Goal: Transaction & Acquisition: Purchase product/service

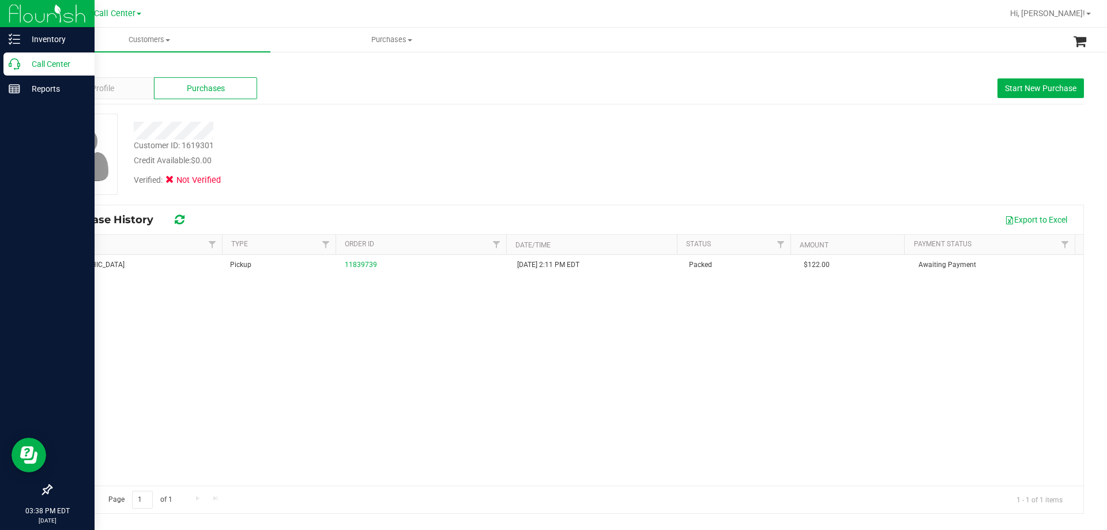
click at [61, 61] on p "Call Center" at bounding box center [54, 64] width 69 height 14
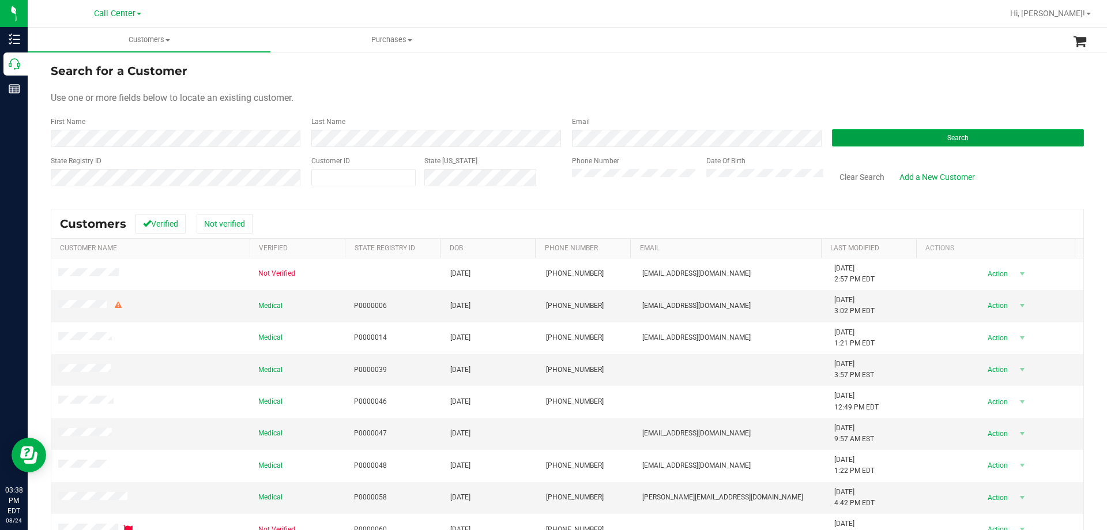
click at [841, 139] on button "Search" at bounding box center [958, 137] width 252 height 17
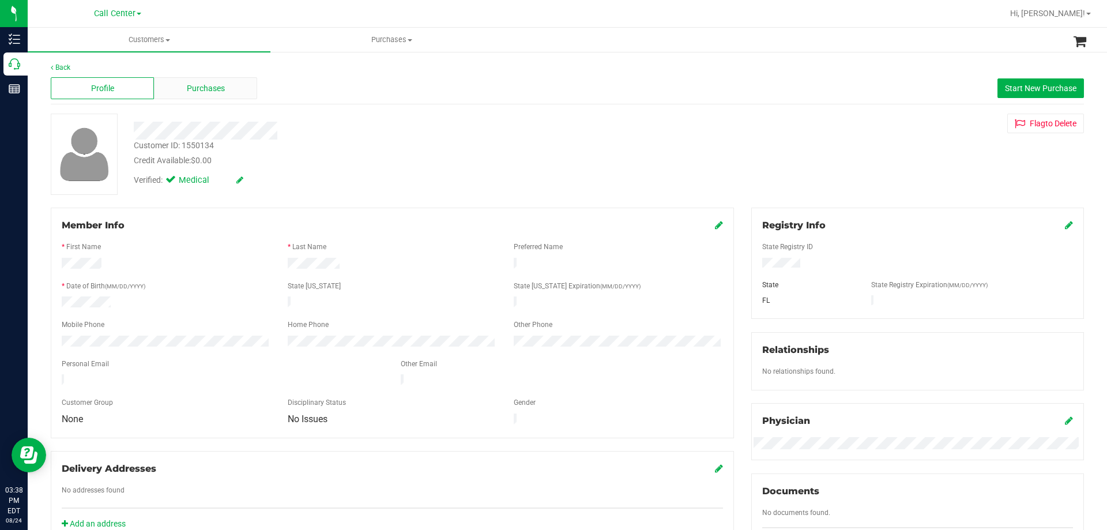
click at [194, 97] on div "Purchases" at bounding box center [205, 88] width 103 height 22
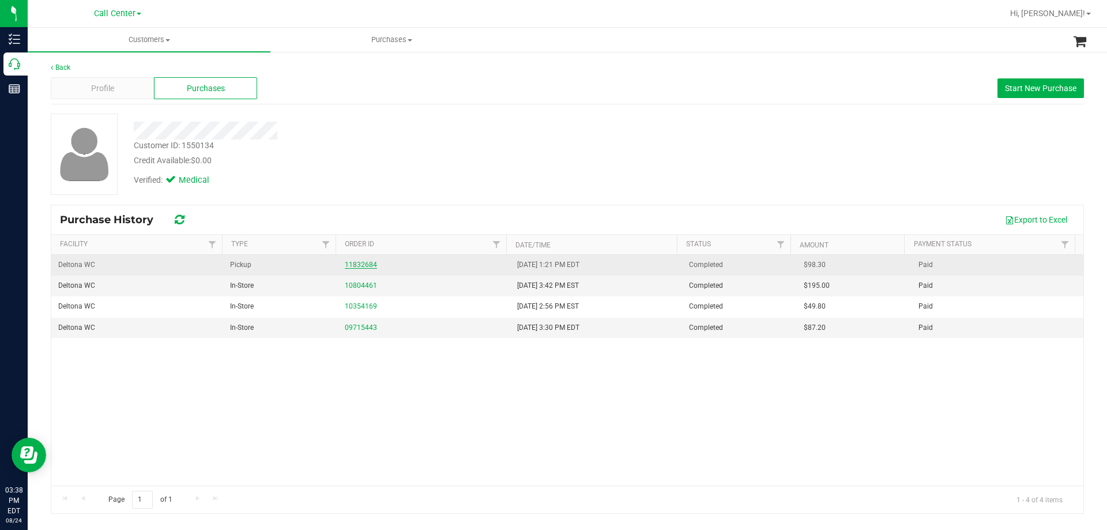
click at [366, 268] on link "11832684" at bounding box center [361, 265] width 32 height 8
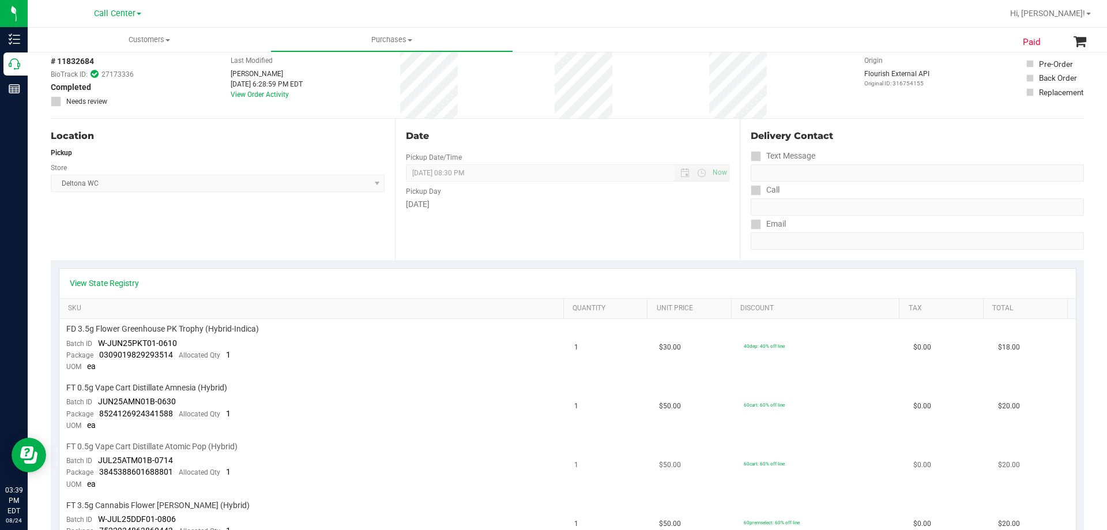
scroll to position [231, 0]
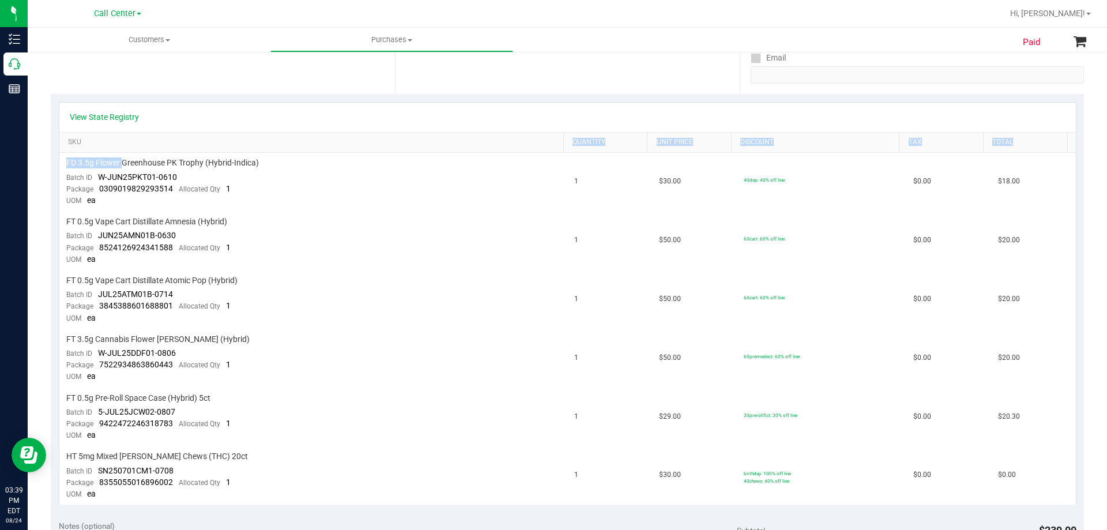
drag, startPoint x: 122, startPoint y: 165, endPoint x: 230, endPoint y: 152, distance: 109.2
click at [230, 152] on div "View State Registry SKU Quantity Unit Price Discount Tax Total FD 3.5g Flower G…" at bounding box center [568, 303] width 1018 height 403
click at [240, 160] on span "FD 3.5g Flower Greenhouse PK Trophy (Hybrid-Indica)" at bounding box center [162, 162] width 193 height 11
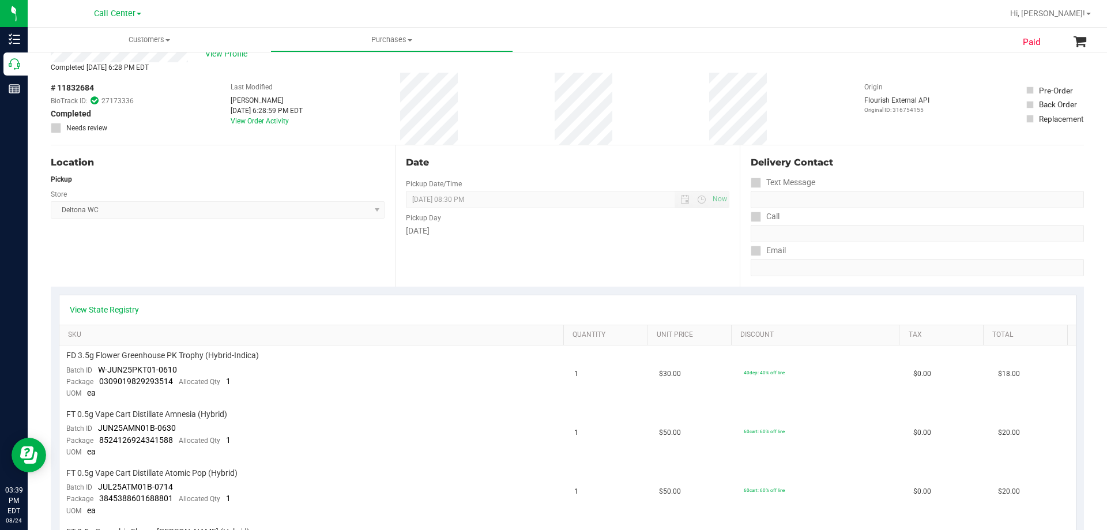
scroll to position [0, 0]
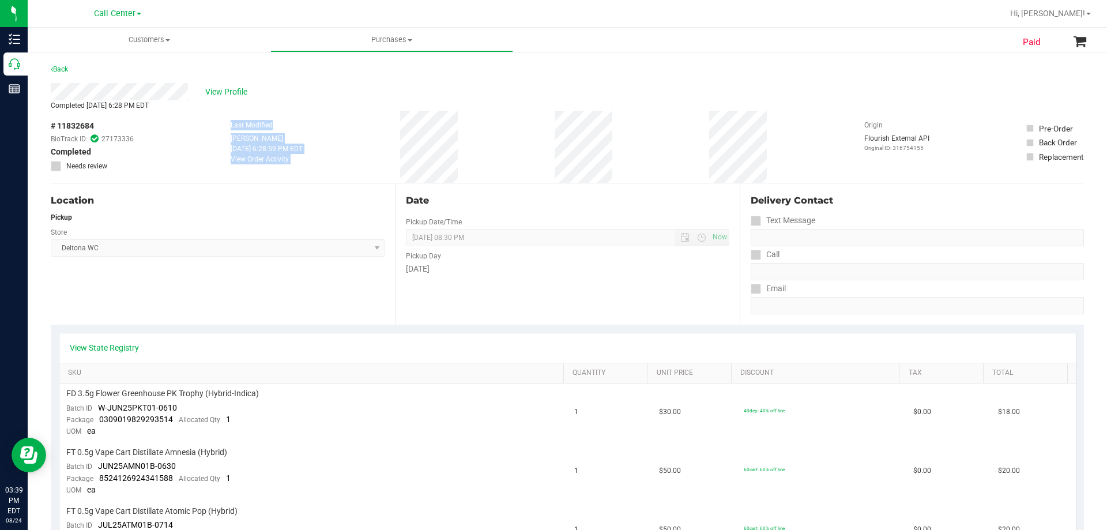
click at [450, 151] on div "# 11832684 BioTrack ID: 27173336 Completed Needs review Last Modified Nicole Fl…" at bounding box center [567, 147] width 1033 height 72
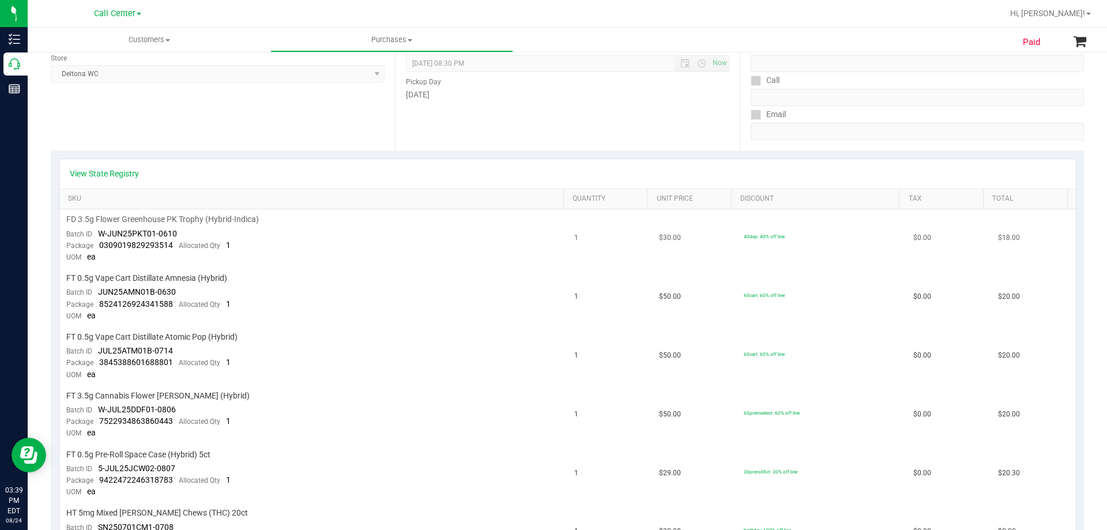
scroll to position [231, 0]
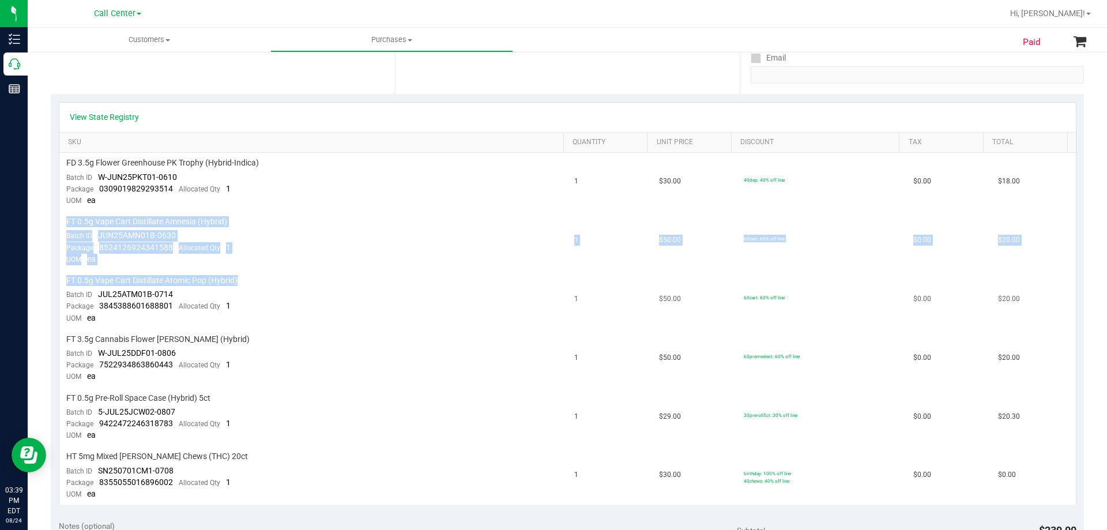
drag, startPoint x: 66, startPoint y: 218, endPoint x: 257, endPoint y: 282, distance: 201.3
click at [257, 282] on tbody "FD 3.5g Flower Greenhouse PK Trophy (Hybrid-Indica) Batch ID W-JUN25PKT01-0610 …" at bounding box center [567, 329] width 1017 height 352
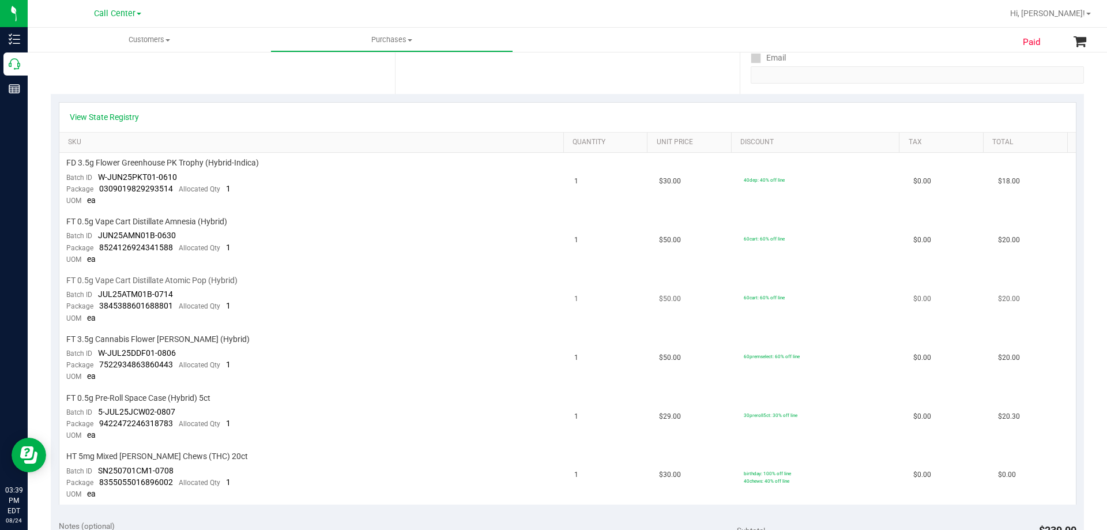
click at [303, 280] on div "FT 0.5g Vape Cart Distillate Atomic Pop (Hybrid)" at bounding box center [313, 280] width 495 height 11
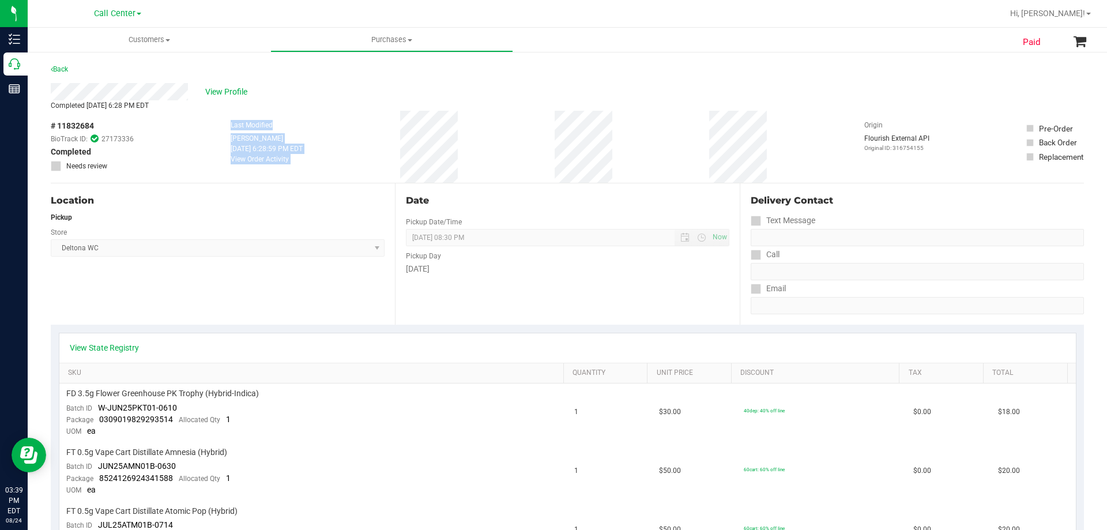
drag, startPoint x: 219, startPoint y: 126, endPoint x: 481, endPoint y: 146, distance: 262.6
click at [509, 143] on div "# 11832684 BioTrack ID: 27173336 Completed Needs review Last Modified Nicole Fl…" at bounding box center [567, 147] width 1033 height 72
click at [481, 146] on div "# 11832684 BioTrack ID: 27173336 Completed Needs review Last Modified Nicole Fl…" at bounding box center [567, 147] width 1033 height 72
drag, startPoint x: 219, startPoint y: 128, endPoint x: 487, endPoint y: 146, distance: 268.8
click at [487, 146] on div "# 11832684 BioTrack ID: 27173336 Completed Needs review Last Modified Nicole Fl…" at bounding box center [567, 147] width 1033 height 72
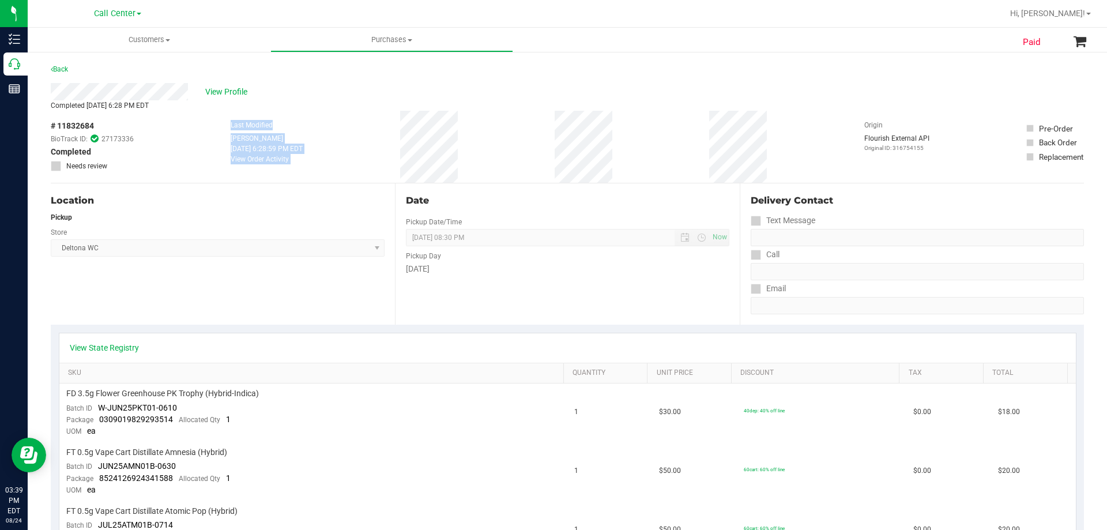
click at [487, 146] on div "# 11832684 BioTrack ID: 27173336 Completed Needs review Last Modified Nicole Fl…" at bounding box center [567, 147] width 1033 height 72
drag, startPoint x: 221, startPoint y: 123, endPoint x: 510, endPoint y: 146, distance: 289.8
click at [510, 146] on div "# 11832684 BioTrack ID: 27173336 Completed Needs review Last Modified Nicole Fl…" at bounding box center [567, 147] width 1033 height 72
drag, startPoint x: 62, startPoint y: 249, endPoint x: 183, endPoint y: 250, distance: 121.1
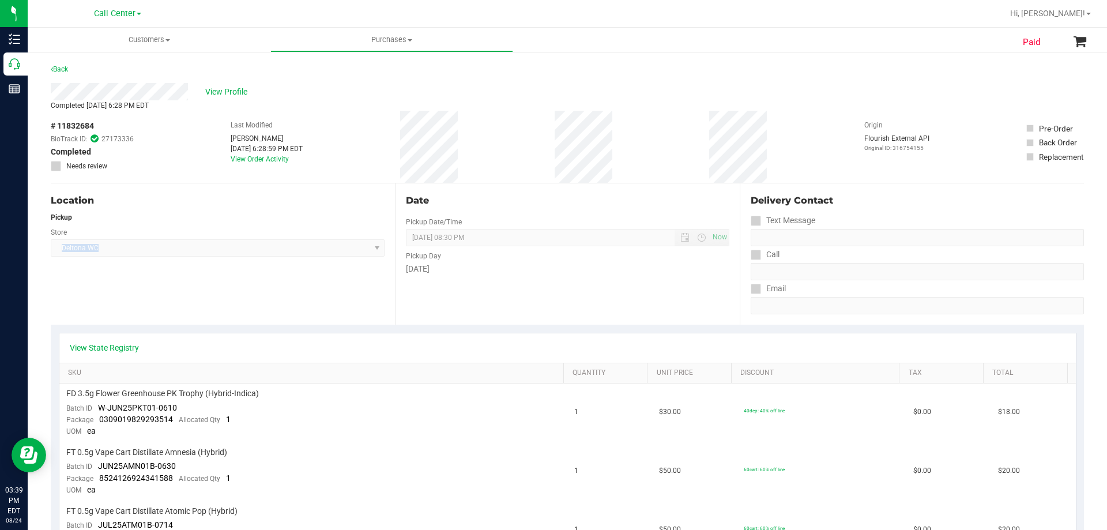
click at [183, 250] on span "Deltona WC Select Store Bonita Springs WC Boynton Beach WC Bradenton WC Brandon…" at bounding box center [218, 247] width 334 height 17
copy span "Deltona WC"
click at [231, 96] on span "View Profile" at bounding box center [228, 92] width 46 height 12
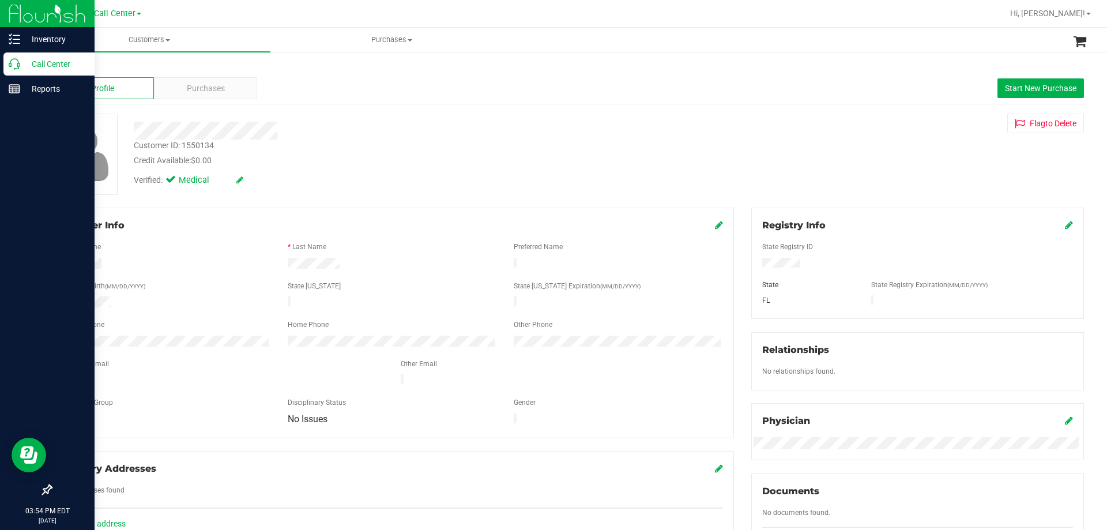
click at [27, 60] on p "Call Center" at bounding box center [54, 64] width 69 height 14
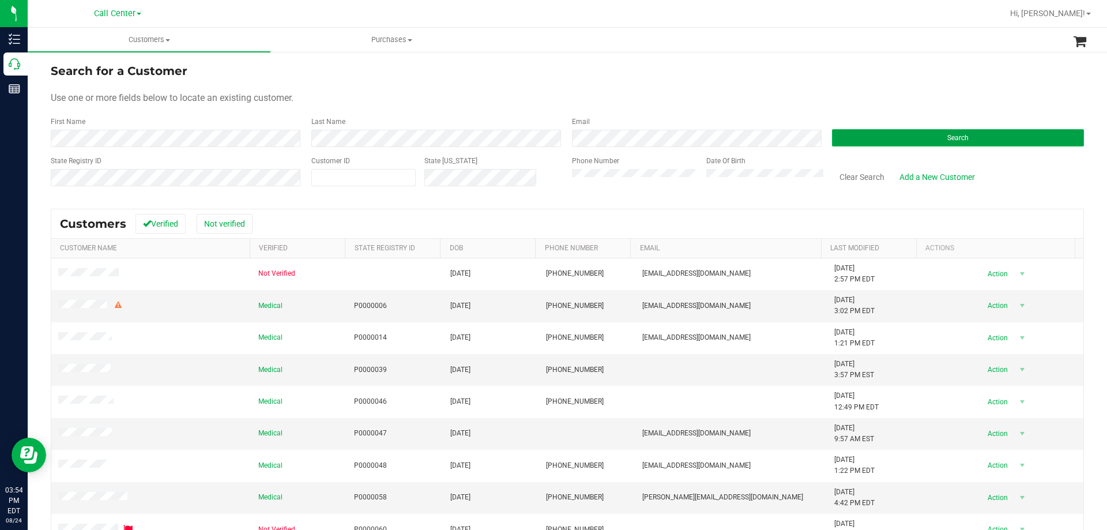
drag, startPoint x: 863, startPoint y: 139, endPoint x: 852, endPoint y: 140, distance: 11.0
click at [863, 138] on button "Search" at bounding box center [958, 137] width 252 height 17
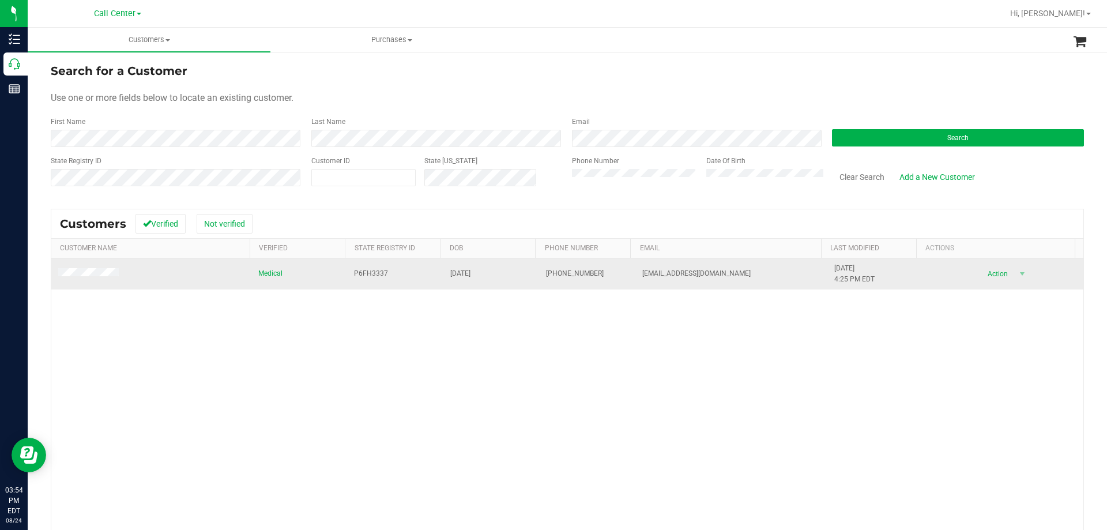
click at [363, 272] on span "P6FH3337" at bounding box center [371, 273] width 34 height 11
drag, startPoint x: 363, startPoint y: 272, endPoint x: 361, endPoint y: 281, distance: 9.5
click at [363, 272] on span "P6FH3337" at bounding box center [371, 273] width 34 height 11
copy span "P6FH3337"
click at [454, 269] on span "06/16/1957" at bounding box center [460, 273] width 20 height 11
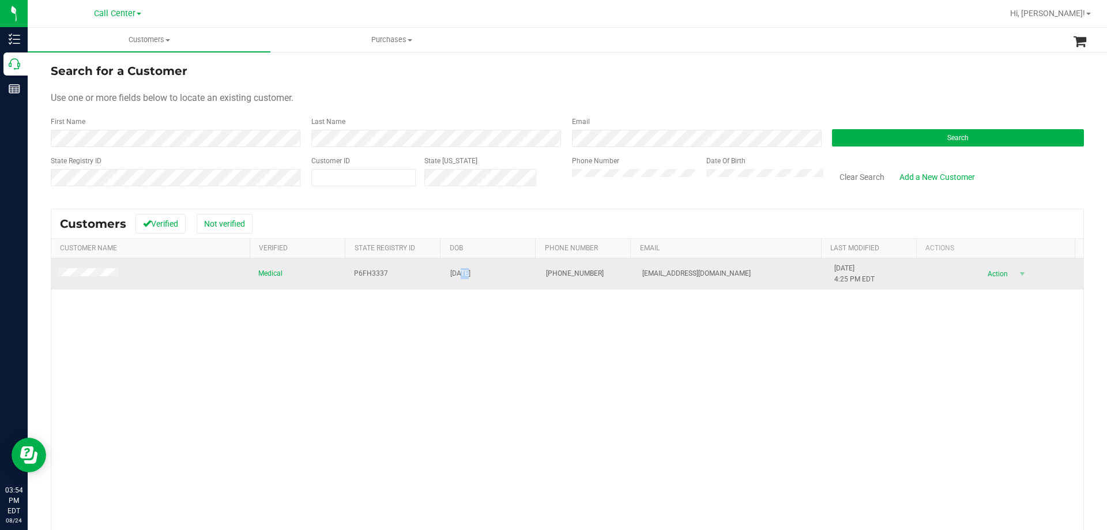
click at [454, 269] on span "06/16/1957" at bounding box center [460, 273] width 20 height 11
copy span "06/16/1957"
drag, startPoint x: 625, startPoint y: 270, endPoint x: 725, endPoint y: 276, distance: 99.9
click at [725, 276] on td "jimcissy1197@aol.com" at bounding box center [732, 273] width 192 height 31
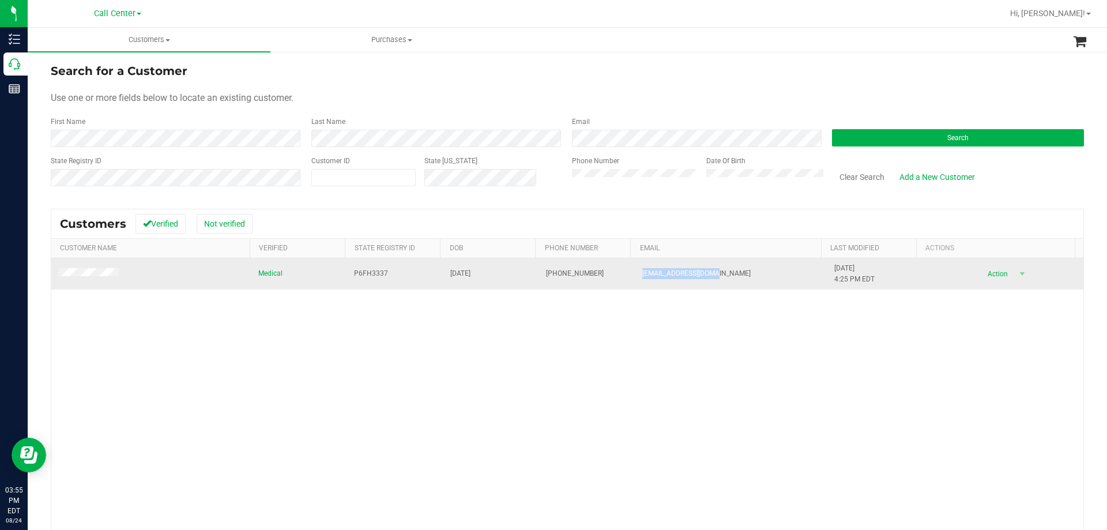
copy span "jimcissy1197@aol.com"
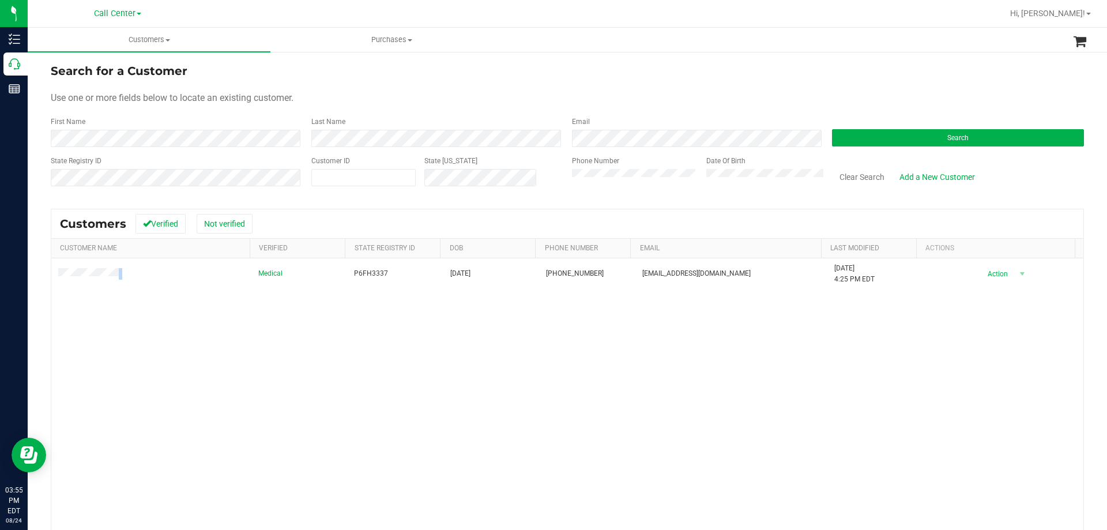
drag, startPoint x: 151, startPoint y: 275, endPoint x: 29, endPoint y: 271, distance: 121.7
click at [29, 271] on div "Search for a Customer Use one or more fields below to locate an existing custom…" at bounding box center [568, 341] width 1080 height 581
copy table
click at [181, 390] on div "Medical P6FH3337 06/16/1957 (863) 934-2204 jimcissy1197@aol.com 7/30/2025 4:25 …" at bounding box center [567, 425] width 1032 height 334
click at [190, 381] on div "Medical P6FH3337 06/16/1957 (863) 934-2204 jimcissy1197@aol.com 7/30/2025 4:25 …" at bounding box center [567, 425] width 1032 height 334
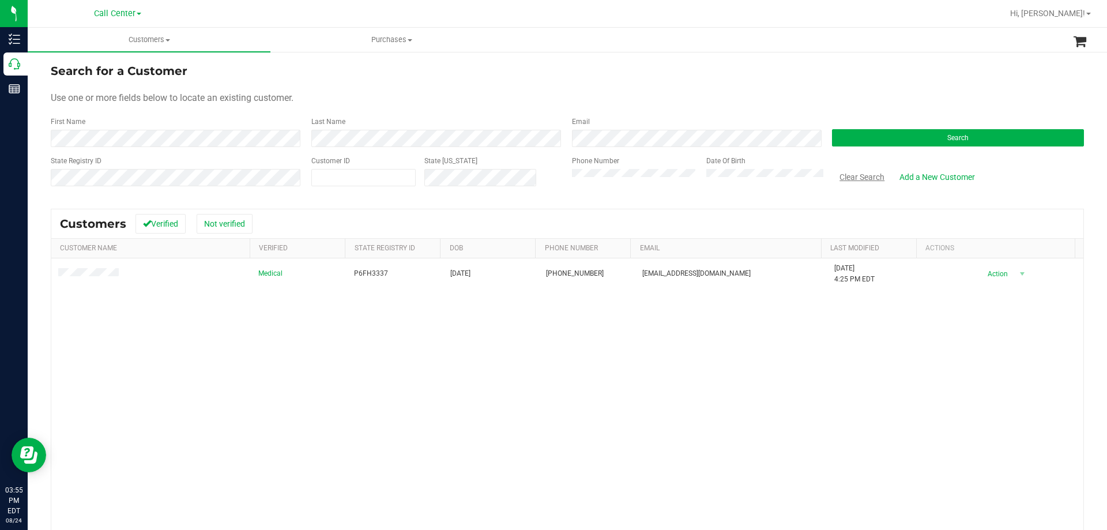
click at [843, 183] on button "Clear Search" at bounding box center [862, 177] width 60 height 20
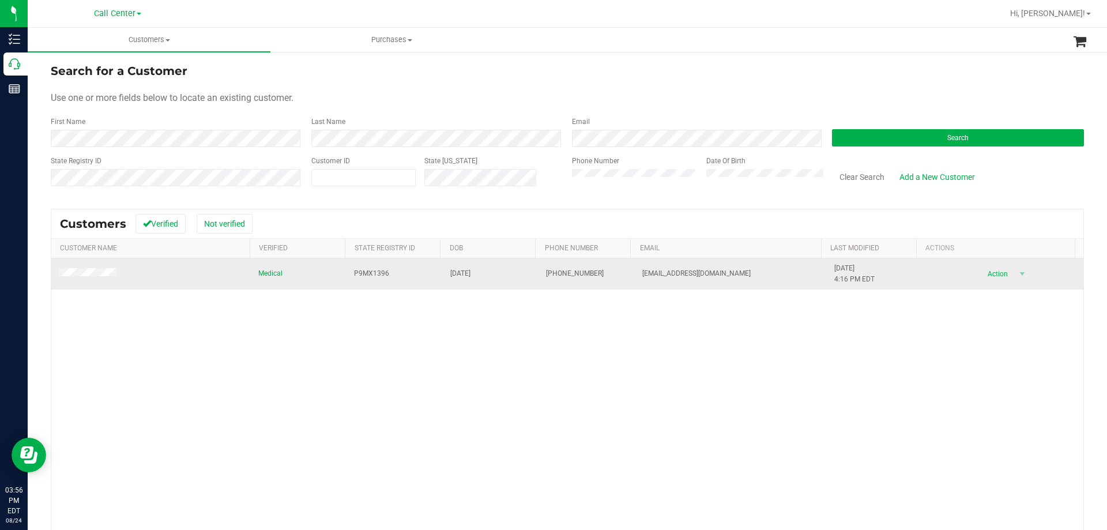
click at [361, 273] on span "P9MX1396" at bounding box center [371, 273] width 35 height 11
copy span "P9MX1396"
drag, startPoint x: 443, startPoint y: 270, endPoint x: 501, endPoint y: 270, distance: 58.2
click at [501, 270] on td "08/18/1963" at bounding box center [491, 273] width 96 height 31
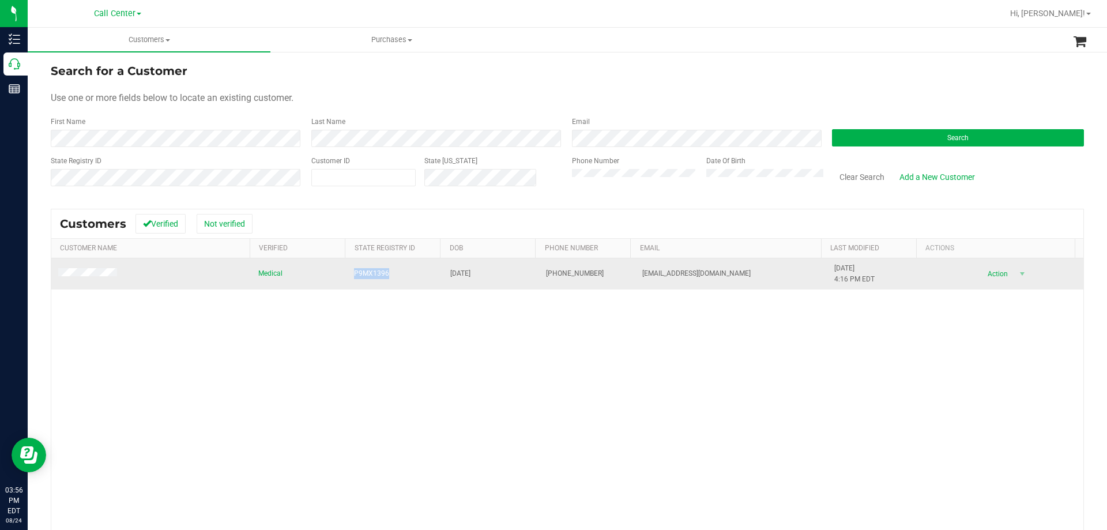
copy span "08/18/1963"
click at [167, 288] on td at bounding box center [151, 273] width 200 height 31
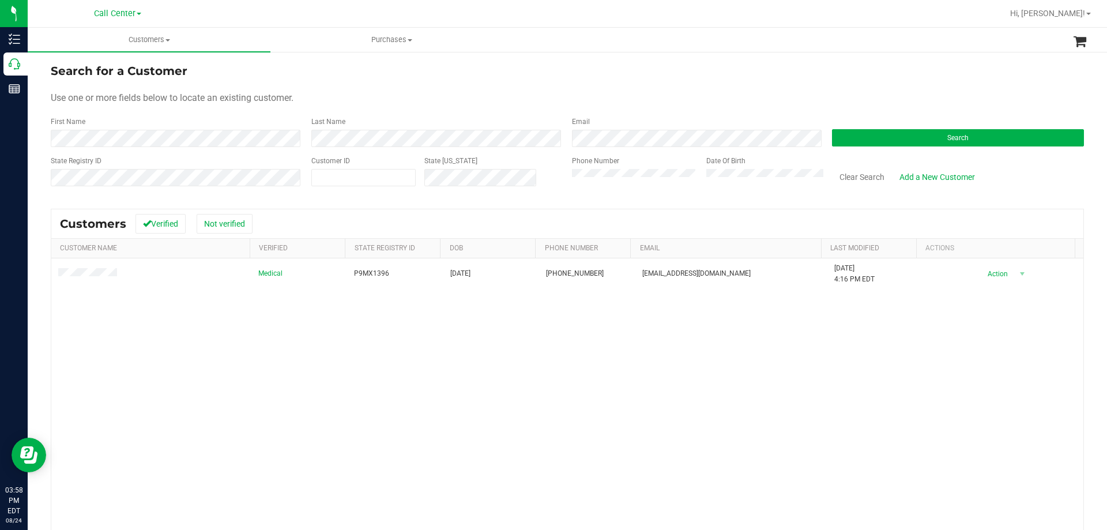
drag, startPoint x: 157, startPoint y: 355, endPoint x: 131, endPoint y: 296, distance: 64.5
click at [157, 355] on div "Medical P9MX1396 08/18/1963 (863) 617-2898 ldoconnor1104@gmail.com 6/4/2025 4:1…" at bounding box center [567, 425] width 1032 height 334
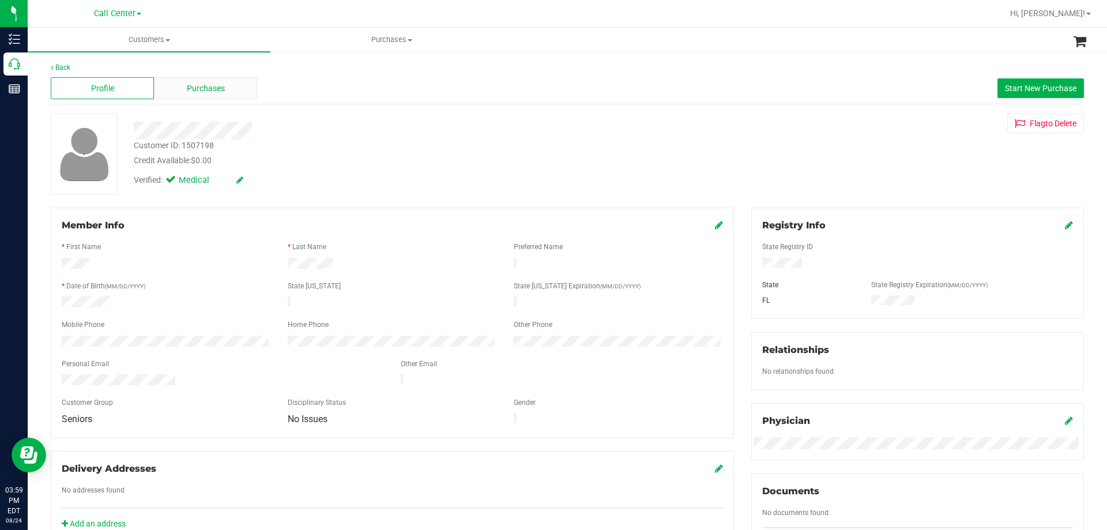
click at [202, 98] on div "Purchases" at bounding box center [205, 88] width 103 height 22
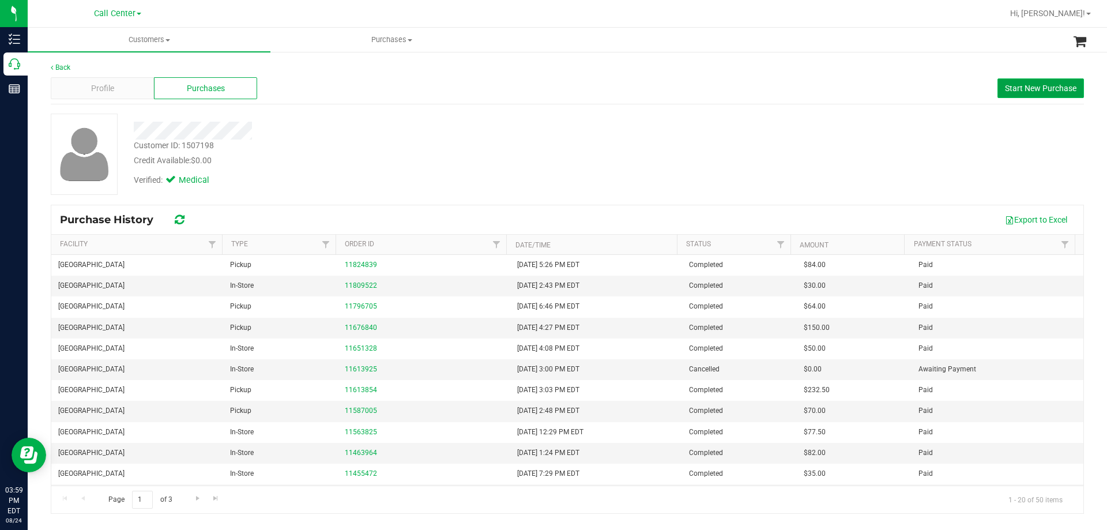
click at [1024, 84] on span "Start New Purchase" at bounding box center [1041, 88] width 72 height 9
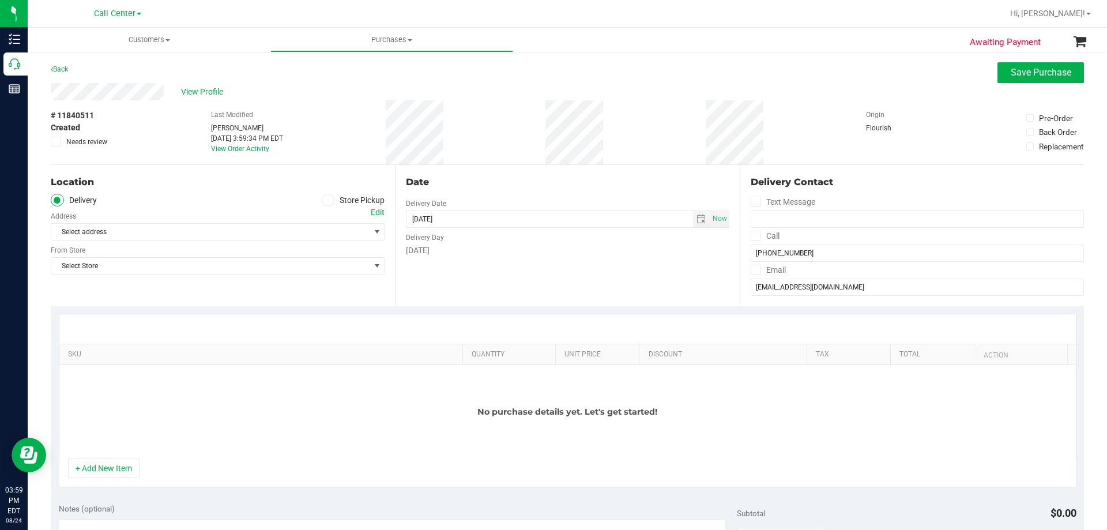
click at [325, 200] on icon at bounding box center [328, 200] width 7 height 0
click at [0, 0] on input "Store Pickup" at bounding box center [0, 0] width 0 height 0
click at [234, 235] on span "Select Store" at bounding box center [210, 232] width 318 height 16
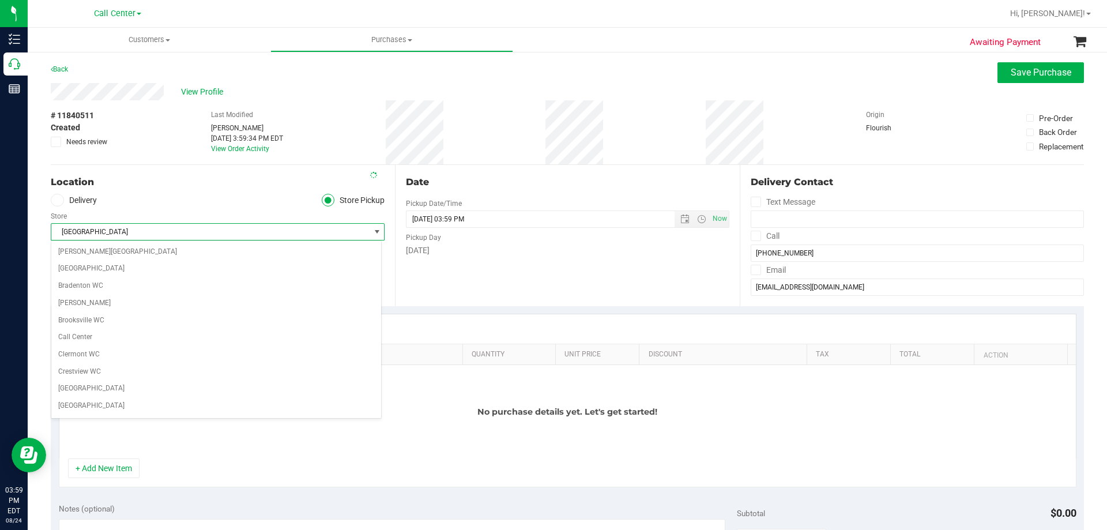
scroll to position [170, 0]
click at [219, 191] on div "Location Delivery Store Pickup Store Lakeland WC Select Store Bonita Springs WC…" at bounding box center [223, 235] width 344 height 141
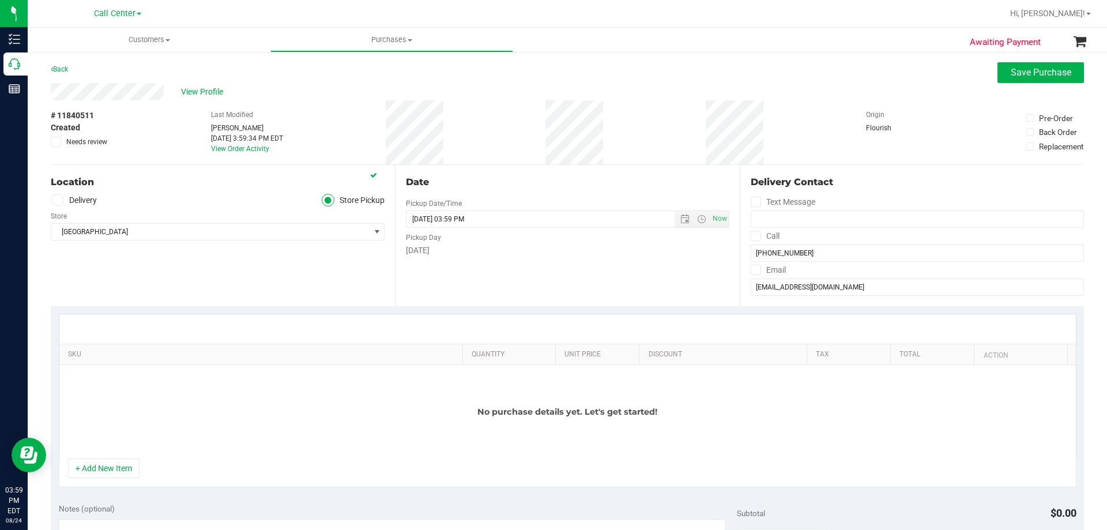
scroll to position [173, 0]
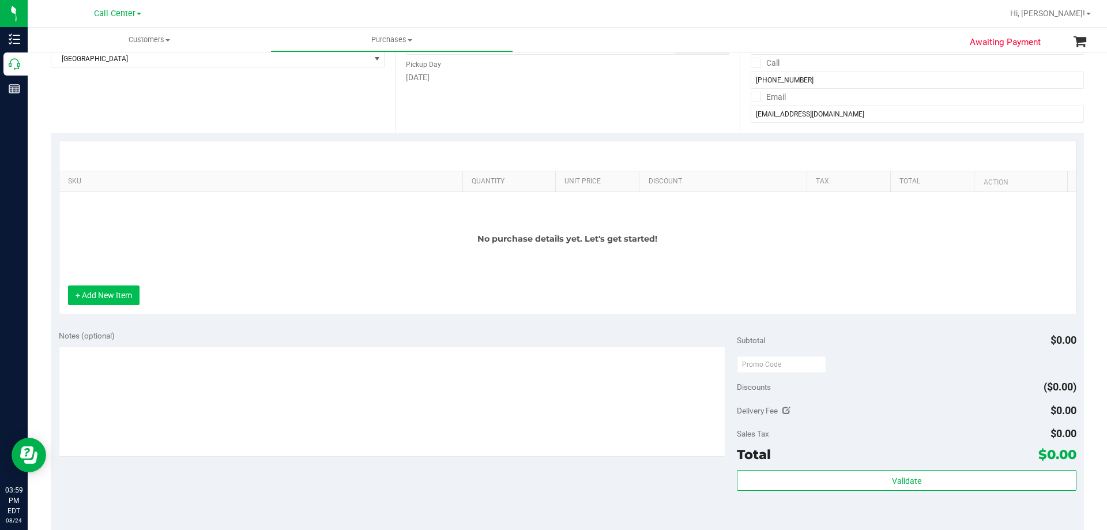
click at [114, 294] on button "+ Add New Item" at bounding box center [104, 295] width 72 height 20
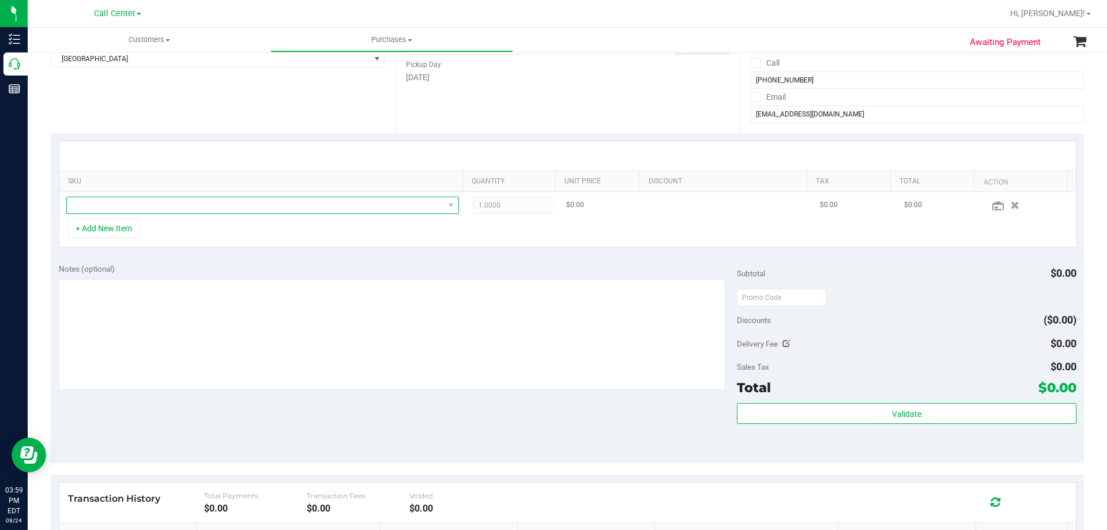
click at [191, 207] on span "NO DATA FOUND" at bounding box center [255, 205] width 377 height 16
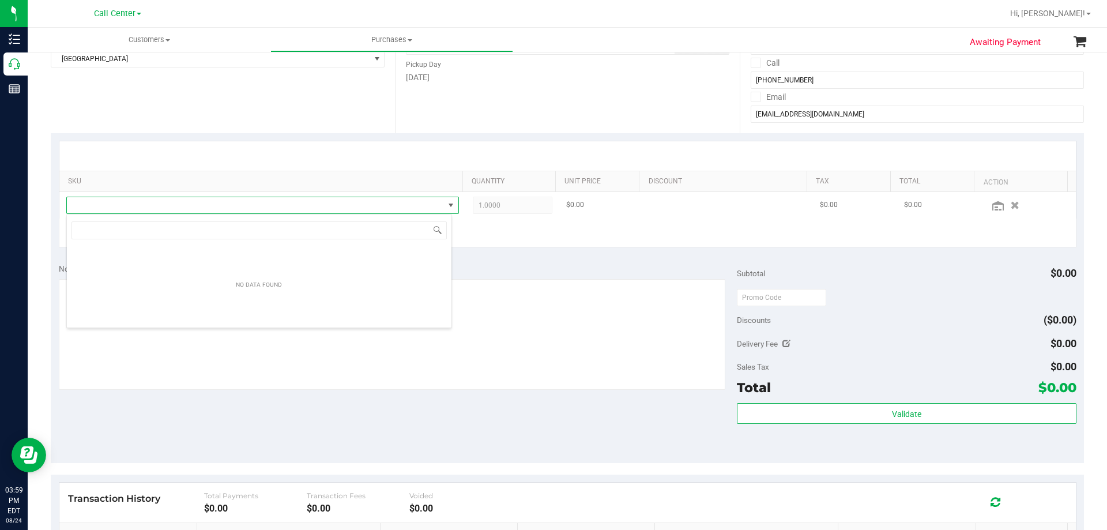
scroll to position [17, 386]
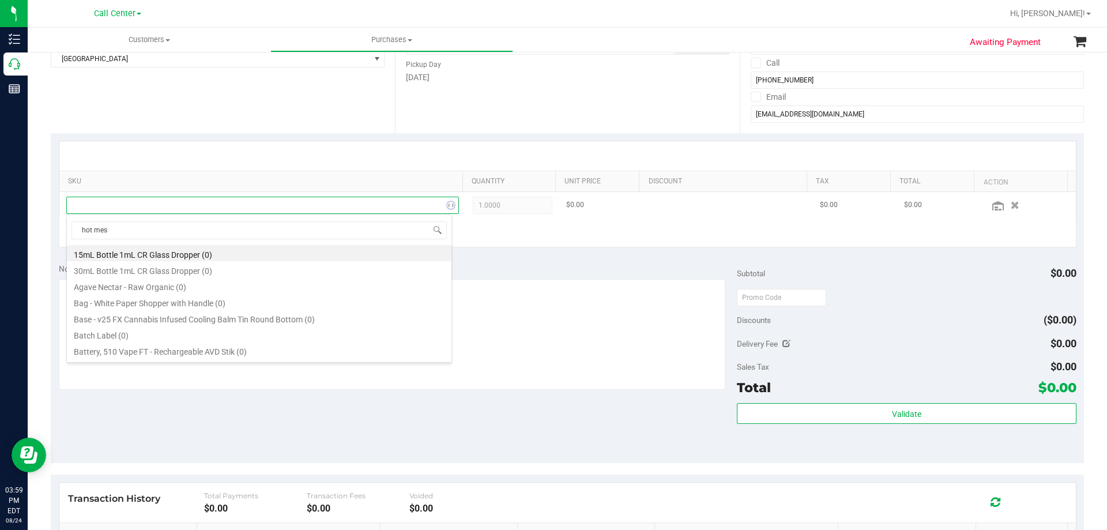
type input "hot mess"
click at [274, 251] on li "FD 3.5g Flower Greenhouse Hot Mess (Hybrid) (17)" at bounding box center [259, 253] width 385 height 16
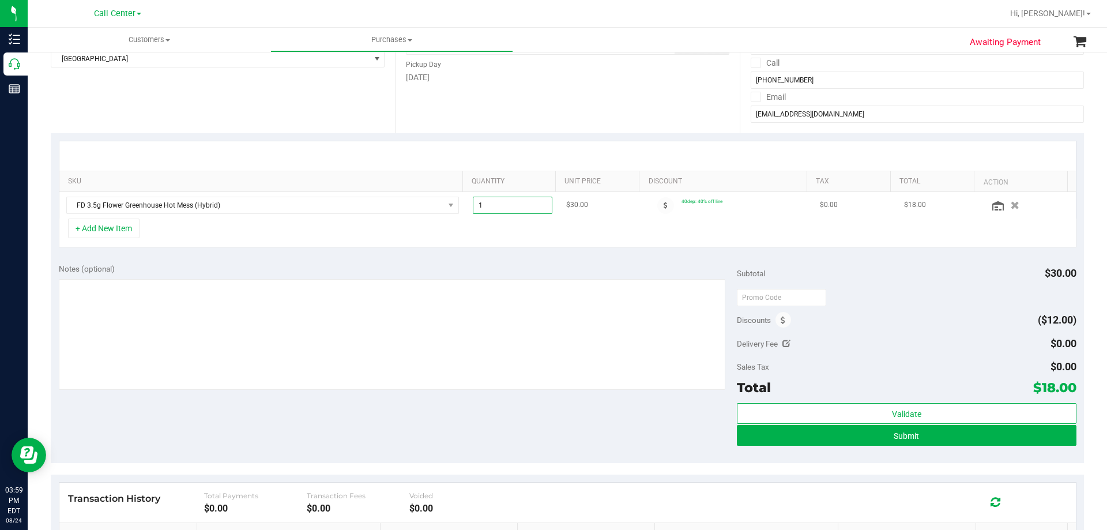
drag, startPoint x: 469, startPoint y: 209, endPoint x: 358, endPoint y: 217, distance: 112.1
click at [366, 221] on div "SKU Quantity Unit Price Discount Tax Total Action FD 3.5g Flower Greenhouse Hot…" at bounding box center [568, 194] width 1018 height 107
type input "5"
type input "5.00"
click at [526, 240] on div "+ Add New Item" at bounding box center [568, 233] width 1018 height 29
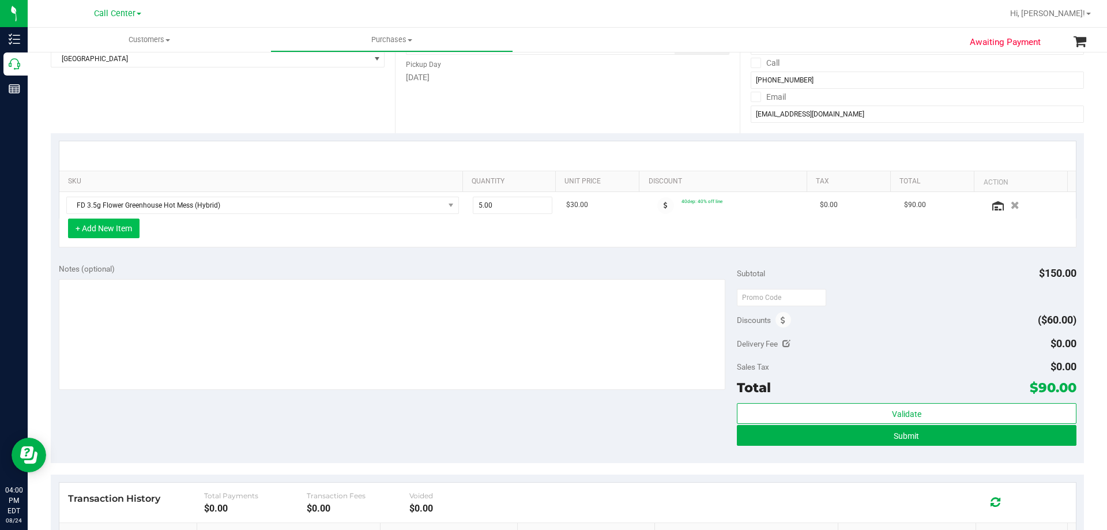
click at [127, 231] on button "+ Add New Item" at bounding box center [104, 229] width 72 height 20
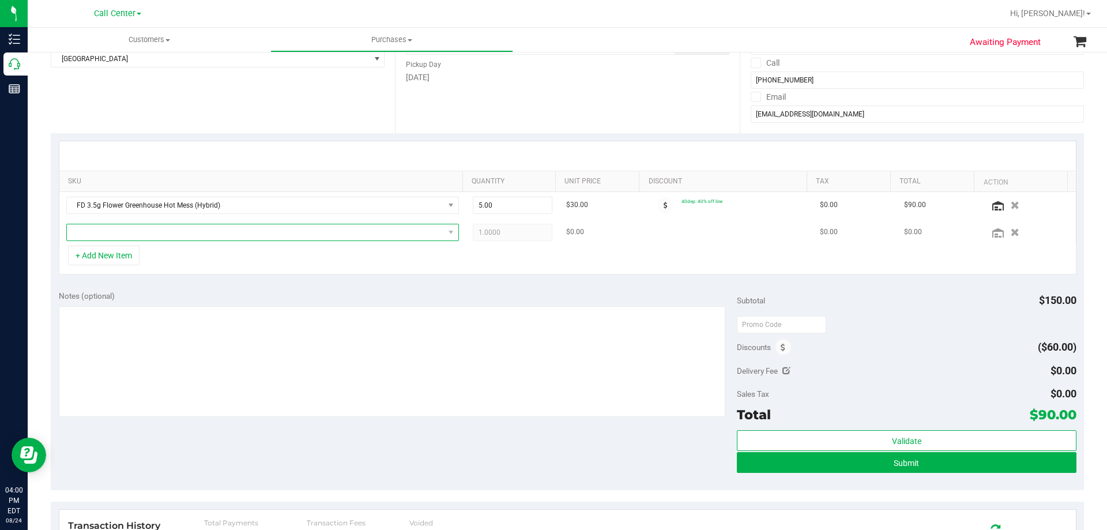
click at [175, 235] on span "NO DATA FOUND" at bounding box center [255, 232] width 377 height 16
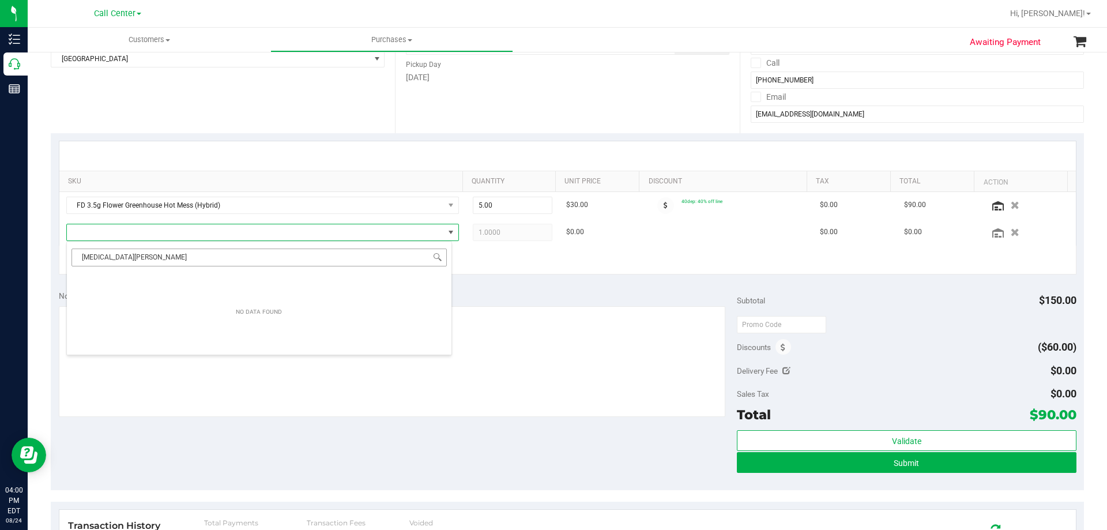
click at [99, 254] on input "banan dulce" at bounding box center [259, 258] width 375 height 18
type input "banana dulce"
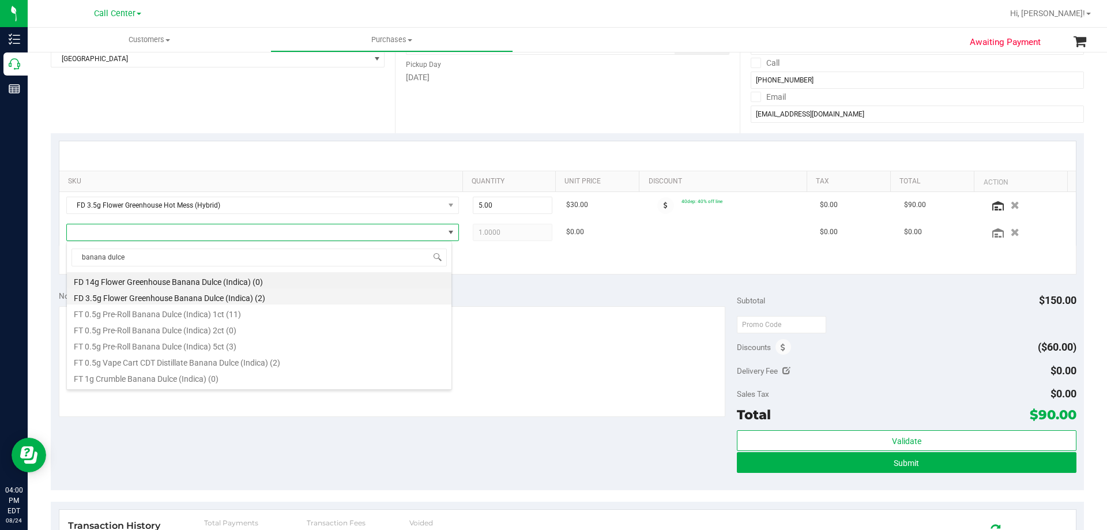
click at [166, 296] on li "FD 3.5g Flower Greenhouse Banana Dulce (Indica) (2)" at bounding box center [259, 296] width 385 height 16
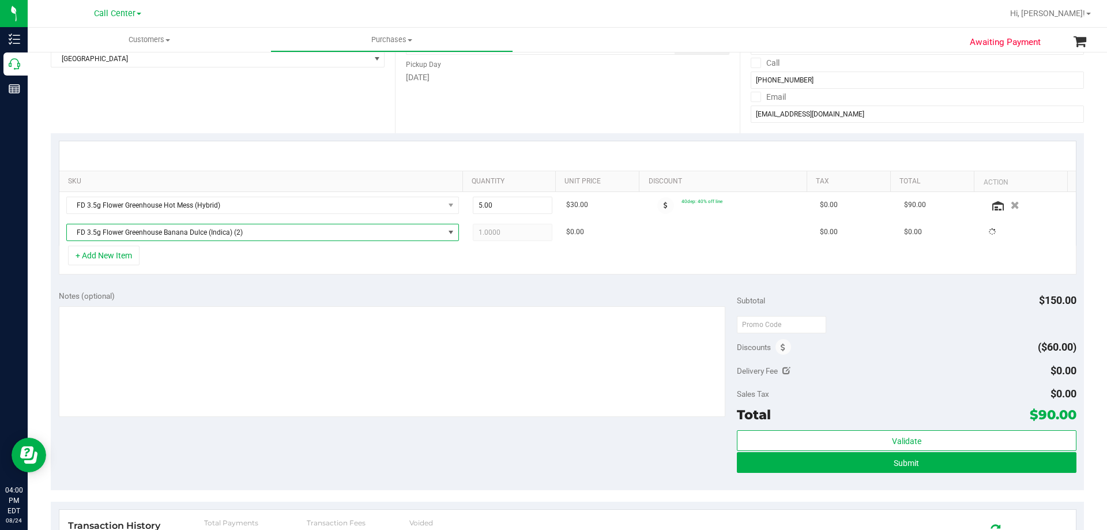
click at [195, 254] on div "+ Add New Item" at bounding box center [568, 260] width 1018 height 29
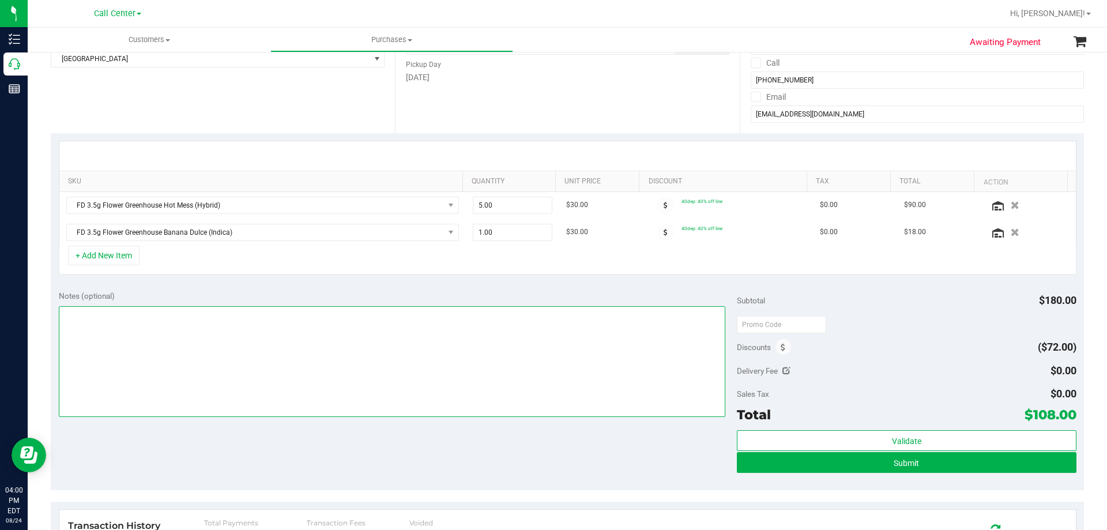
click at [244, 345] on textarea at bounding box center [392, 361] width 667 height 111
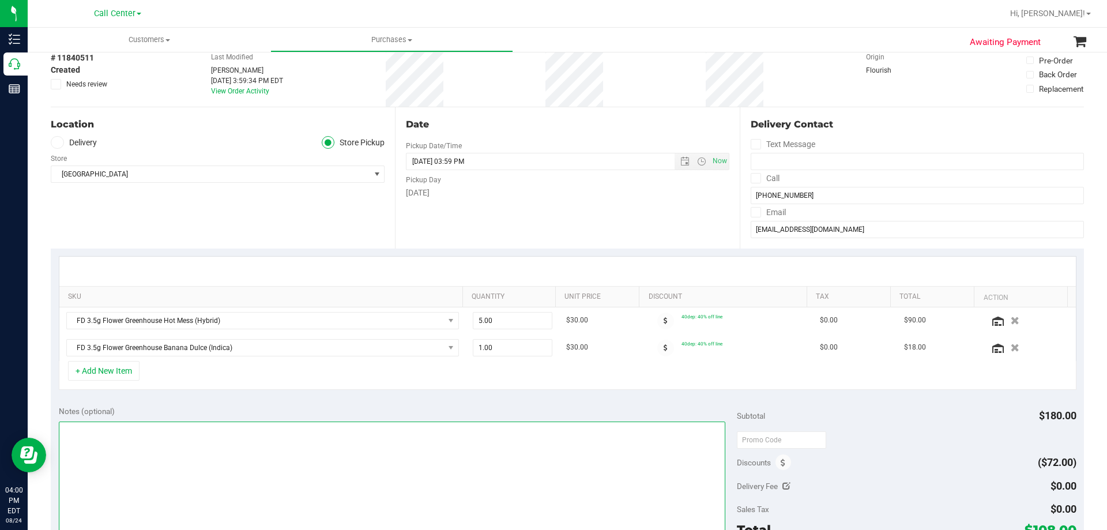
scroll to position [231, 0]
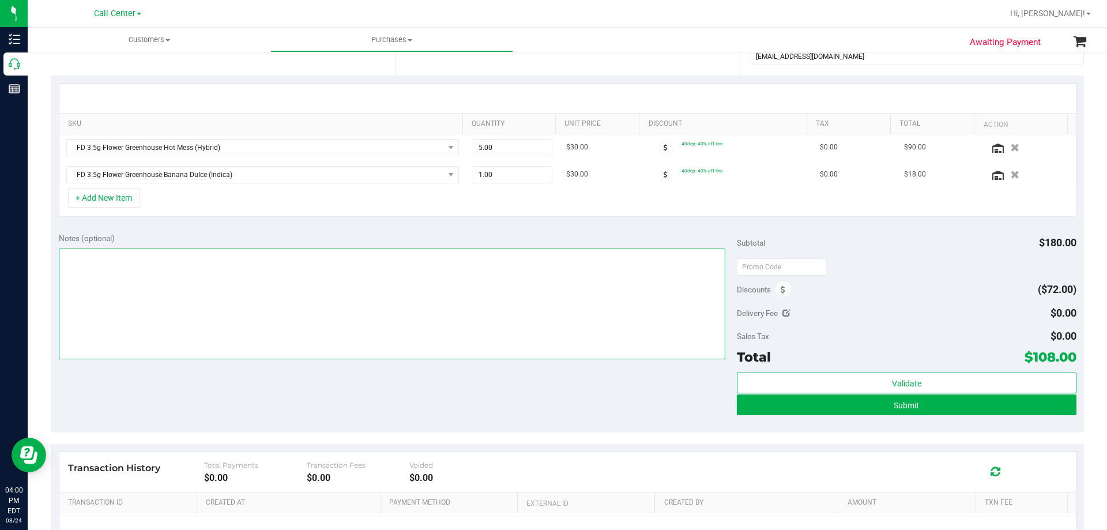
click at [249, 296] on textarea at bounding box center [392, 304] width 667 height 111
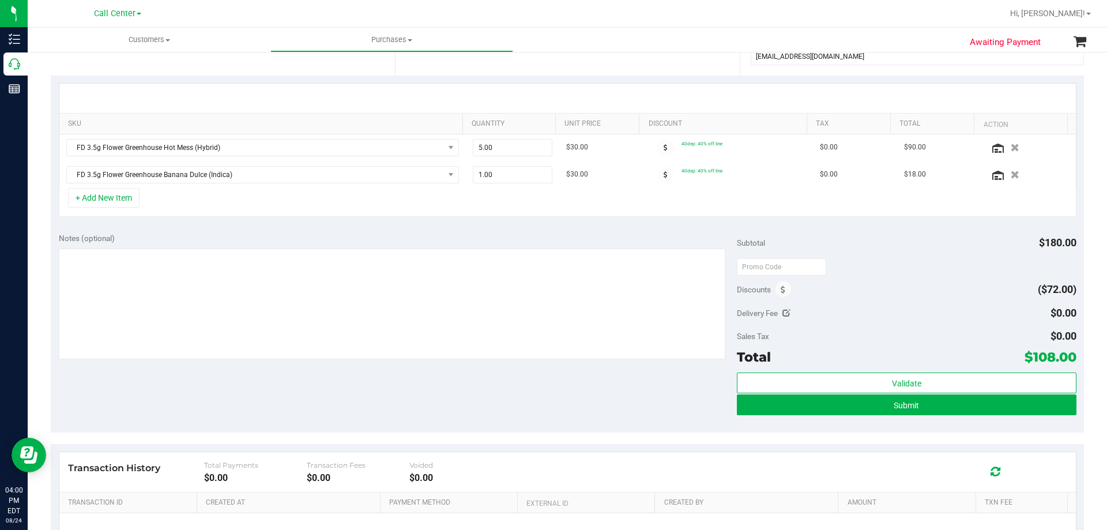
click at [266, 382] on div "Notes (optional) Subtotal $180.00 Discounts ($72.00) Delivery Fee $0.00 Sales T…" at bounding box center [567, 329] width 1033 height 208
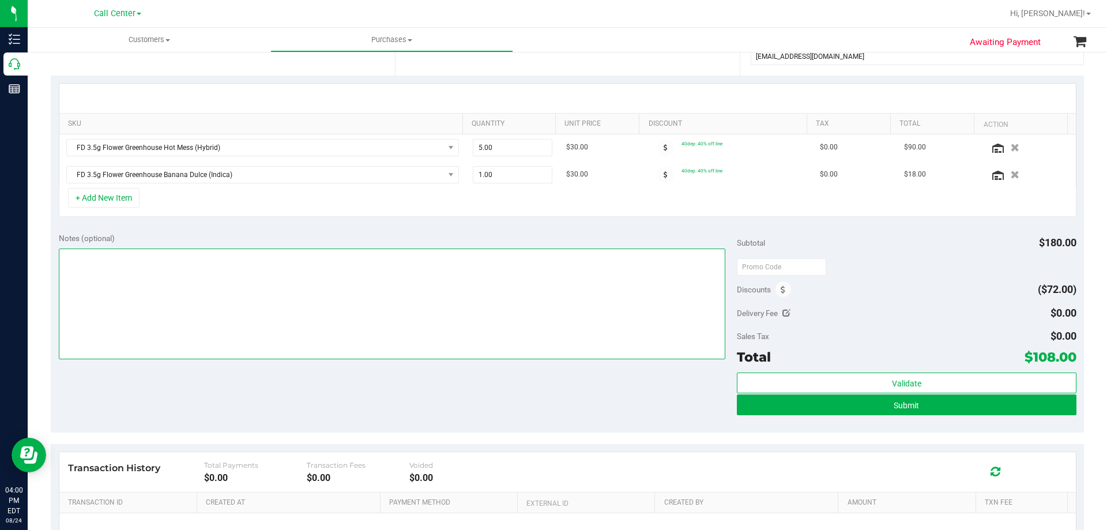
click at [254, 300] on textarea at bounding box center [392, 304] width 667 height 111
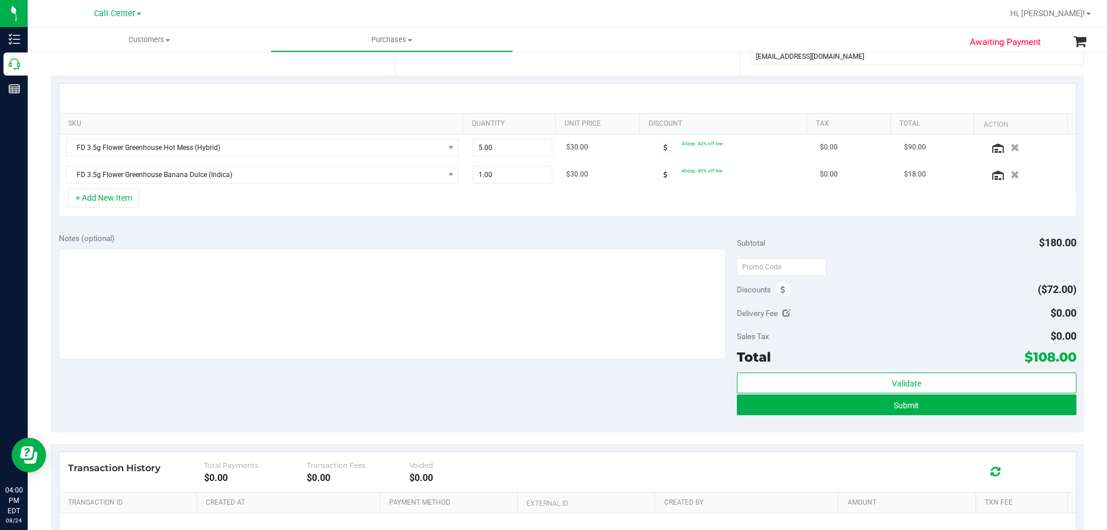
click at [242, 379] on div "Notes (optional) Subtotal $180.00 Discounts ($72.00) Delivery Fee $0.00 Sales T…" at bounding box center [567, 329] width 1033 height 208
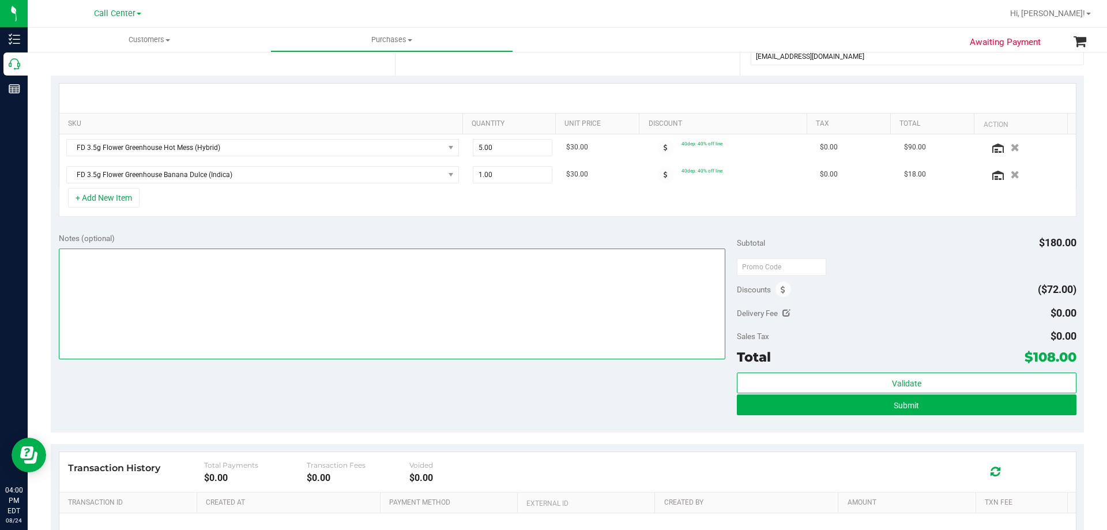
click at [264, 313] on textarea at bounding box center [392, 304] width 667 height 111
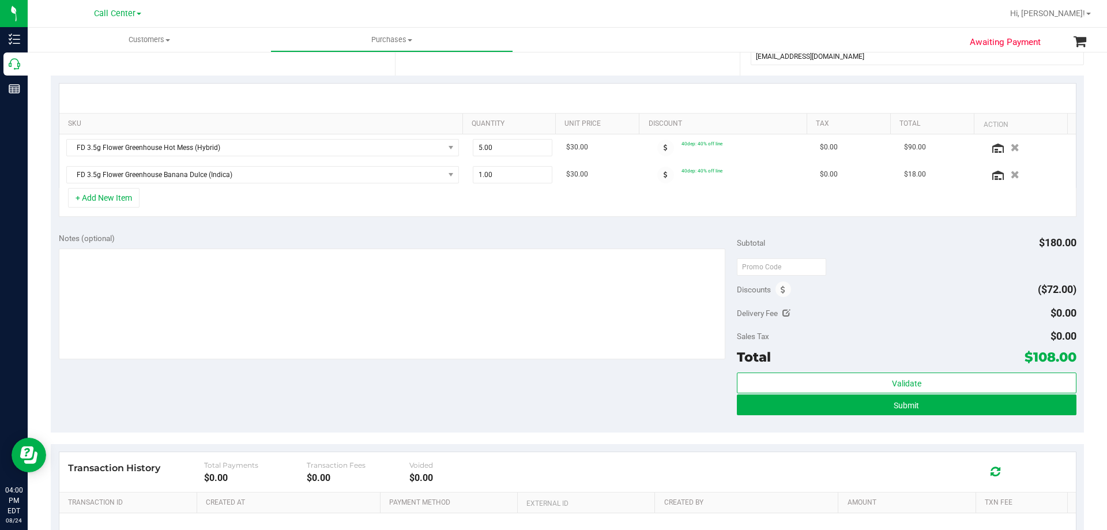
click at [234, 394] on div "Notes (optional) Subtotal $180.00 Discounts ($72.00) Delivery Fee $0.00 Sales T…" at bounding box center [567, 329] width 1033 height 208
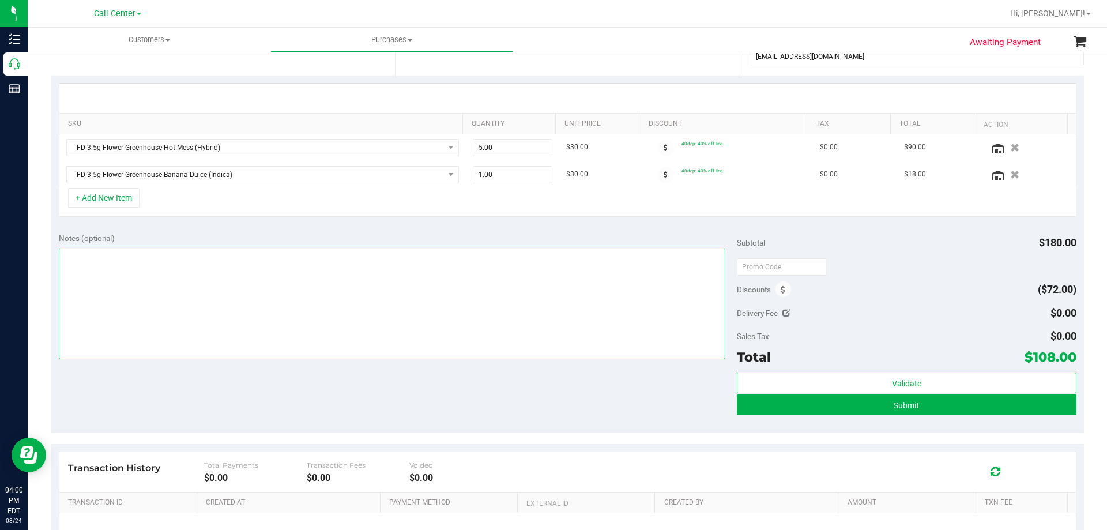
click at [219, 299] on textarea at bounding box center [392, 304] width 667 height 111
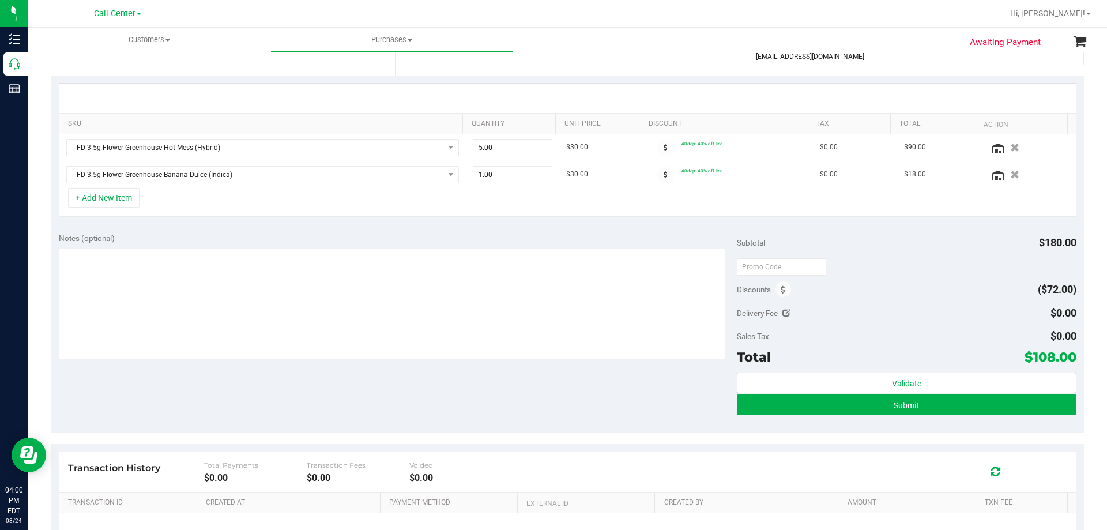
click at [220, 414] on div "Notes (optional) Subtotal $180.00 Discounts ($72.00) Delivery Fee $0.00 Sales T…" at bounding box center [567, 329] width 1033 height 208
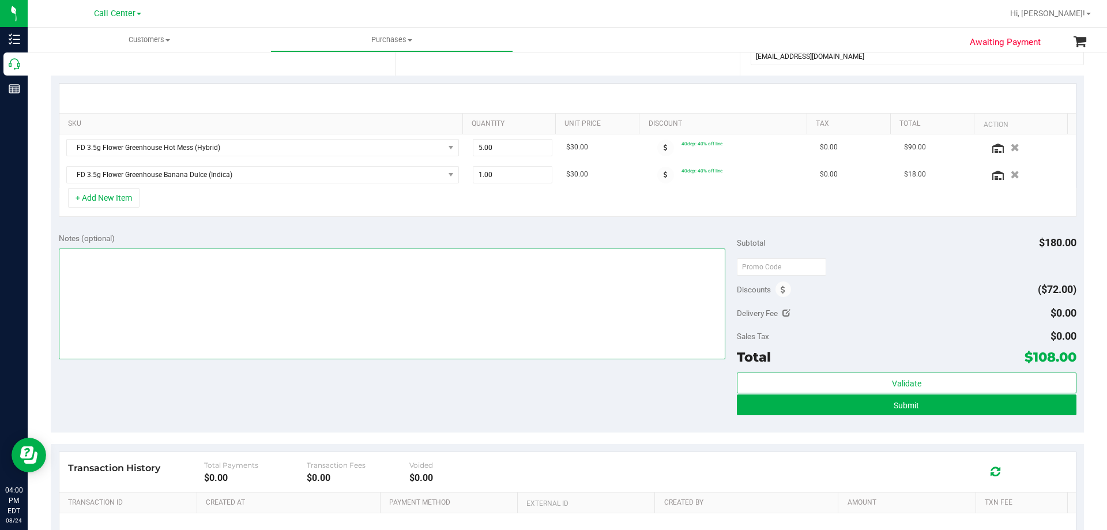
click at [355, 280] on textarea at bounding box center [392, 304] width 667 height 111
paste textarea "Order Submitted by Customer Care - CC TNE 08/24/2025"
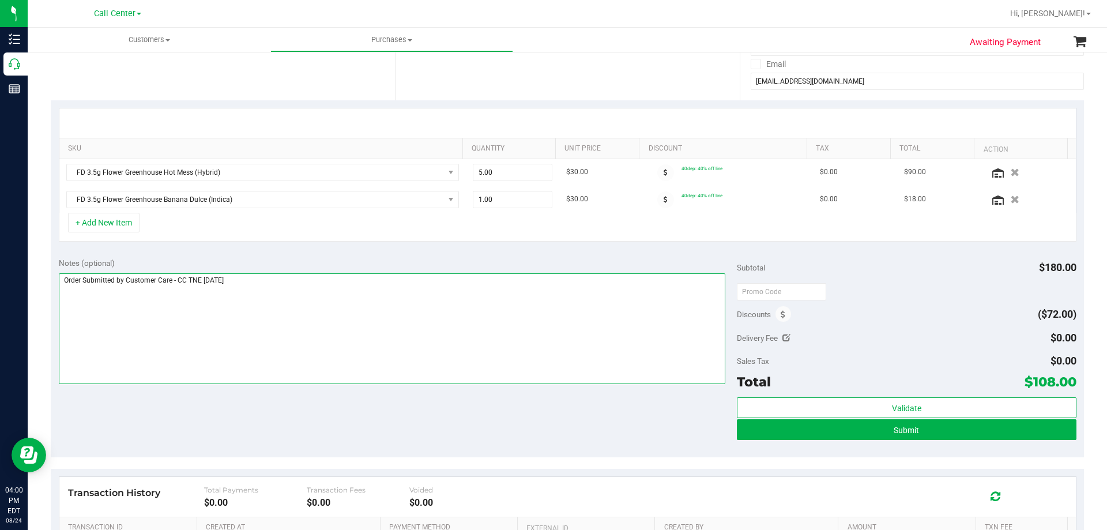
scroll to position [288, 0]
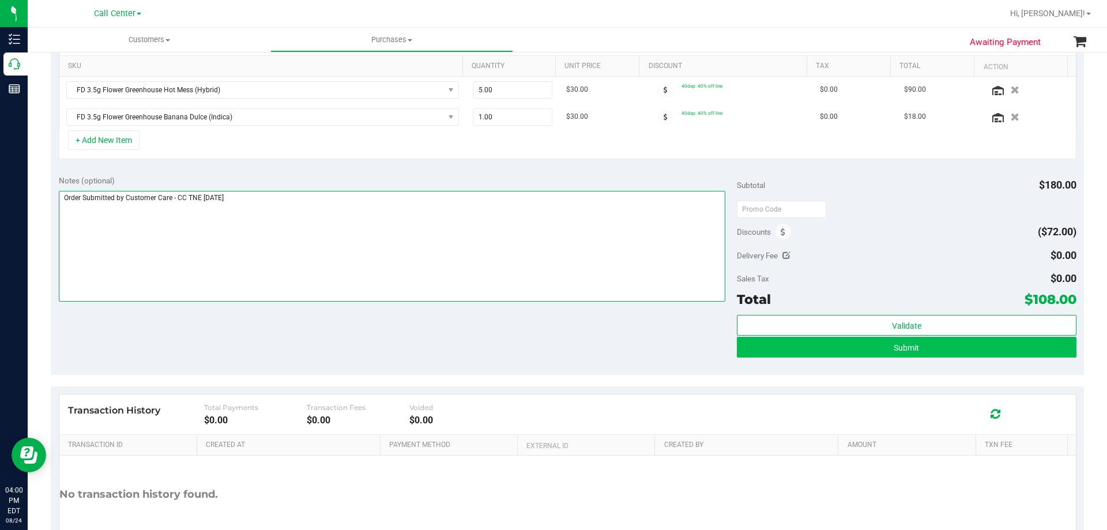
type textarea "Order Submitted by Customer Care - CC TNE 08/24/2025"
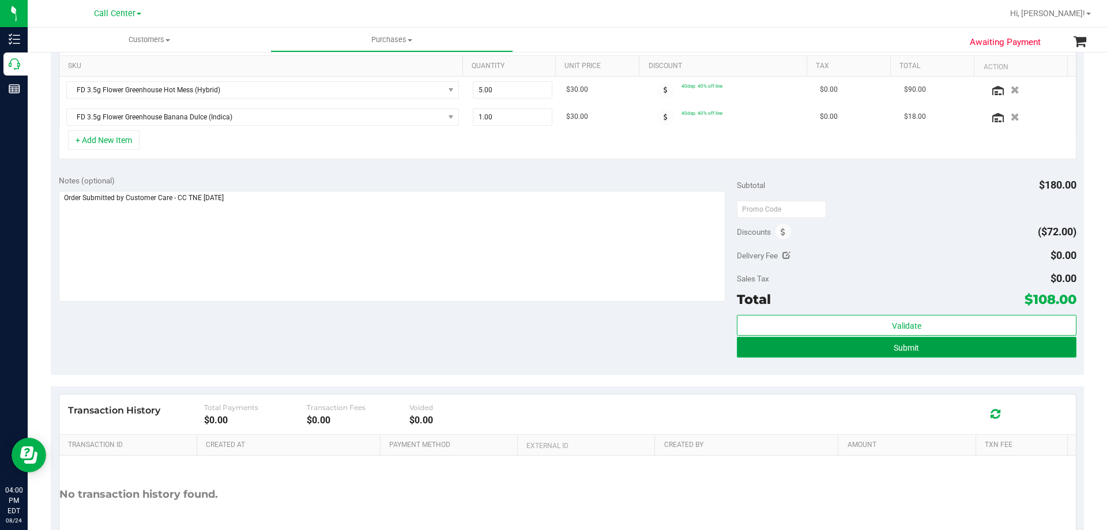
click at [909, 345] on span "Submit" at bounding box center [906, 347] width 25 height 9
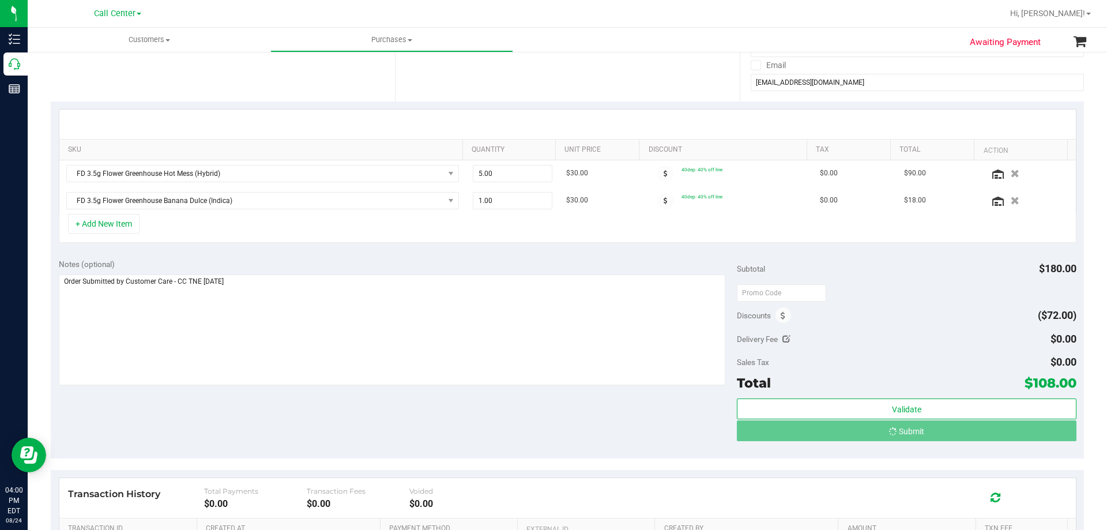
scroll to position [115, 0]
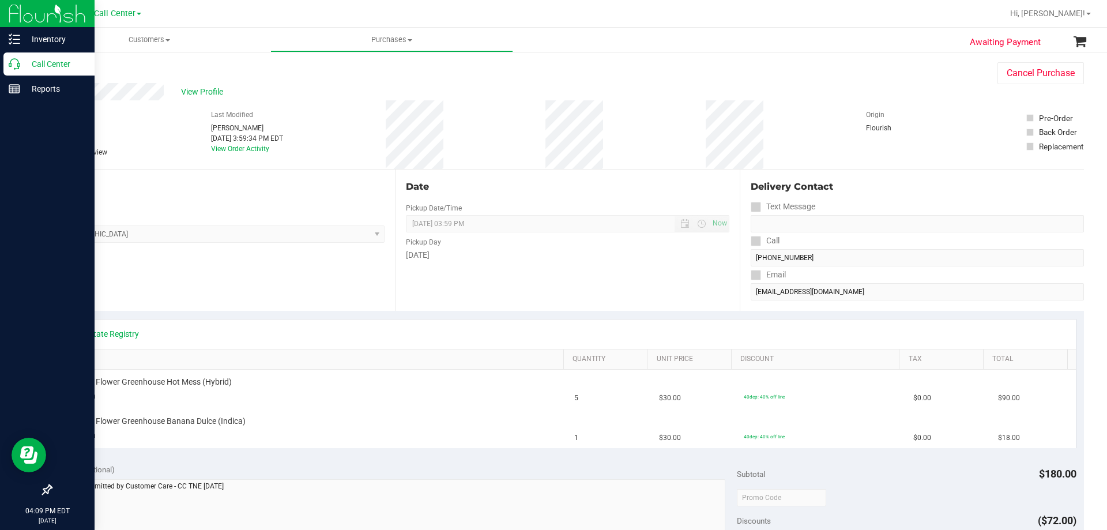
click at [27, 59] on p "Call Center" at bounding box center [54, 64] width 69 height 14
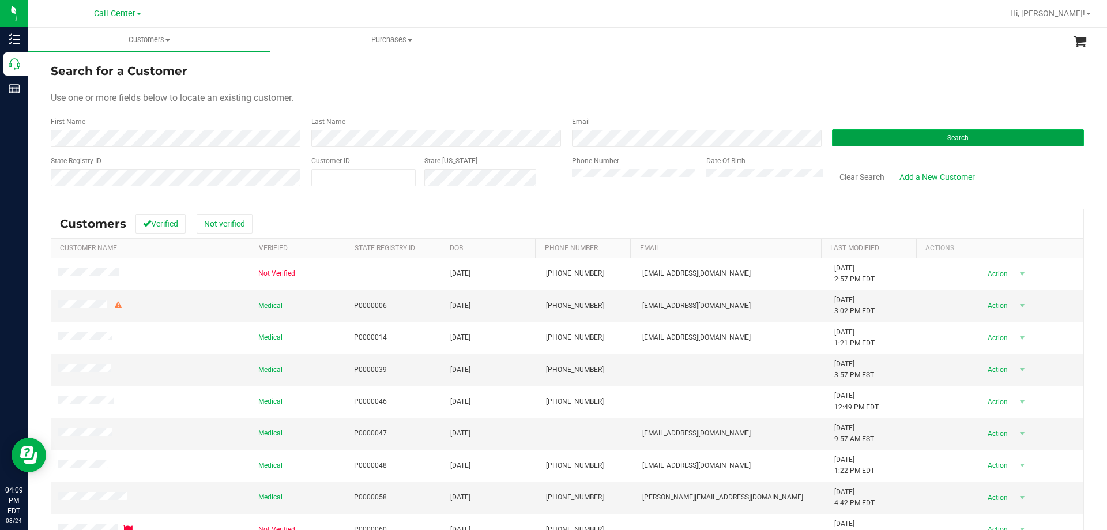
click at [841, 139] on button "Search" at bounding box center [958, 137] width 252 height 17
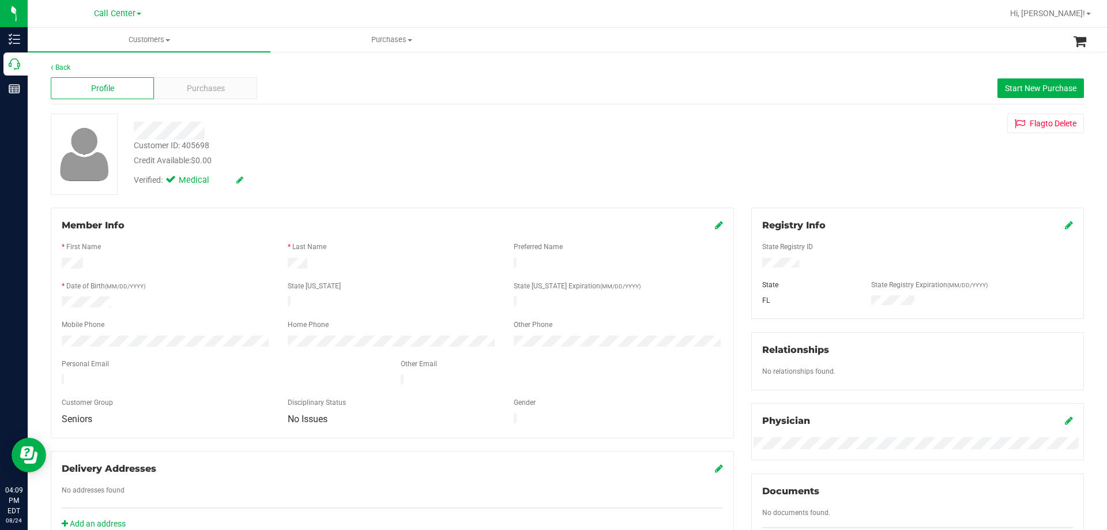
click at [347, 168] on div "Verified: Medical" at bounding box center [387, 179] width 525 height 25
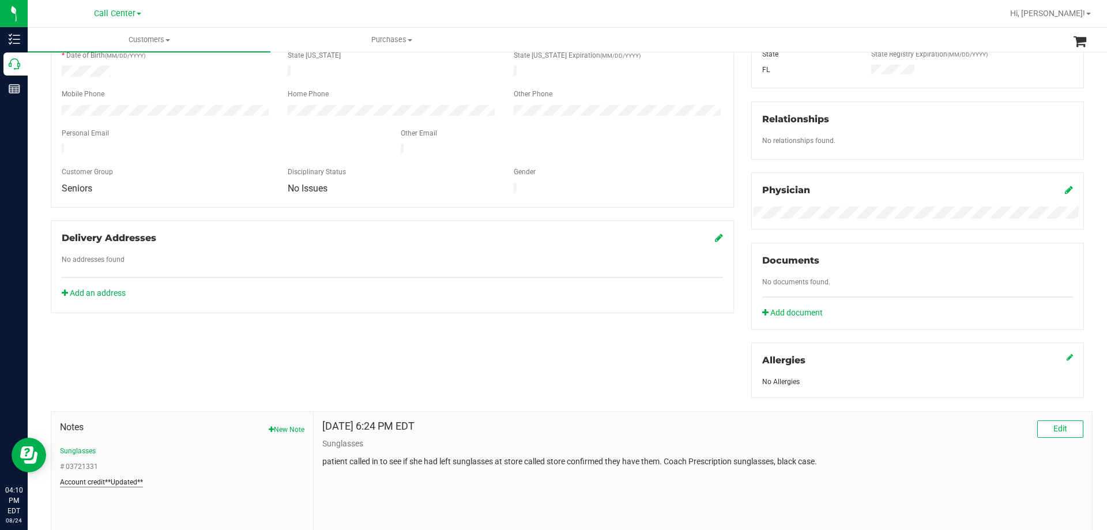
click at [88, 478] on button "Account credit**Updated**" at bounding box center [101, 482] width 83 height 10
click at [85, 461] on button "# 03721331" at bounding box center [79, 466] width 38 height 10
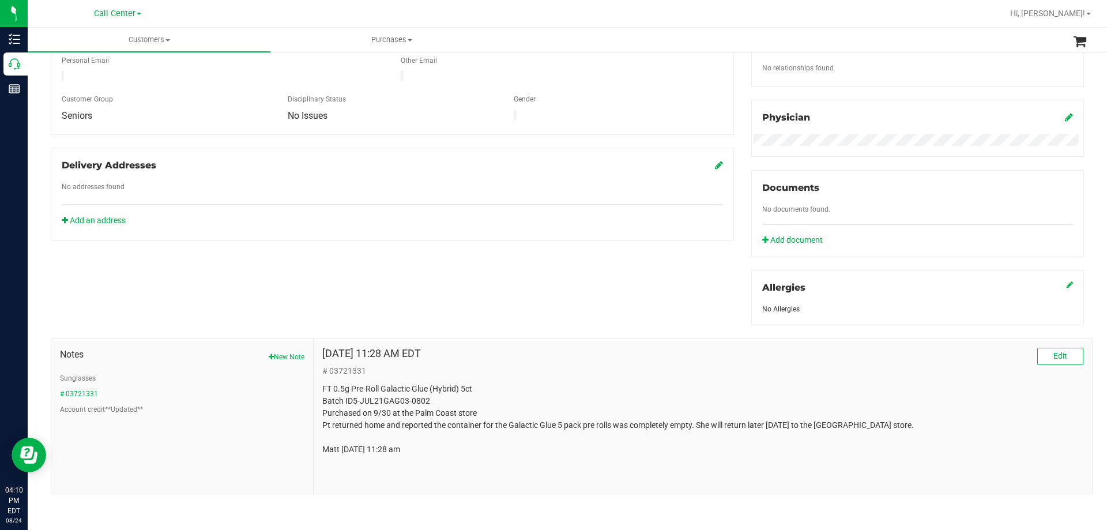
scroll to position [304, 0]
click at [84, 375] on button "Sunglasses" at bounding box center [78, 378] width 36 height 10
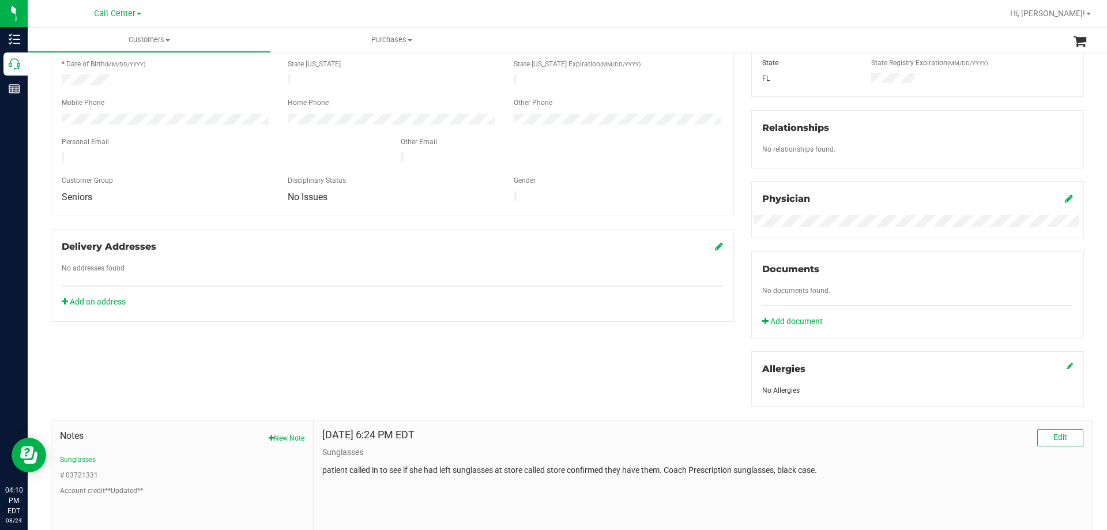
scroll to position [16, 0]
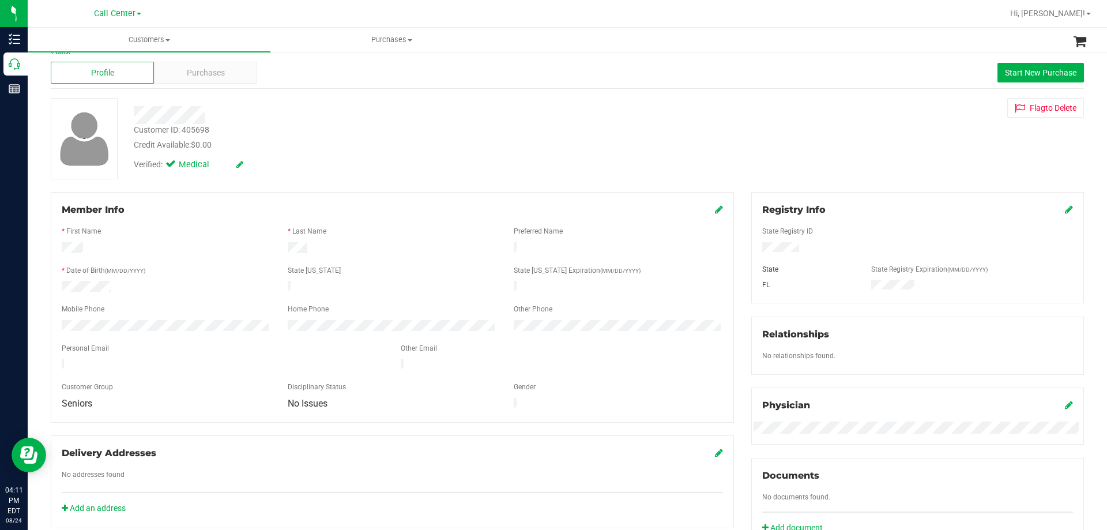
click at [333, 111] on div at bounding box center [387, 115] width 525 height 18
click at [313, 116] on div at bounding box center [387, 115] width 525 height 18
click at [314, 129] on div "Customer ID: 405698 Credit Available: $0.00" at bounding box center [387, 137] width 525 height 27
click at [304, 113] on div at bounding box center [387, 115] width 525 height 18
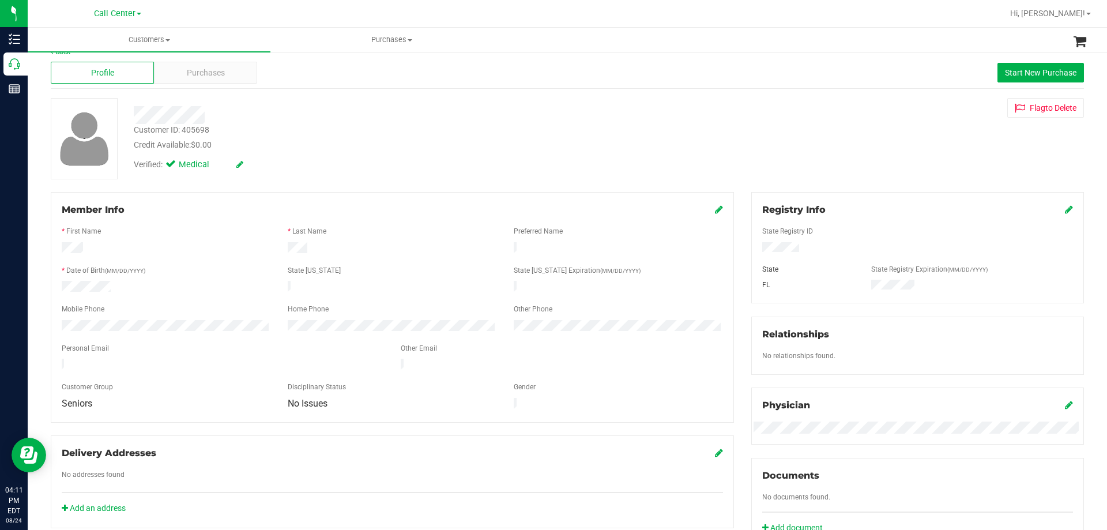
click at [303, 142] on div "Credit Available: $0.00" at bounding box center [388, 145] width 508 height 12
click at [215, 71] on span "Purchases" at bounding box center [206, 73] width 38 height 12
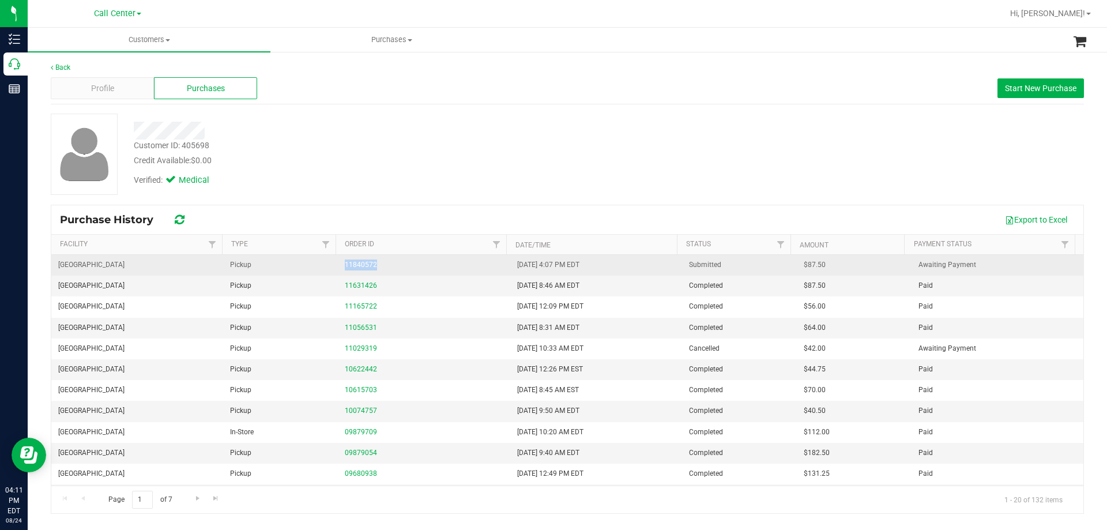
drag, startPoint x: 311, startPoint y: 260, endPoint x: 419, endPoint y: 261, distance: 107.8
click at [419, 261] on tr "Palm Coast WC Pickup 11840572 8/24/2025 4:07 PM EDT Submitted $87.50 Awaiting P…" at bounding box center [567, 265] width 1032 height 21
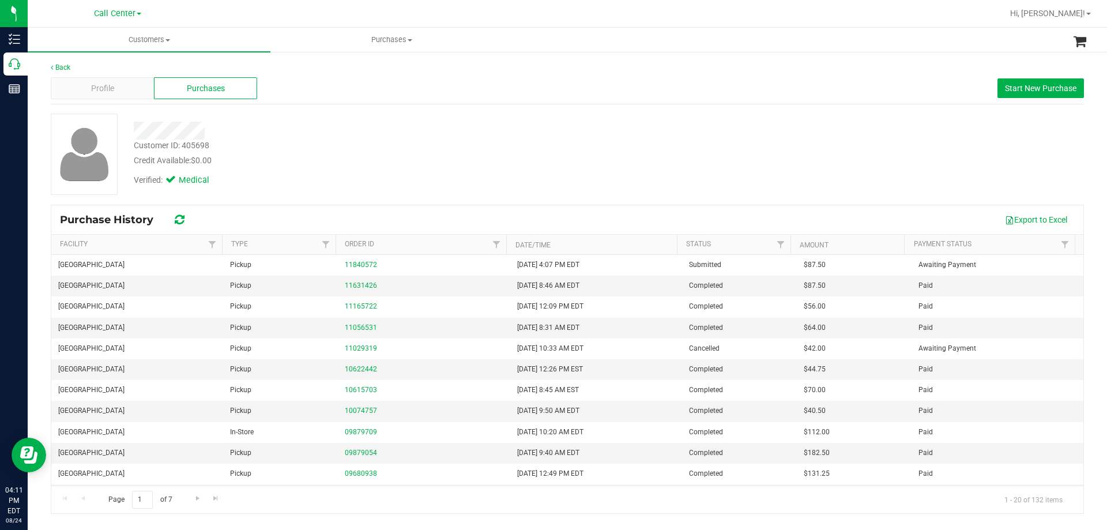
click at [406, 178] on div "Verified: Medical" at bounding box center [387, 179] width 525 height 25
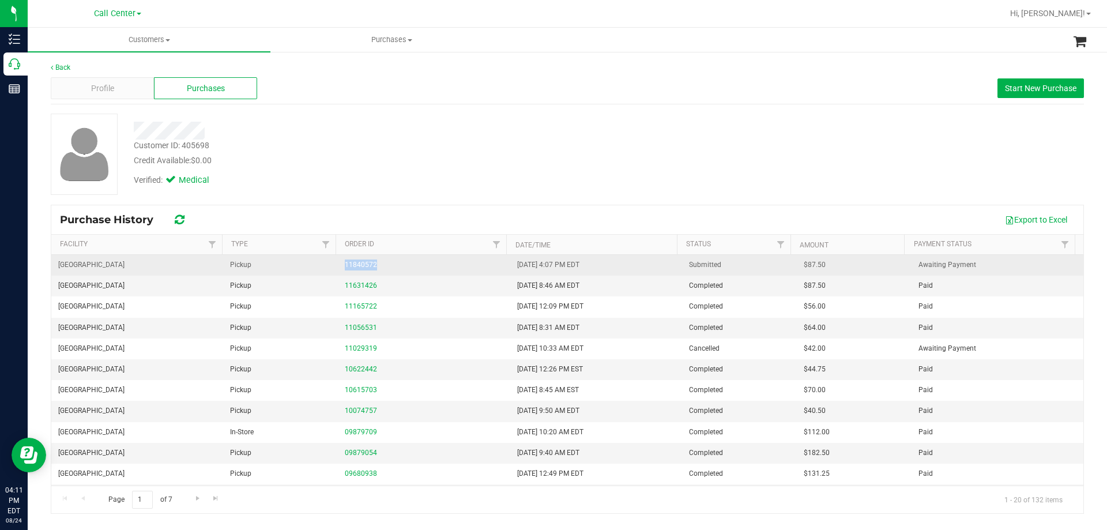
drag, startPoint x: 324, startPoint y: 268, endPoint x: 463, endPoint y: 266, distance: 139.0
click at [463, 266] on tr "Palm Coast WC Pickup 11840572 8/24/2025 4:07 PM EDT Submitted $87.50 Awaiting P…" at bounding box center [567, 265] width 1032 height 21
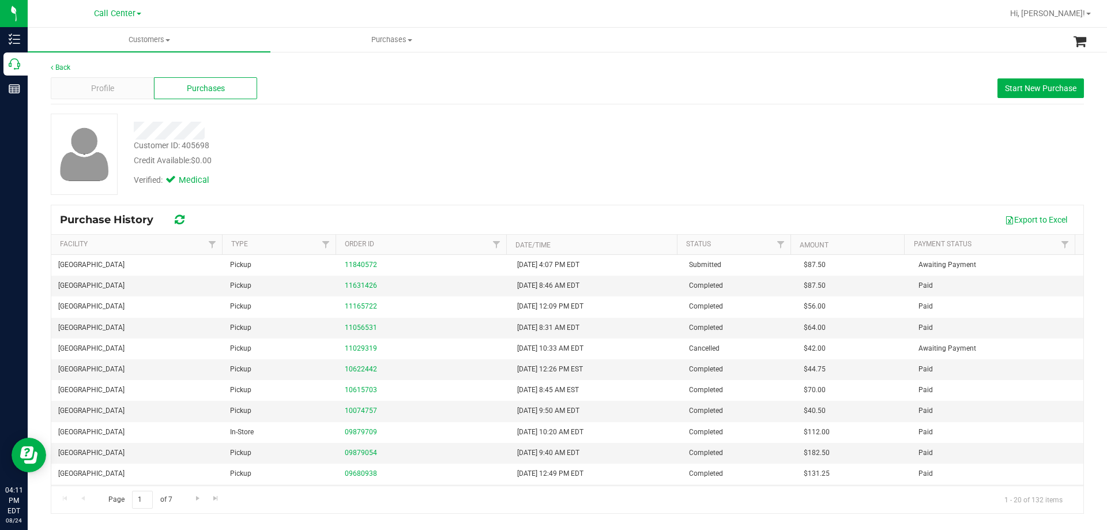
click at [466, 163] on div "Credit Available: $0.00" at bounding box center [388, 161] width 508 height 12
click at [426, 157] on div "Credit Available: $0.00" at bounding box center [388, 161] width 508 height 12
click at [300, 174] on div "Verified: Medical" at bounding box center [387, 179] width 525 height 25
click at [398, 186] on div "Verified: Medical" at bounding box center [387, 179] width 525 height 25
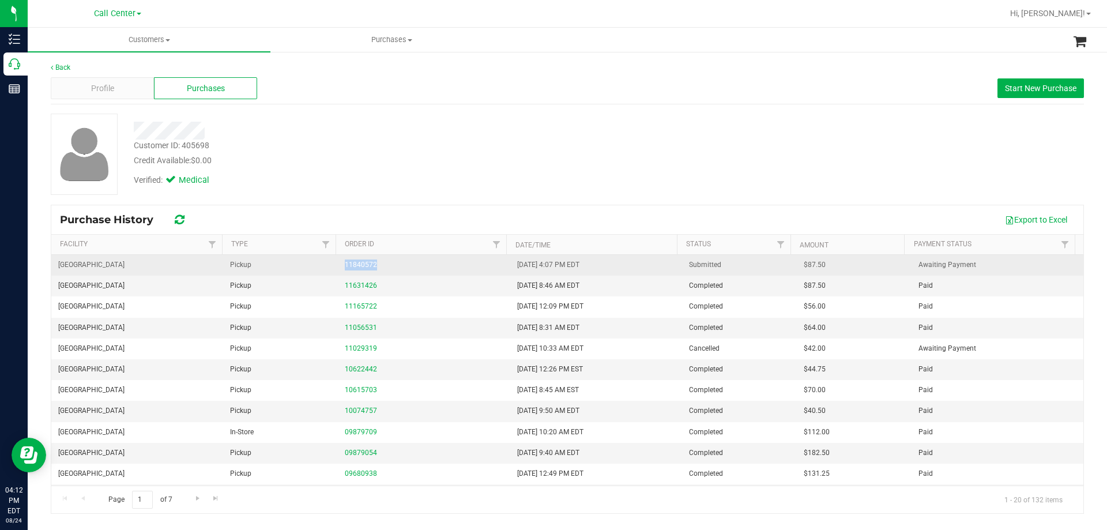
drag, startPoint x: 332, startPoint y: 269, endPoint x: 427, endPoint y: 261, distance: 96.1
click at [427, 261] on tr "Palm Coast WC Pickup 11840572 8/24/2025 4:07 PM EDT Submitted $87.50 Awaiting P…" at bounding box center [567, 265] width 1032 height 21
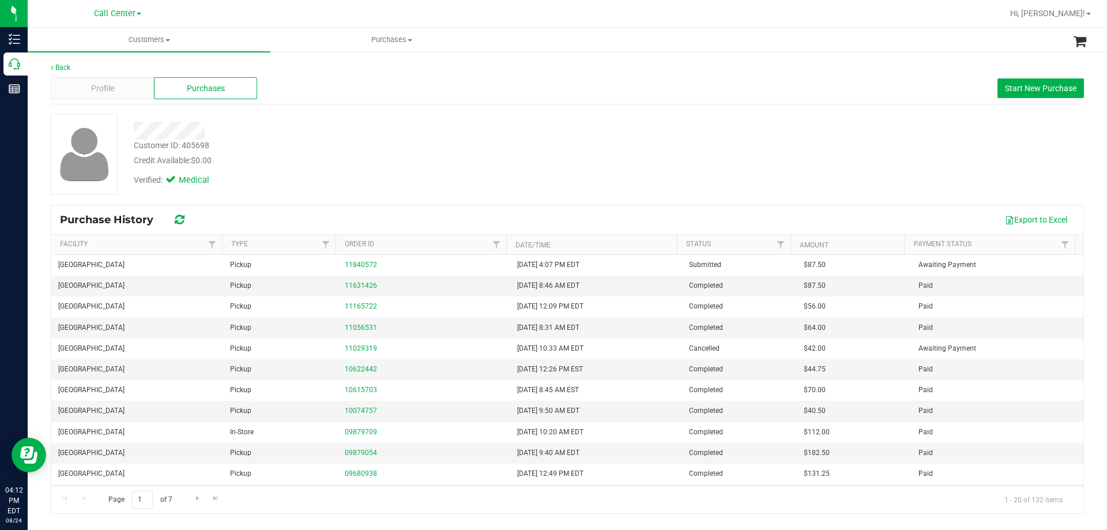
click at [431, 128] on div at bounding box center [387, 131] width 525 height 18
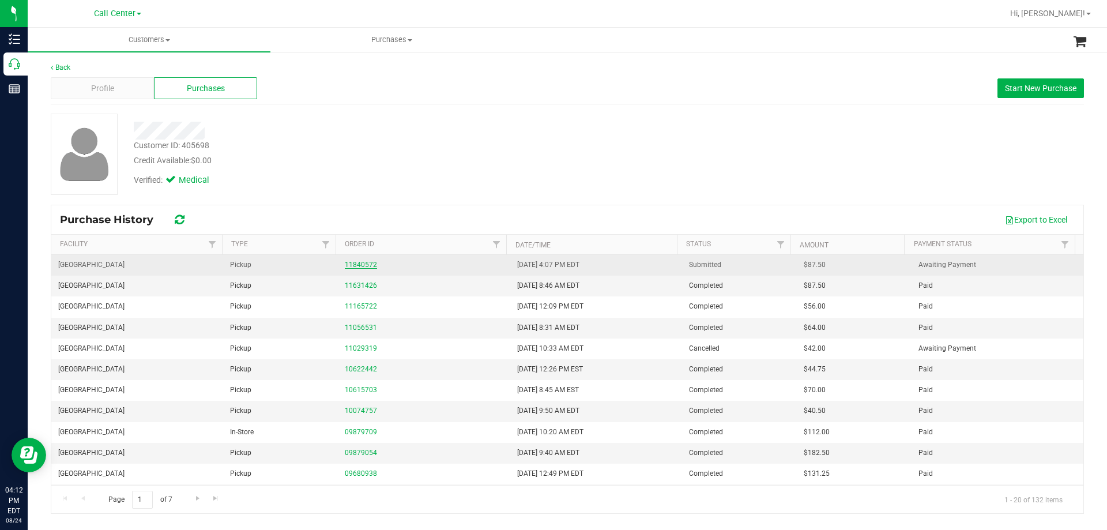
click at [366, 263] on link "11840572" at bounding box center [361, 265] width 32 height 8
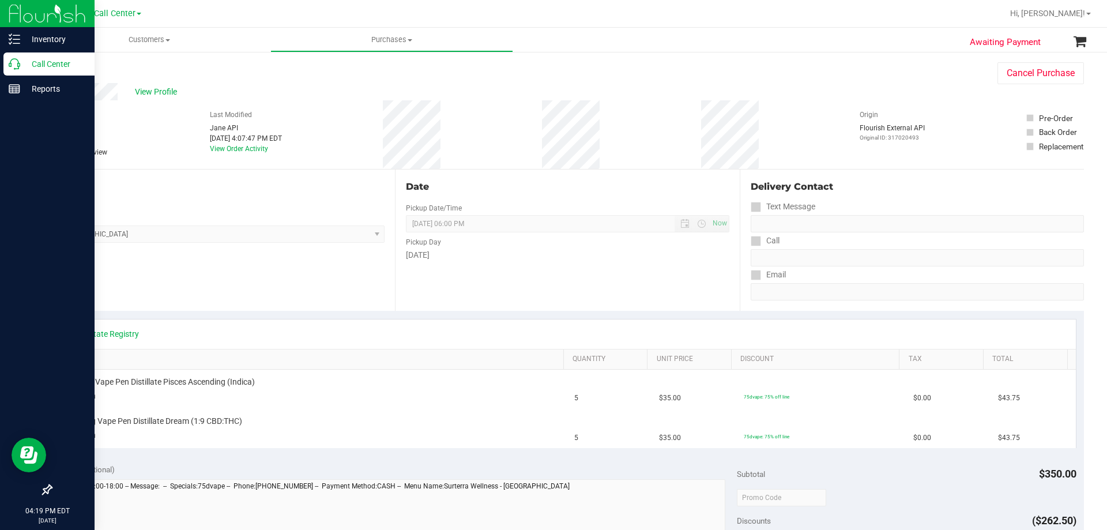
click at [54, 61] on p "Call Center" at bounding box center [54, 64] width 69 height 14
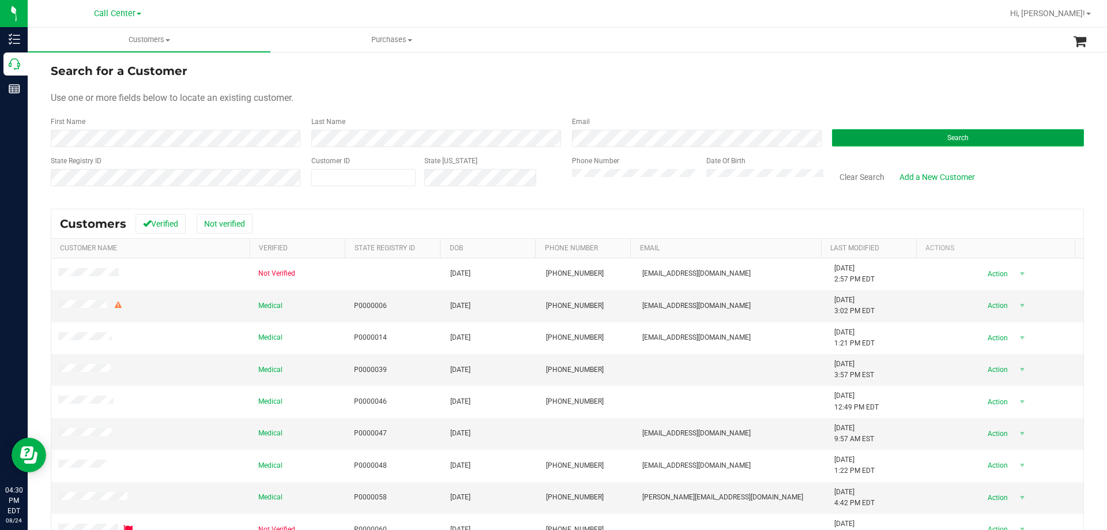
click at [926, 136] on button "Search" at bounding box center [958, 137] width 252 height 17
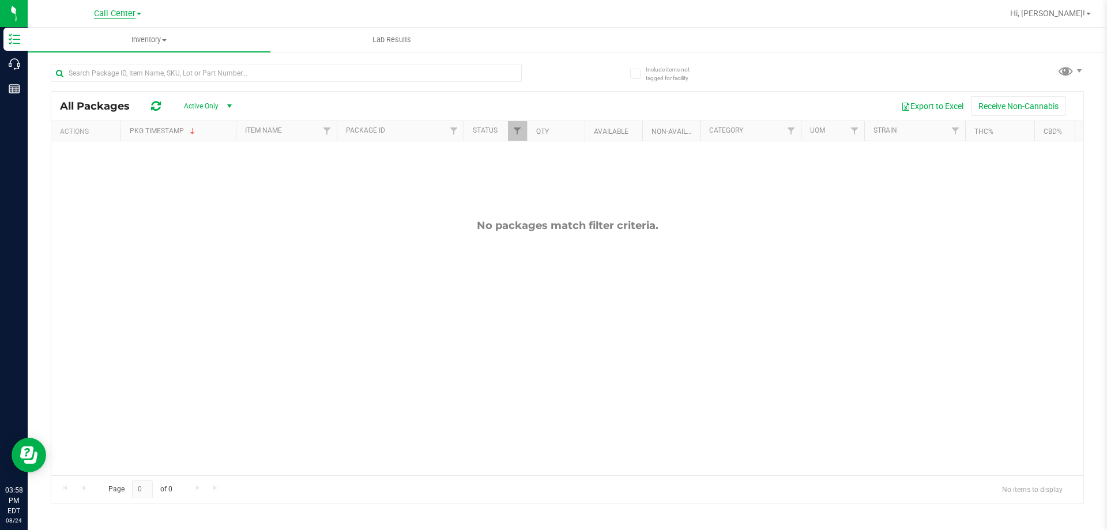
click at [124, 12] on span "Call Center" at bounding box center [115, 14] width 42 height 10
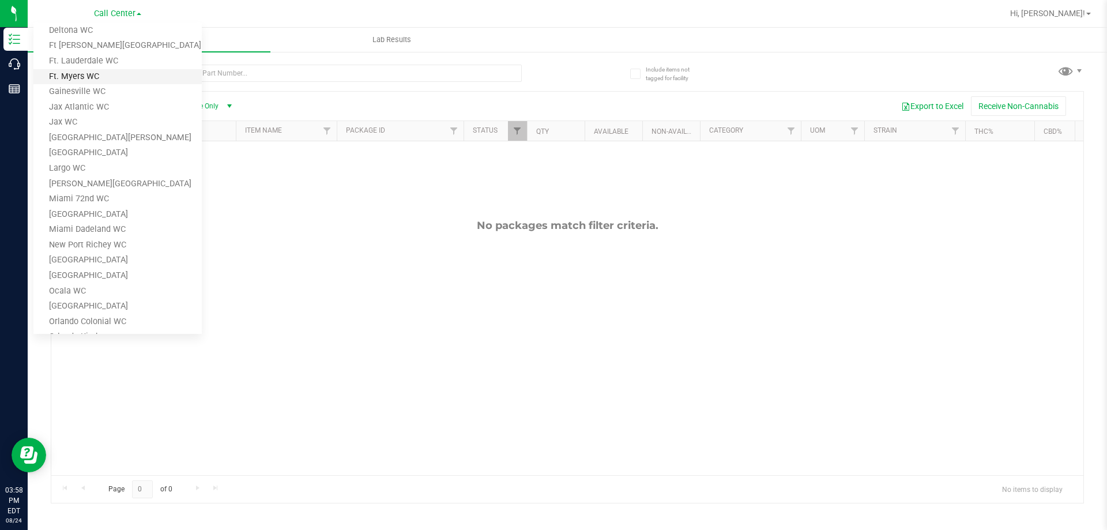
scroll to position [160, 0]
click at [98, 151] on link "[GEOGRAPHIC_DATA]" at bounding box center [117, 156] width 168 height 16
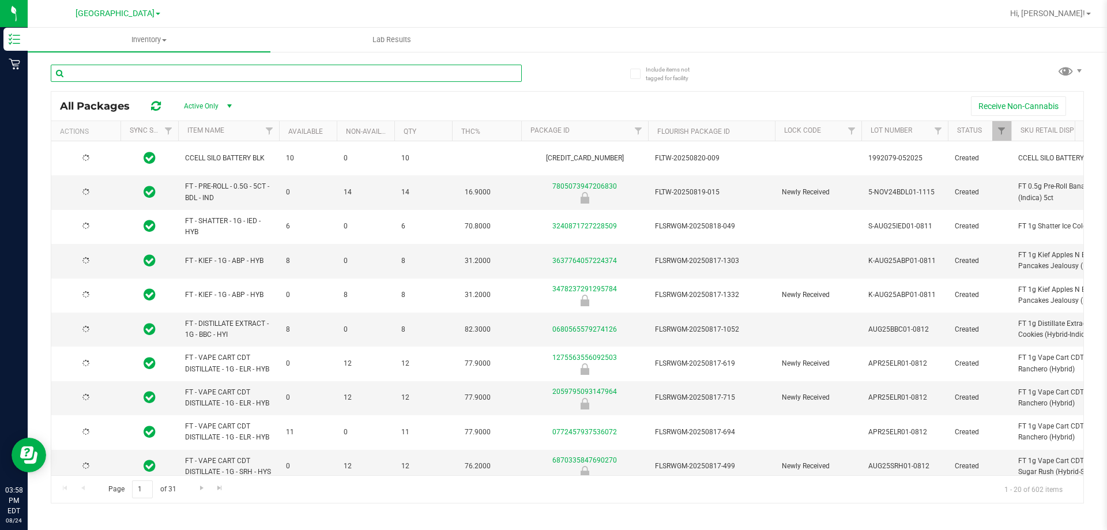
click at [156, 69] on input "text" at bounding box center [286, 73] width 471 height 17
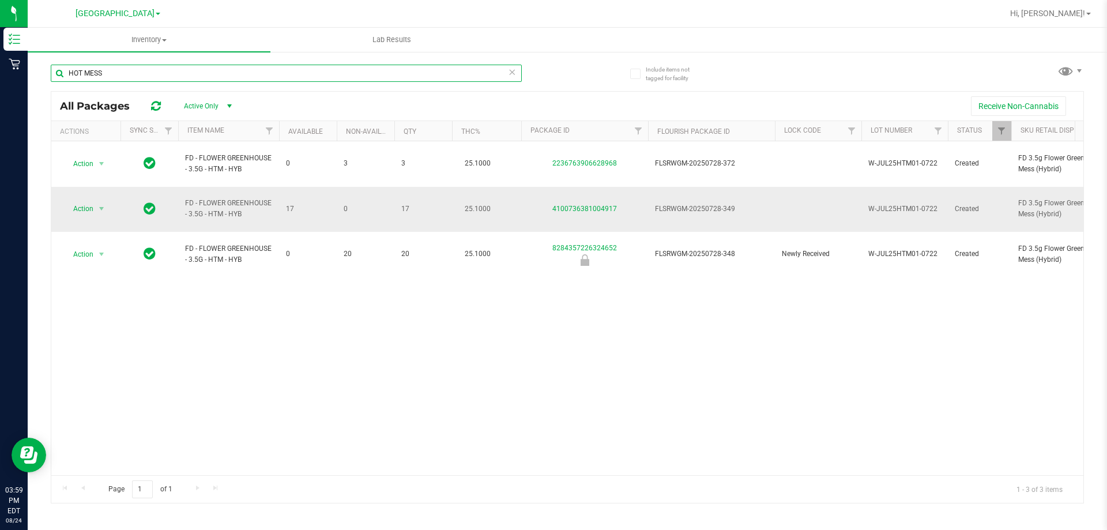
type input "HOT MESS"
click at [578, 204] on div "4100736381004917" at bounding box center [585, 209] width 130 height 11
click at [576, 205] on link "4100736381004917" at bounding box center [584, 209] width 65 height 8
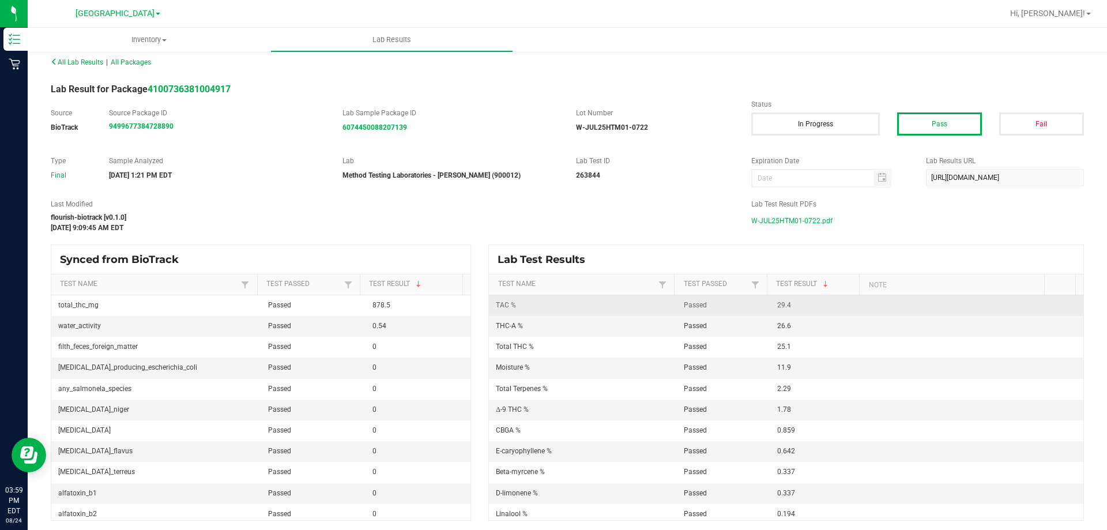
scroll to position [11, 0]
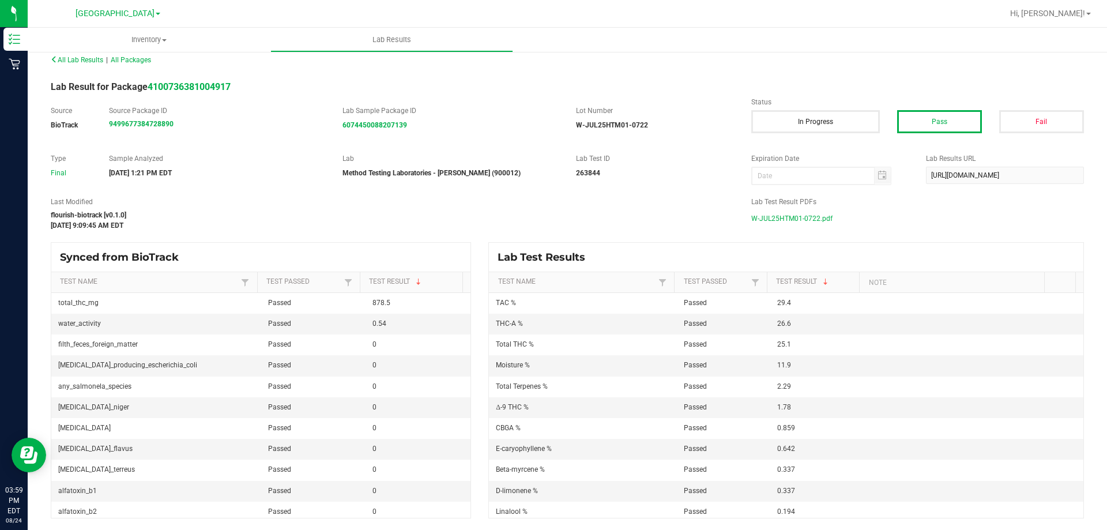
click at [787, 216] on span "W-JUL25HTM01-0722.pdf" at bounding box center [791, 218] width 81 height 17
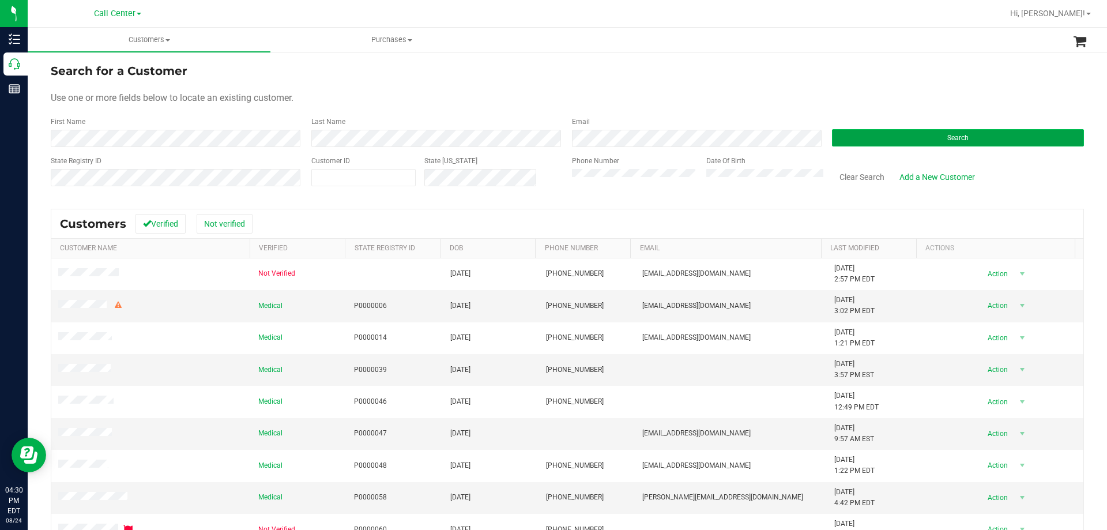
click at [844, 137] on button "Search" at bounding box center [958, 137] width 252 height 17
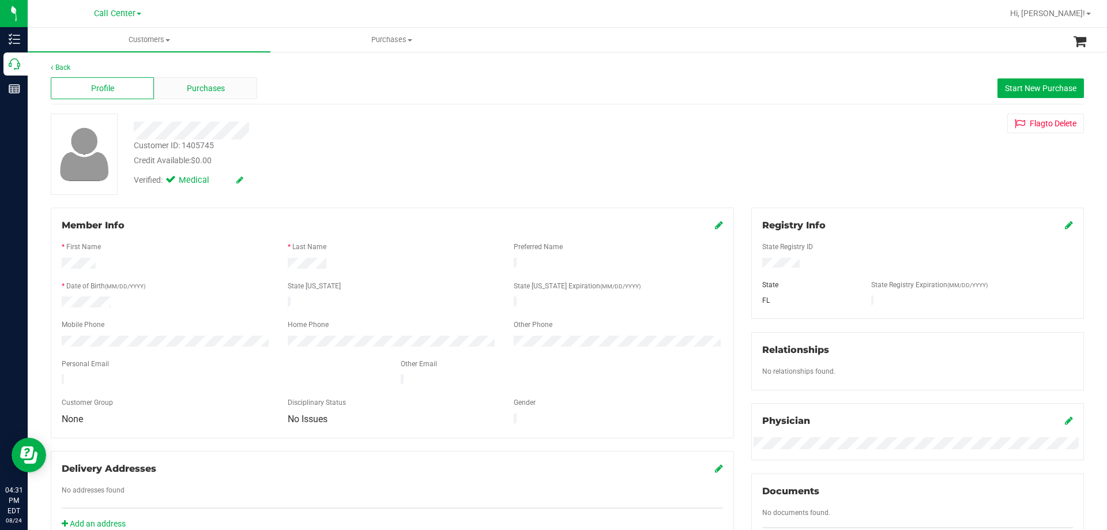
click at [219, 94] on div "Purchases" at bounding box center [205, 88] width 103 height 22
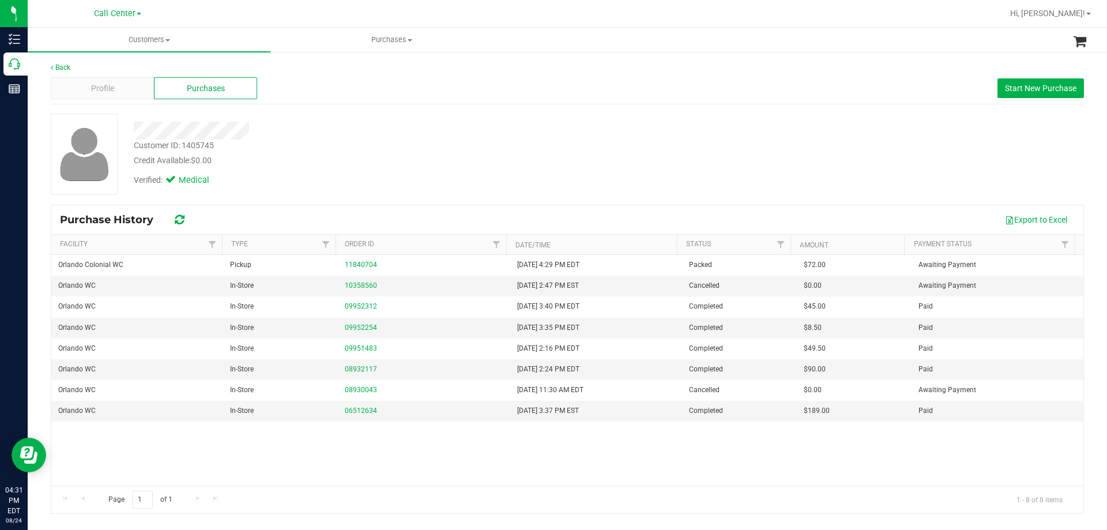
click at [422, 171] on div "Verified: Medical" at bounding box center [387, 179] width 525 height 25
click at [428, 170] on div "Verified: Medical" at bounding box center [387, 179] width 525 height 25
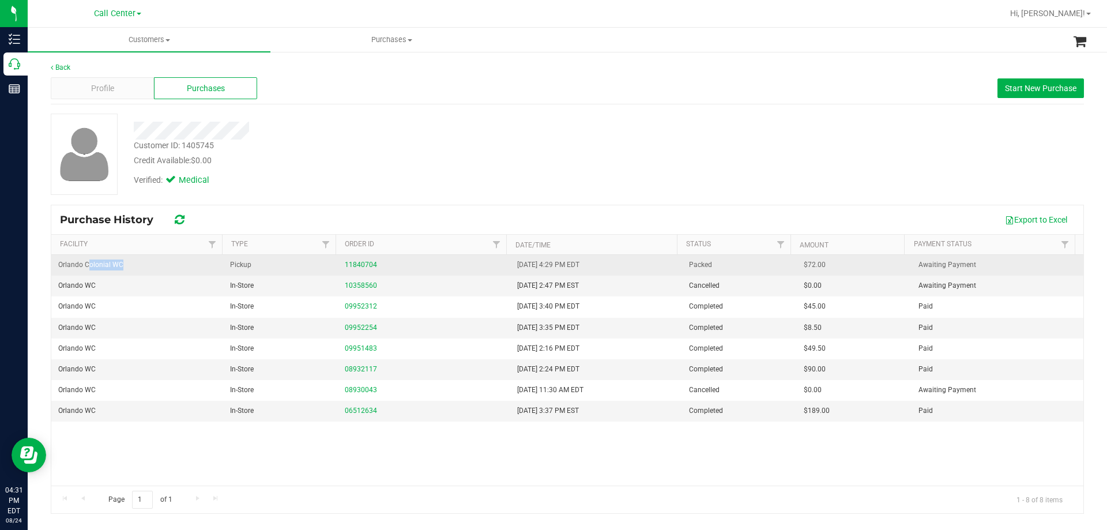
drag, startPoint x: 88, startPoint y: 263, endPoint x: 128, endPoint y: 264, distance: 39.8
click at [128, 264] on td "Orlando Colonial WC" at bounding box center [137, 265] width 172 height 21
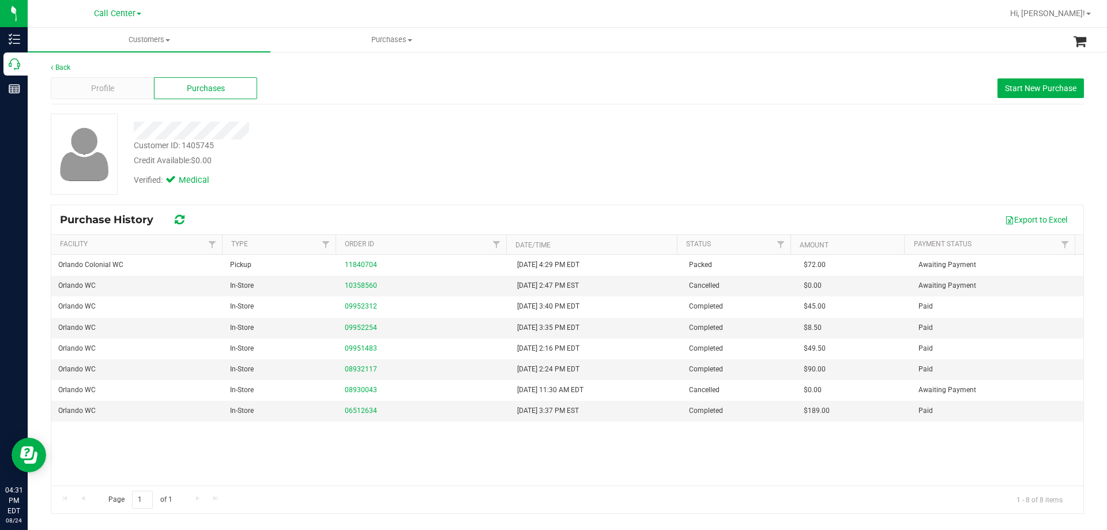
click at [367, 159] on div "Credit Available: $0.00" at bounding box center [388, 161] width 508 height 12
click at [307, 142] on div "Customer ID: 1405745 Credit Available: $0.00" at bounding box center [387, 153] width 525 height 27
click at [92, 77] on div "Profile" at bounding box center [102, 88] width 103 height 22
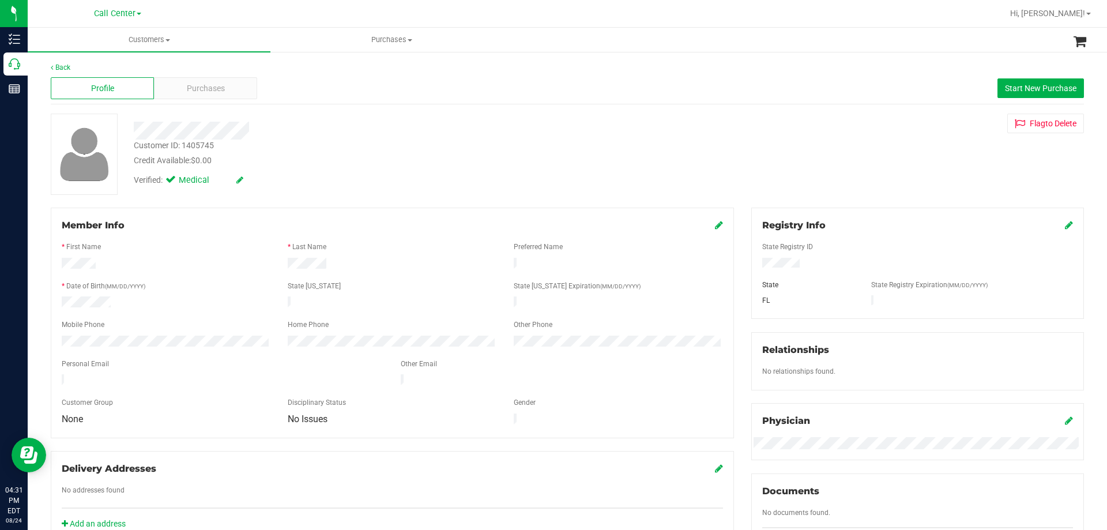
click at [337, 163] on div "Credit Available: $0.00" at bounding box center [388, 161] width 508 height 12
click at [432, 138] on div at bounding box center [387, 131] width 525 height 18
click at [202, 79] on div "Purchases" at bounding box center [205, 88] width 103 height 22
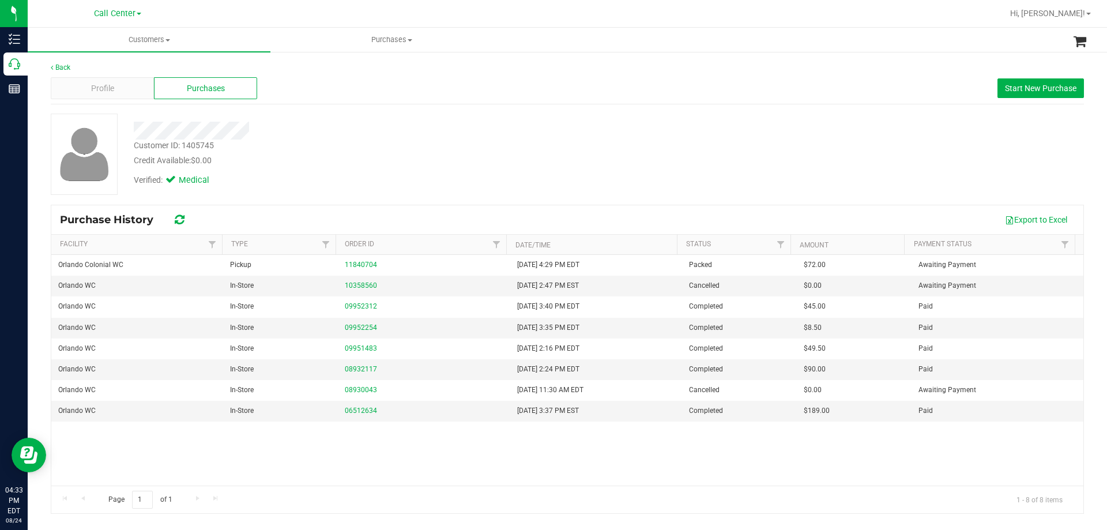
click at [294, 160] on div "Credit Available: $0.00" at bounding box center [388, 161] width 508 height 12
click at [1033, 88] on span "Start New Purchase" at bounding box center [1041, 88] width 72 height 9
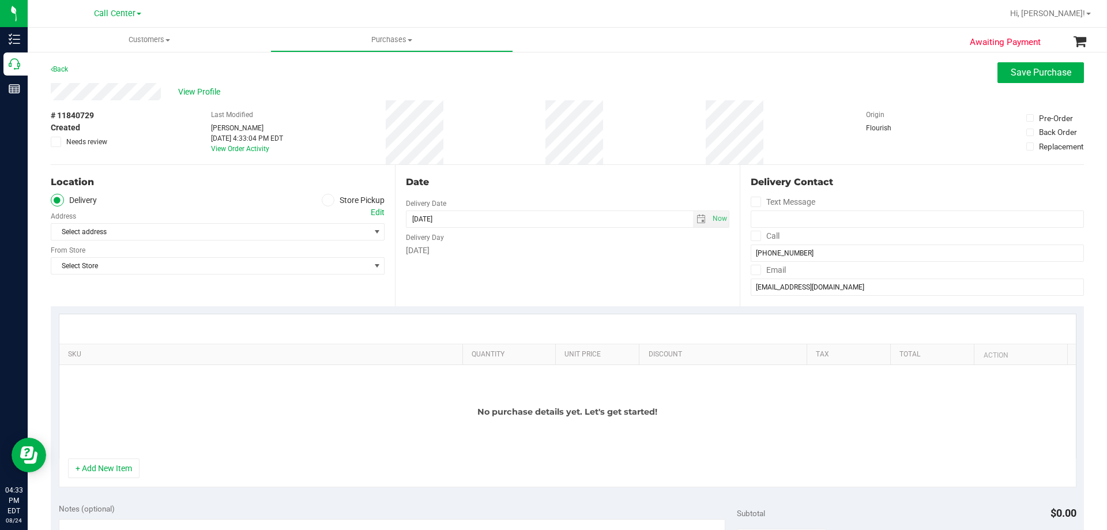
click at [325, 200] on icon at bounding box center [328, 200] width 7 height 0
click at [0, 0] on input "Store Pickup" at bounding box center [0, 0] width 0 height 0
click at [224, 238] on span "Select Store" at bounding box center [210, 232] width 318 height 16
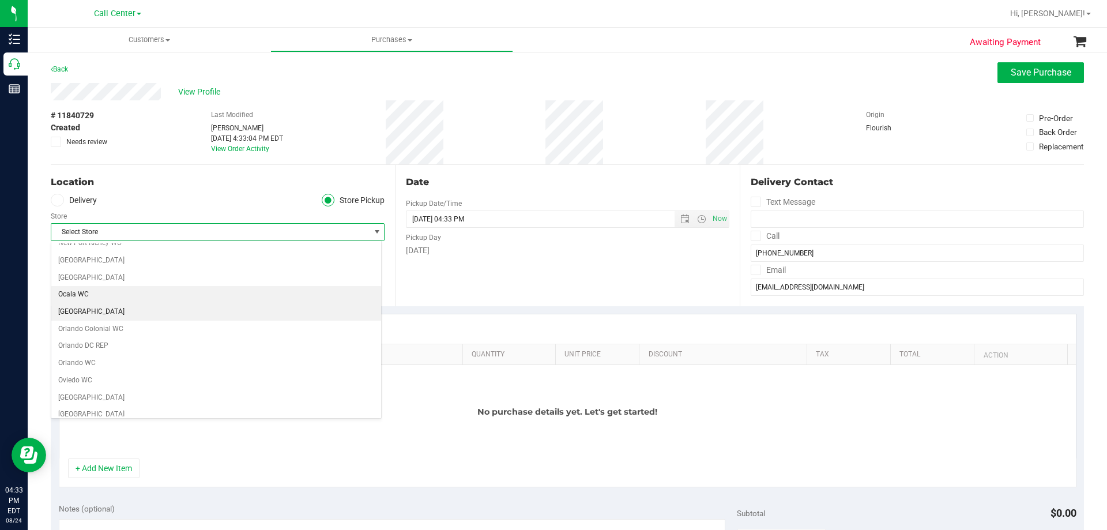
scroll to position [492, 0]
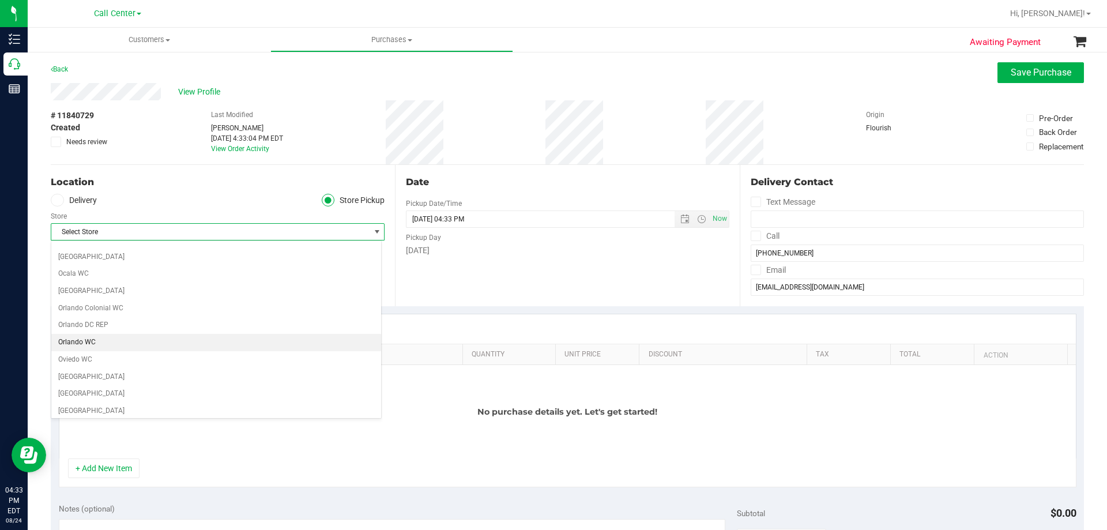
click at [117, 342] on li "Orlando WC" at bounding box center [216, 342] width 330 height 17
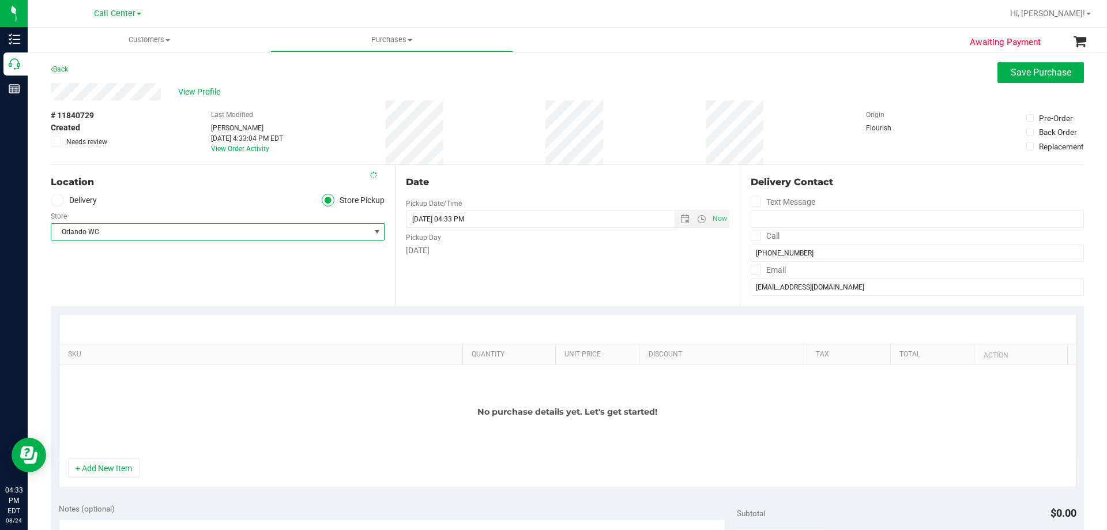
scroll to position [58, 0]
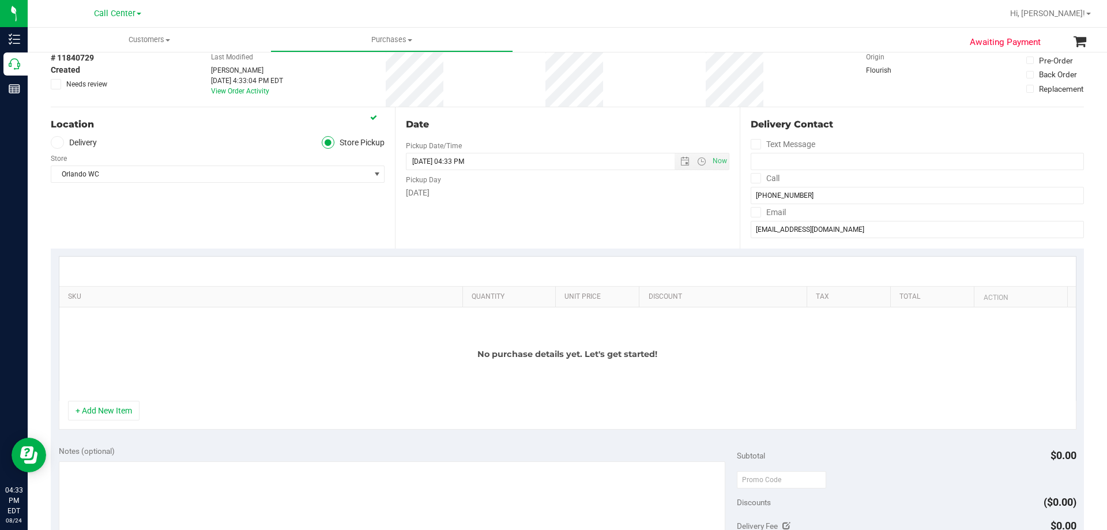
click at [117, 398] on div "No purchase details yet. Let's get started!" at bounding box center [567, 353] width 1017 height 93
click at [118, 408] on button "+ Add New Item" at bounding box center [104, 411] width 72 height 20
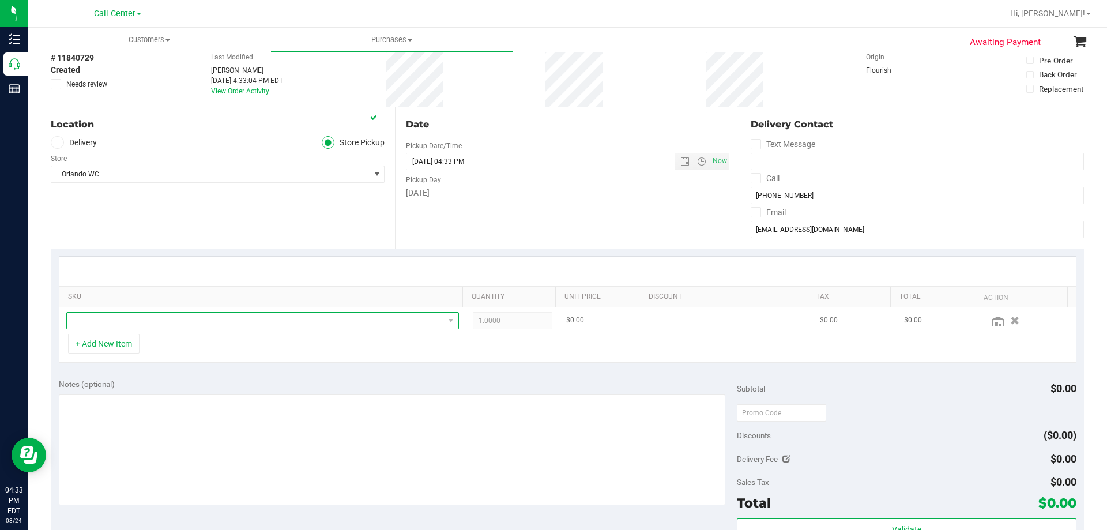
click at [190, 317] on span "NO DATA FOUND" at bounding box center [255, 321] width 377 height 16
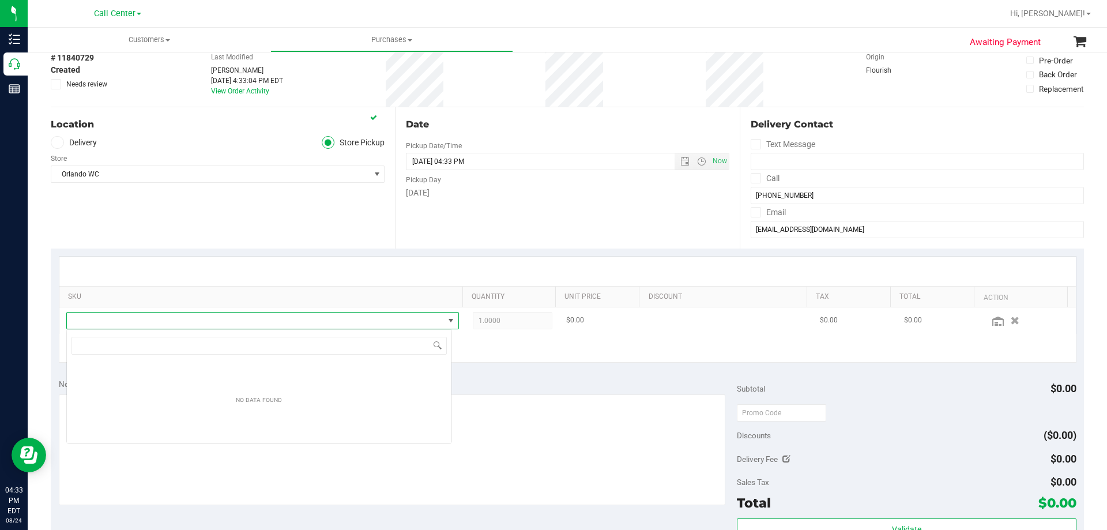
scroll to position [57652, 57284]
type input "FT 1g Vape Cart Distillate Key Lime Pie (Hybrid)"
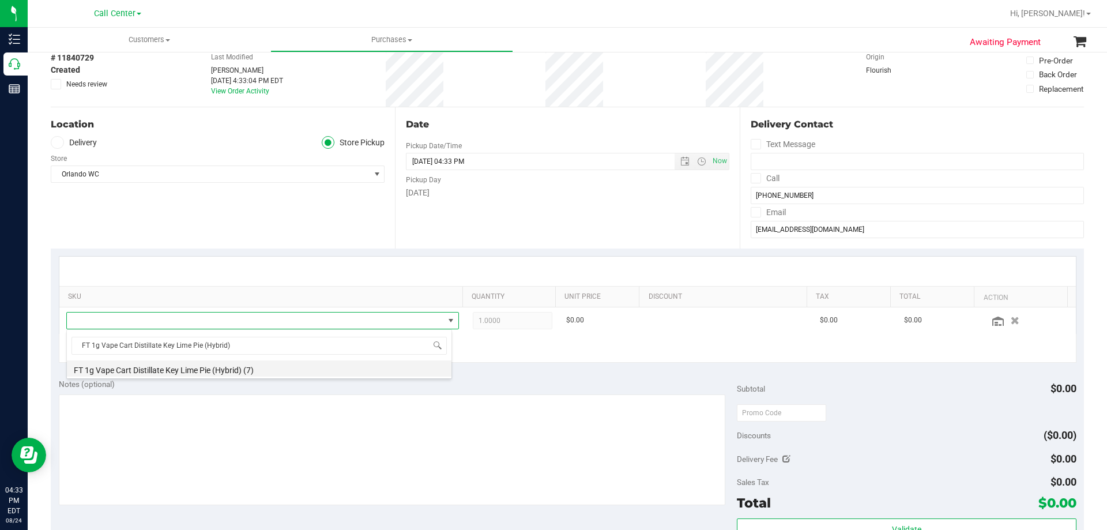
click at [242, 375] on li "FT 1g Vape Cart Distillate Key Lime Pie (Hybrid) (7)" at bounding box center [259, 368] width 385 height 16
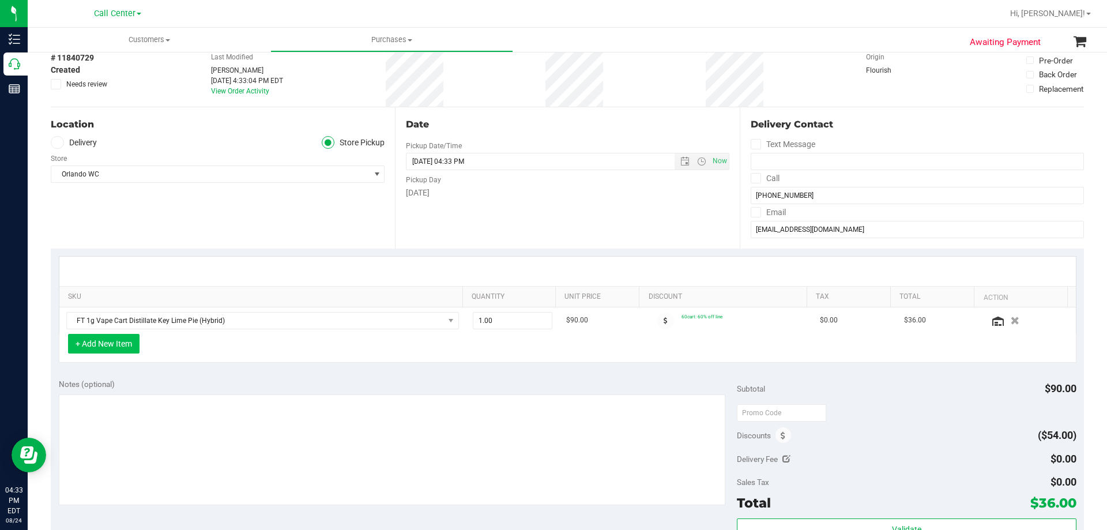
click at [102, 348] on button "+ Add New Item" at bounding box center [104, 344] width 72 height 20
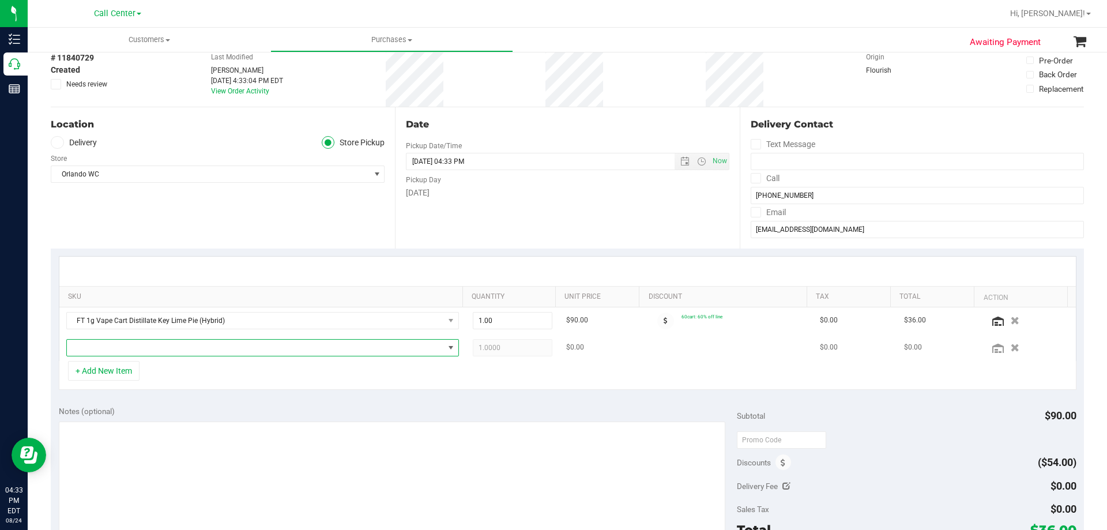
click at [177, 353] on span "NO DATA FOUND" at bounding box center [255, 348] width 377 height 16
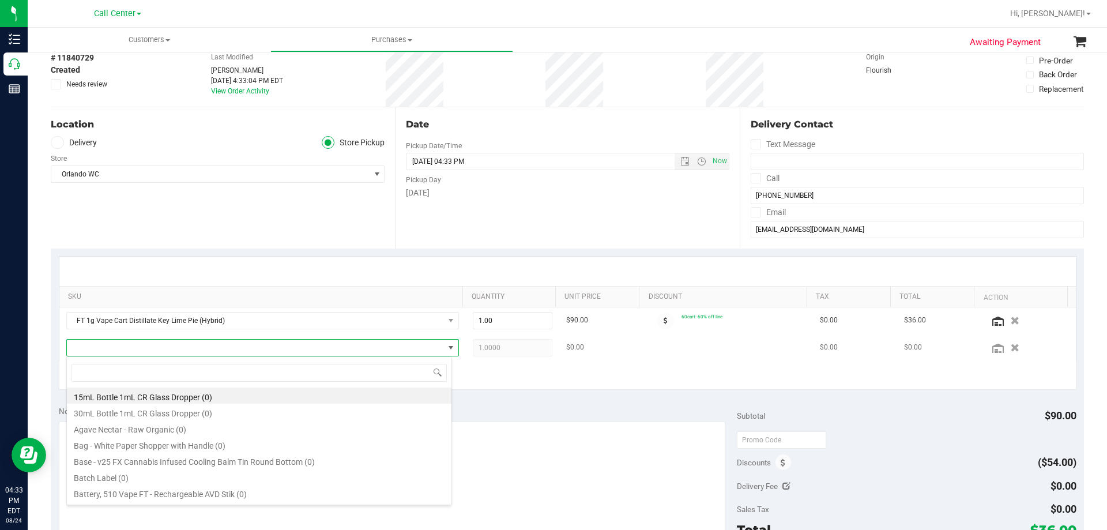
type input "FT 1g Vape Cart Distillate Durban Poison (Sativa)"
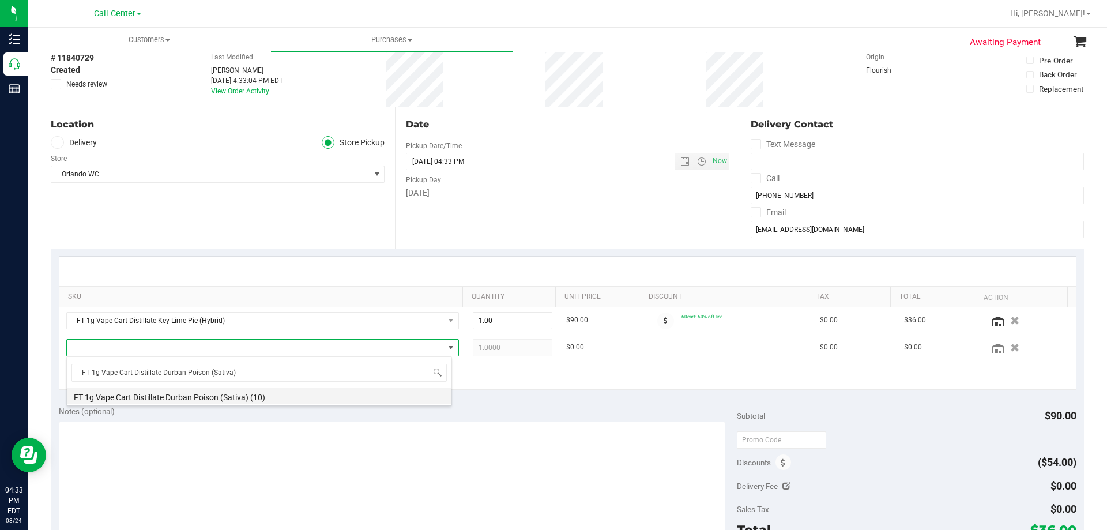
click at [242, 396] on li "FT 1g Vape Cart Distillate Durban Poison (Sativa) (10)" at bounding box center [259, 396] width 385 height 16
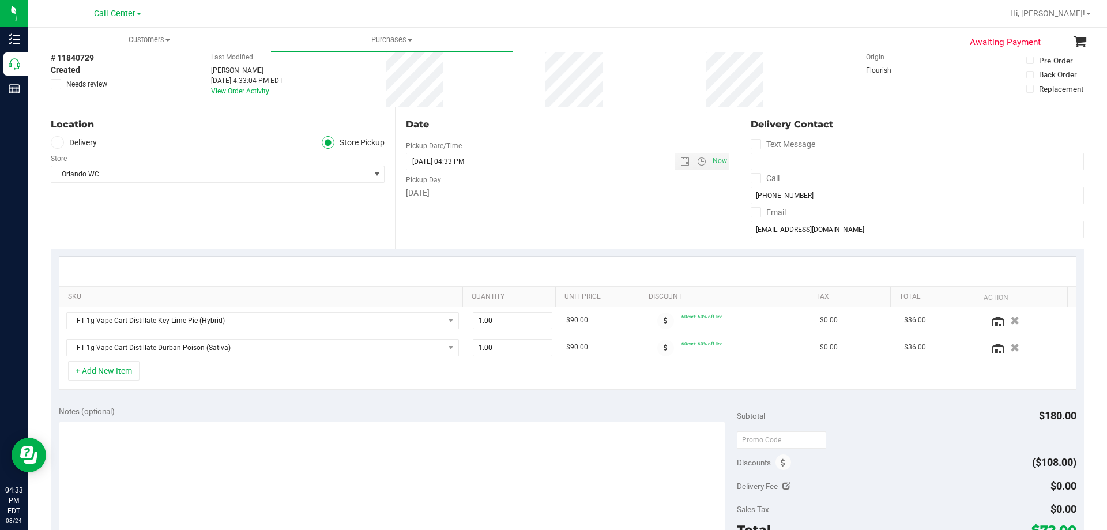
scroll to position [173, 0]
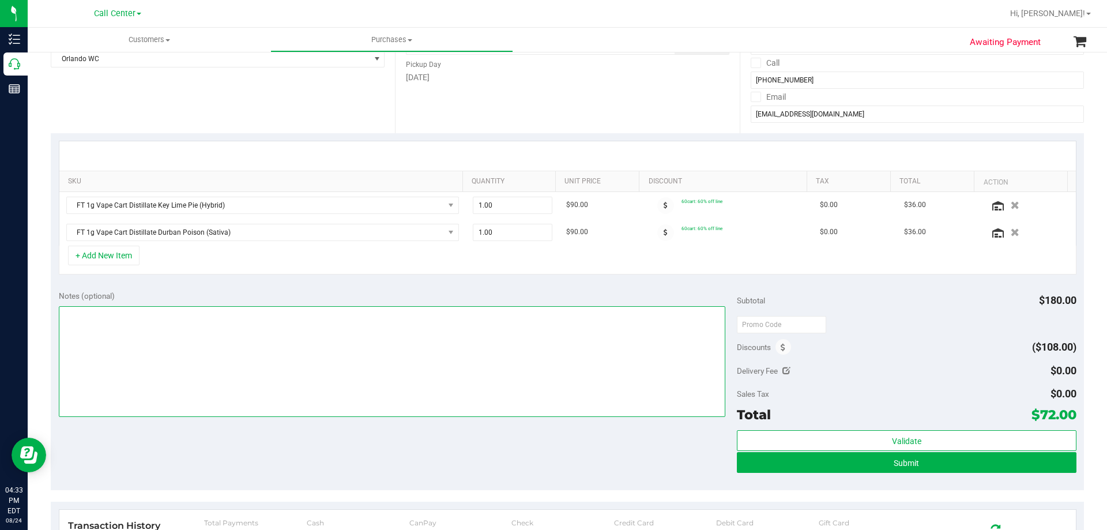
click at [321, 354] on textarea at bounding box center [392, 361] width 667 height 111
paste textarea "Order Submitted by Customer Care - CC TNE 08/24/2025"
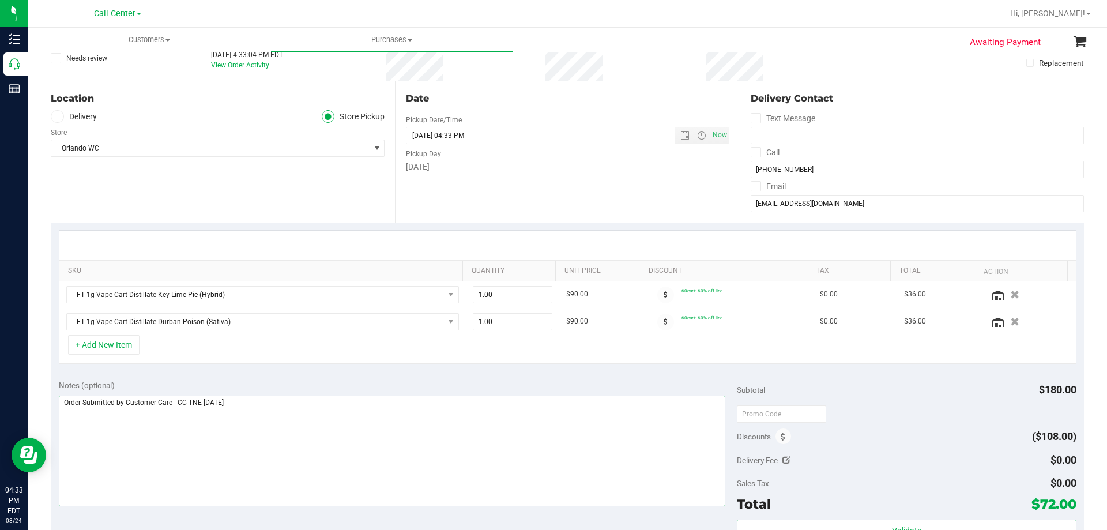
scroll to position [0, 0]
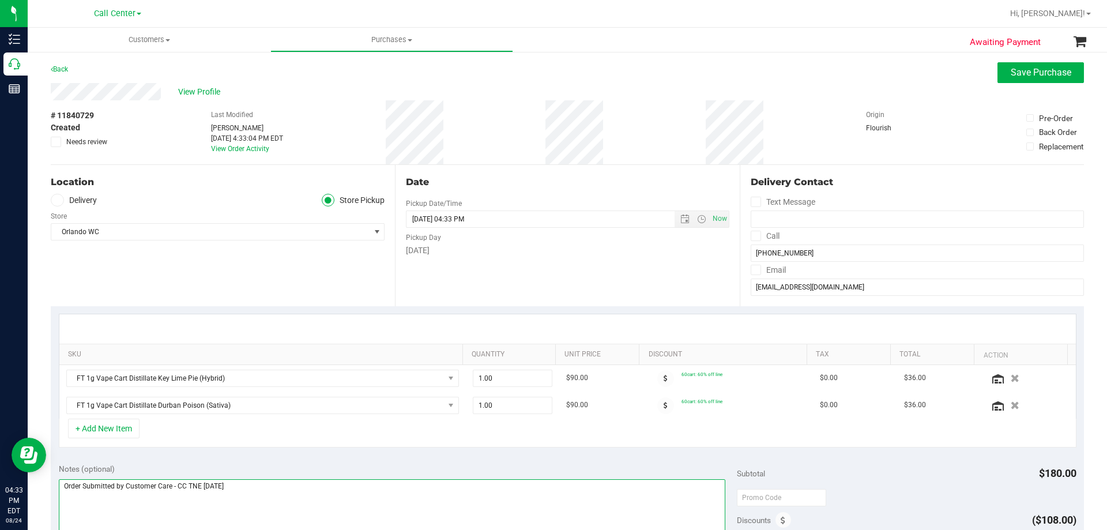
click at [64, 483] on textarea at bounding box center [392, 534] width 667 height 111
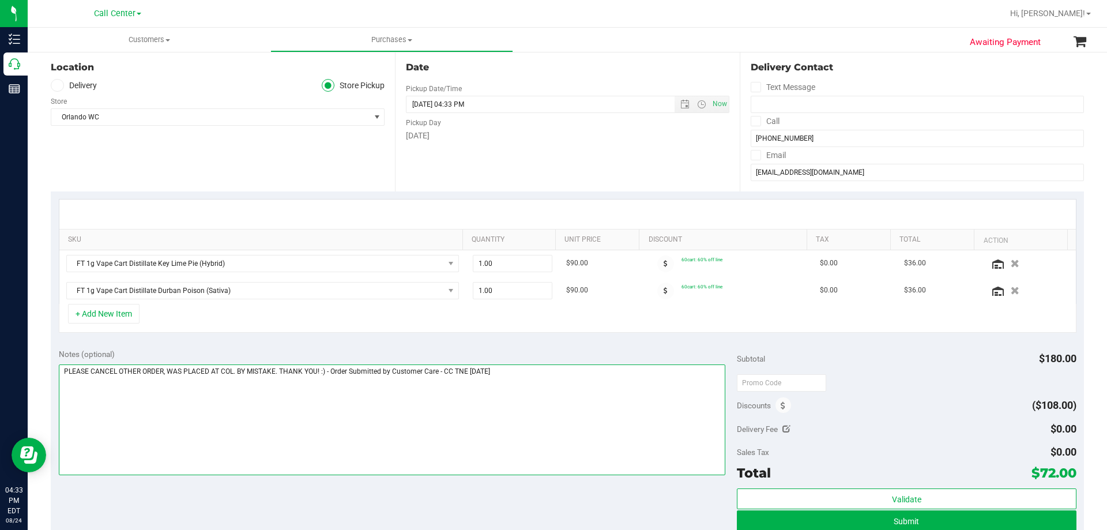
scroll to position [115, 0]
type textarea "PLEASE CANCEL OTHER ORDER, WAS PLACED AT COL. BY MISTAKE. THANK YOU! :) - Order…"
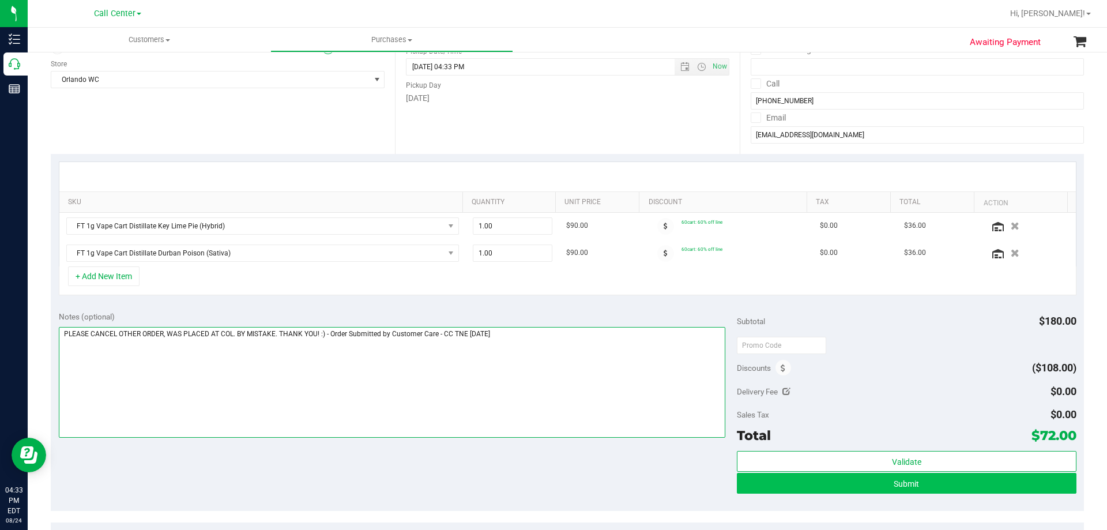
scroll to position [173, 0]
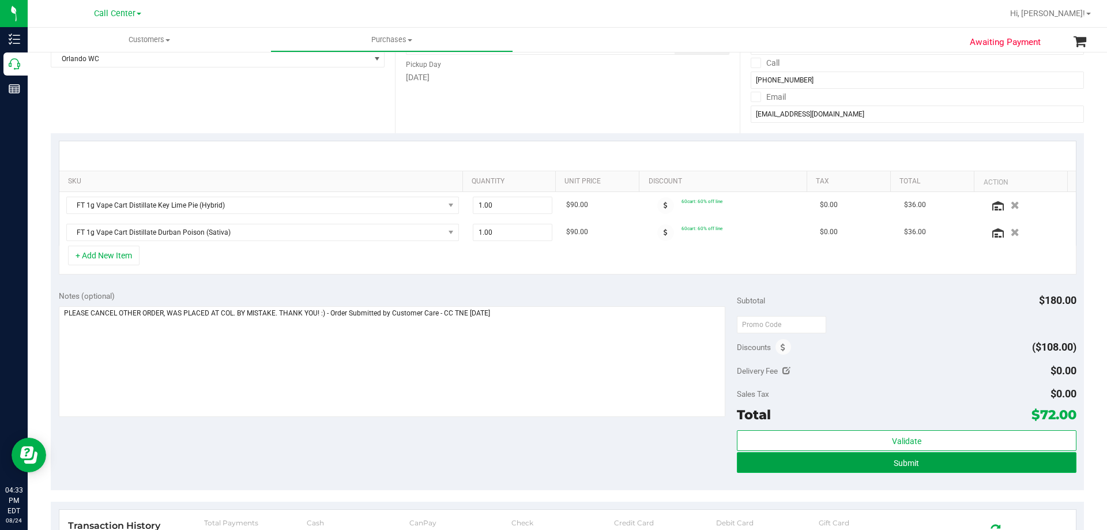
click at [920, 461] on button "Submit" at bounding box center [906, 462] width 339 height 21
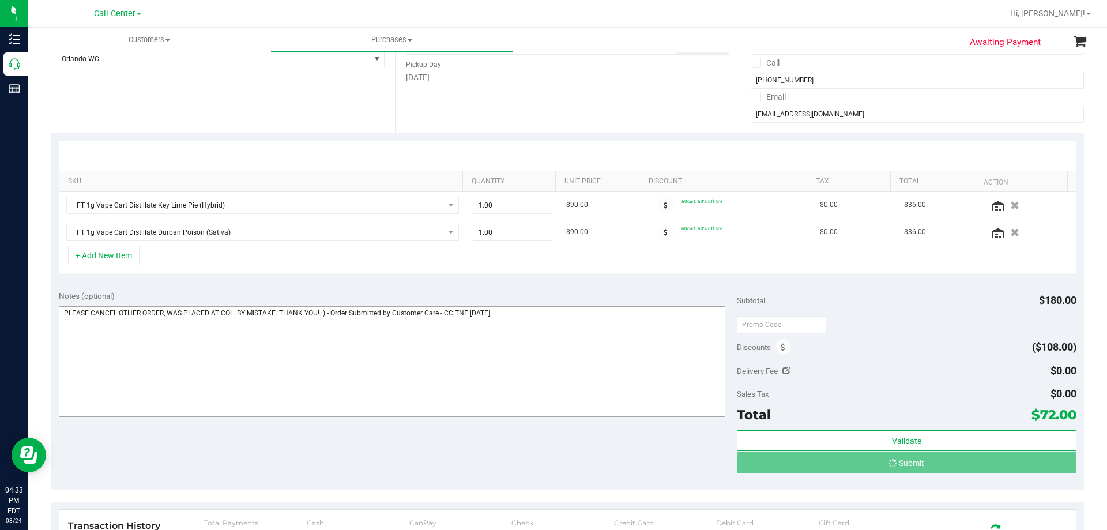
scroll to position [0, 0]
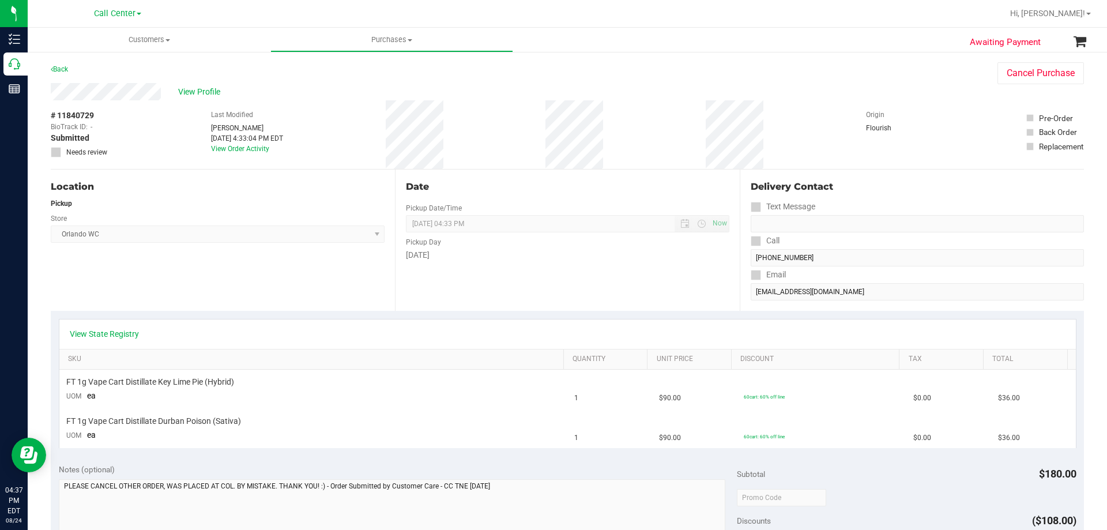
click at [163, 295] on div "Location Pickup Store Orlando WC Select Store Bonita Springs WC Boynton Beach W…" at bounding box center [223, 240] width 344 height 141
click at [448, 135] on div "# 11840729 BioTrack ID: - Submitted Needs review Last Modified Terese Estes Aug…" at bounding box center [567, 134] width 1033 height 69
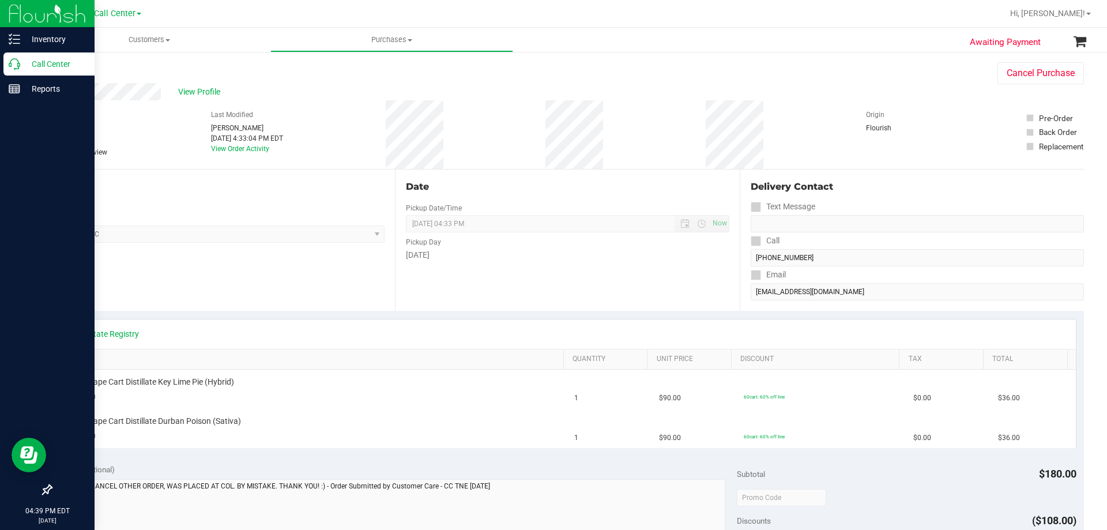
click at [39, 65] on p "Call Center" at bounding box center [54, 64] width 69 height 14
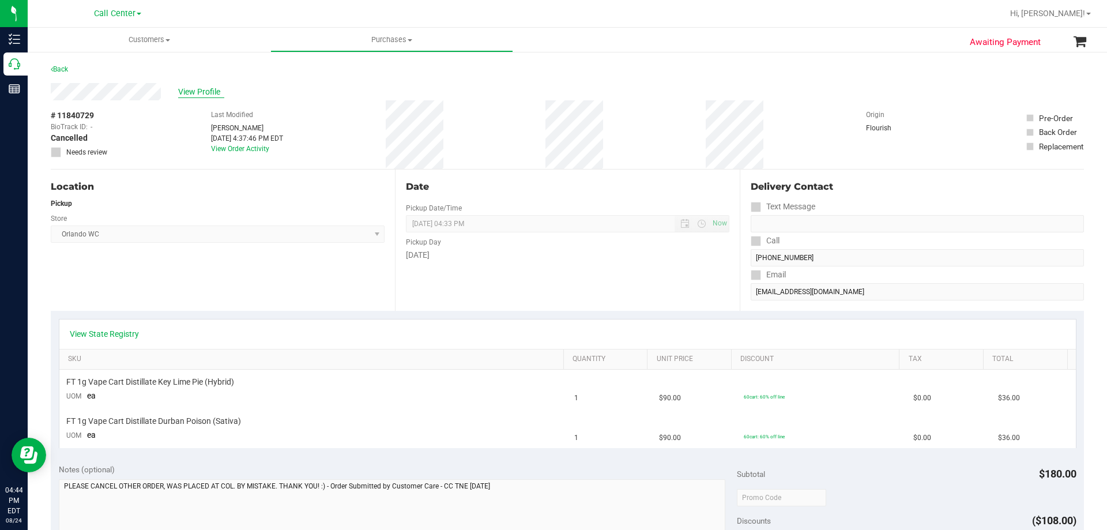
click at [208, 93] on span "View Profile" at bounding box center [201, 92] width 46 height 12
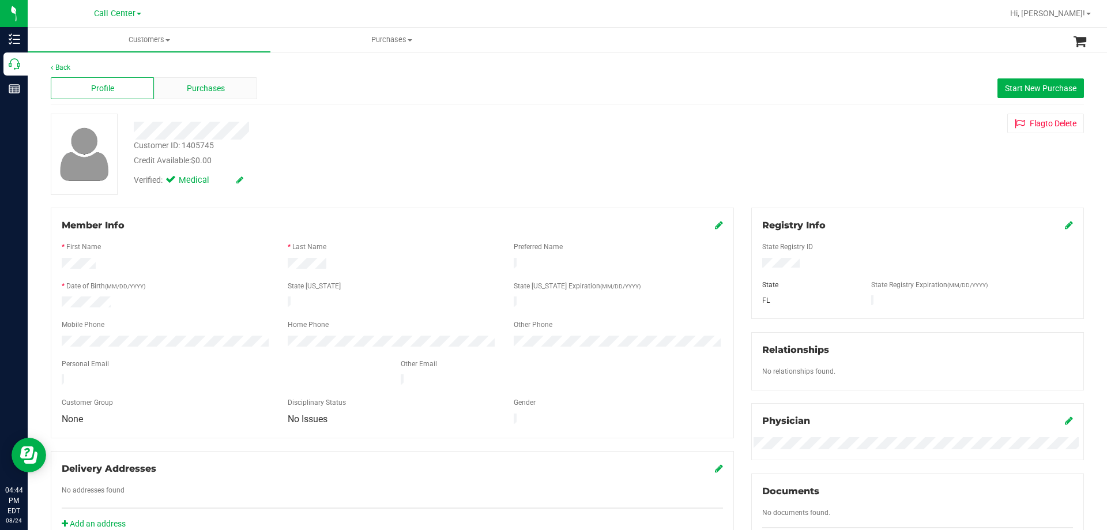
click at [202, 91] on span "Purchases" at bounding box center [206, 88] width 38 height 12
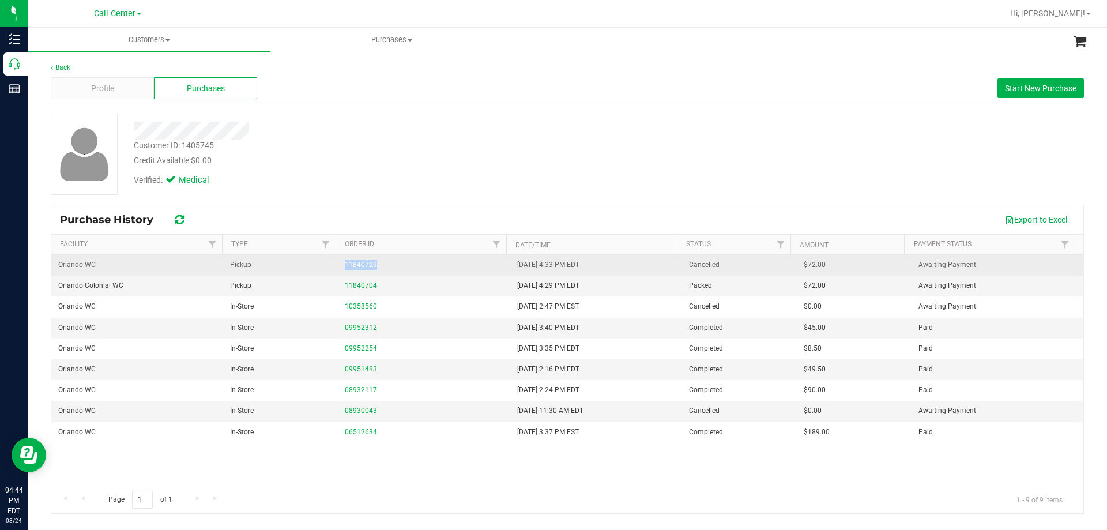
drag, startPoint x: 369, startPoint y: 266, endPoint x: 390, endPoint y: 266, distance: 21.3
click at [390, 266] on tr "Orlando WC Pickup 11840729 8/24/2025 4:33 PM EDT Cancelled $72.00 Awaiting Paym…" at bounding box center [567, 265] width 1032 height 21
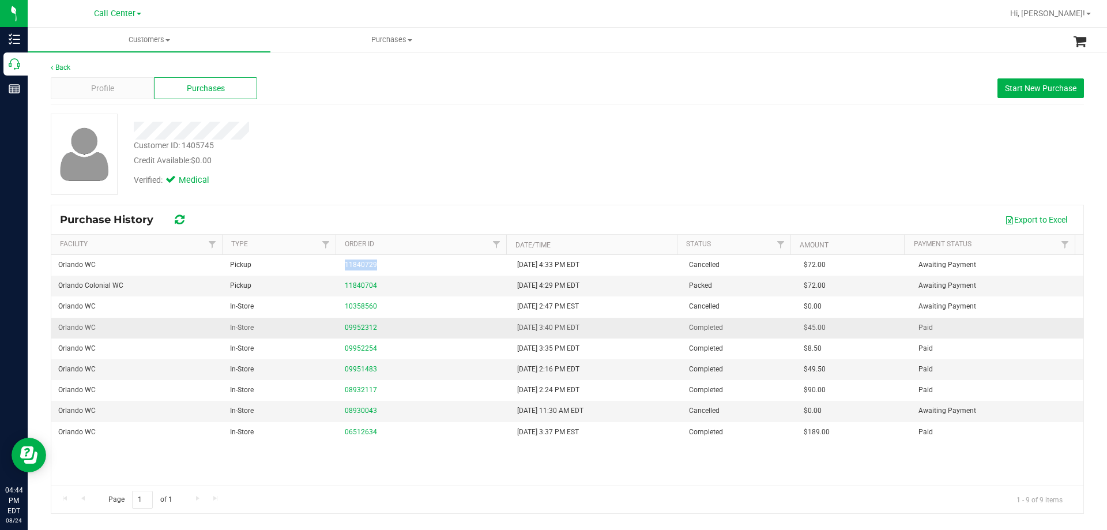
copy tr "11840729"
click at [201, 145] on div "Customer ID: 1405745" at bounding box center [174, 146] width 80 height 12
copy div "Customer ID: 1405745"
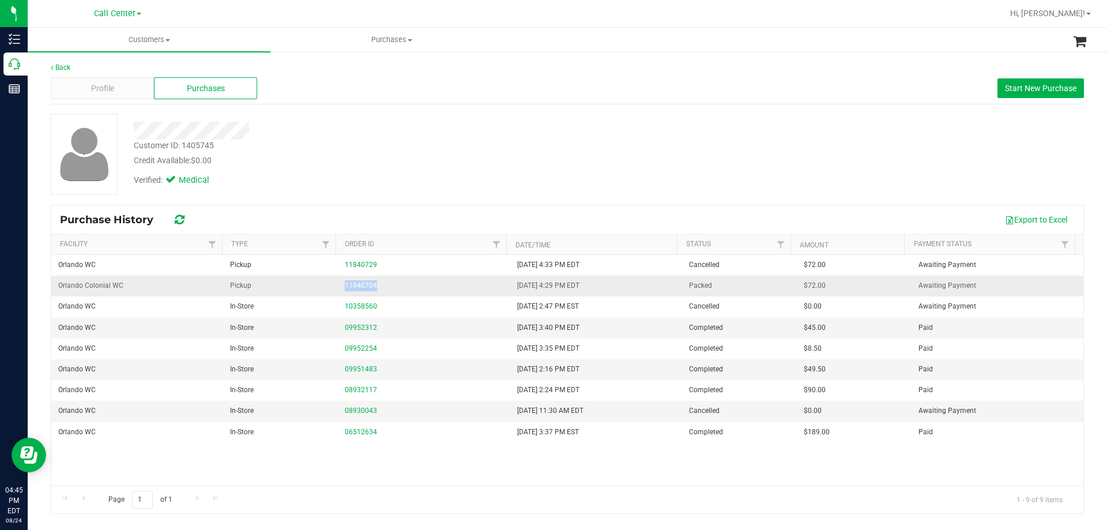
drag, startPoint x: 399, startPoint y: 287, endPoint x: 326, endPoint y: 287, distance: 72.7
click at [326, 287] on tr "Orlando Colonial WC Pickup 11840704 8/24/2025 4:29 PM EDT Packed $72.00 Awaitin…" at bounding box center [567, 286] width 1032 height 21
copy tr "11840704"
click at [431, 171] on div "Verified: Medical" at bounding box center [387, 179] width 525 height 25
click at [1018, 73] on div "Profile Purchases Start New Purchase" at bounding box center [567, 89] width 1033 height 32
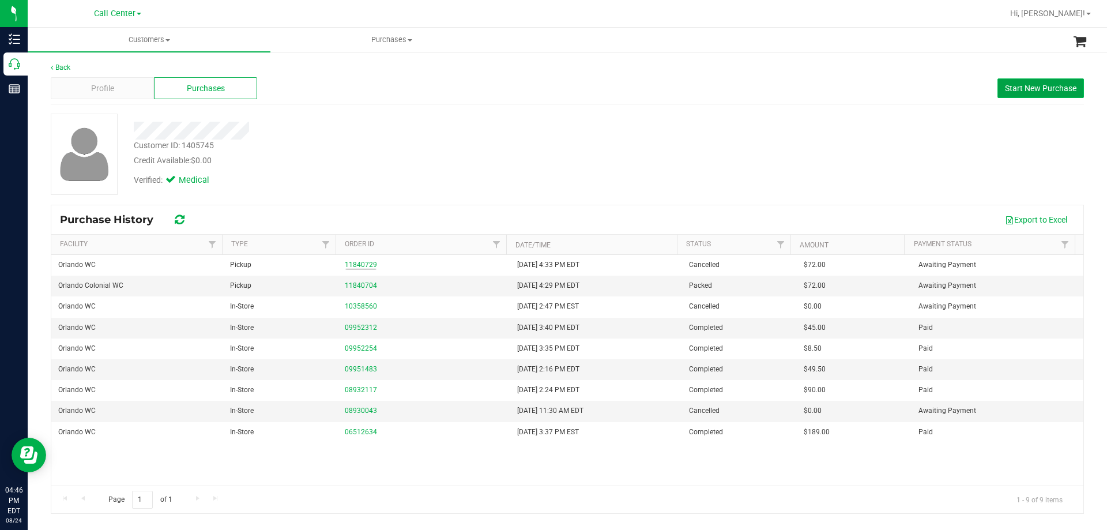
click at [1013, 87] on span "Start New Purchase" at bounding box center [1041, 88] width 72 height 9
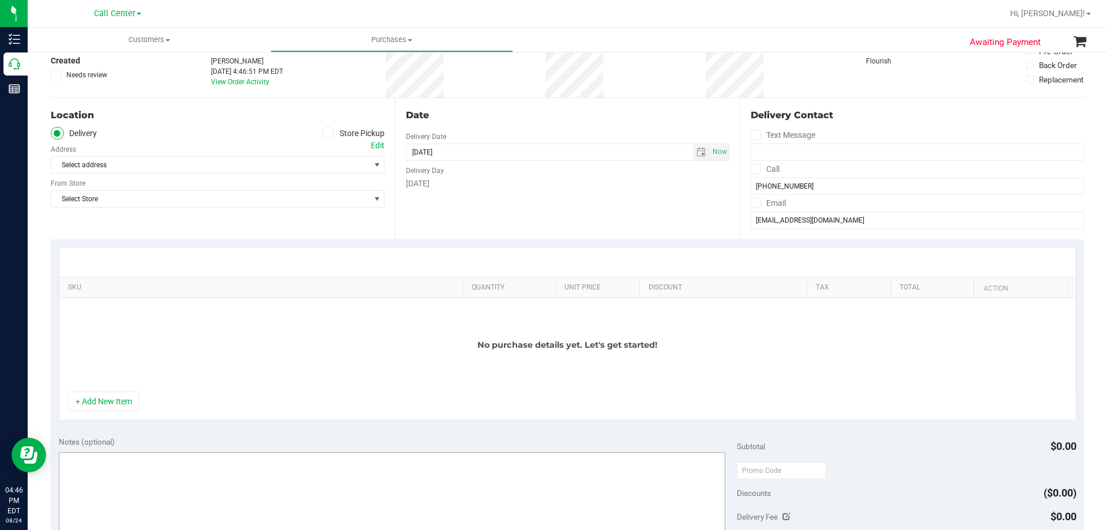
scroll to position [173, 0]
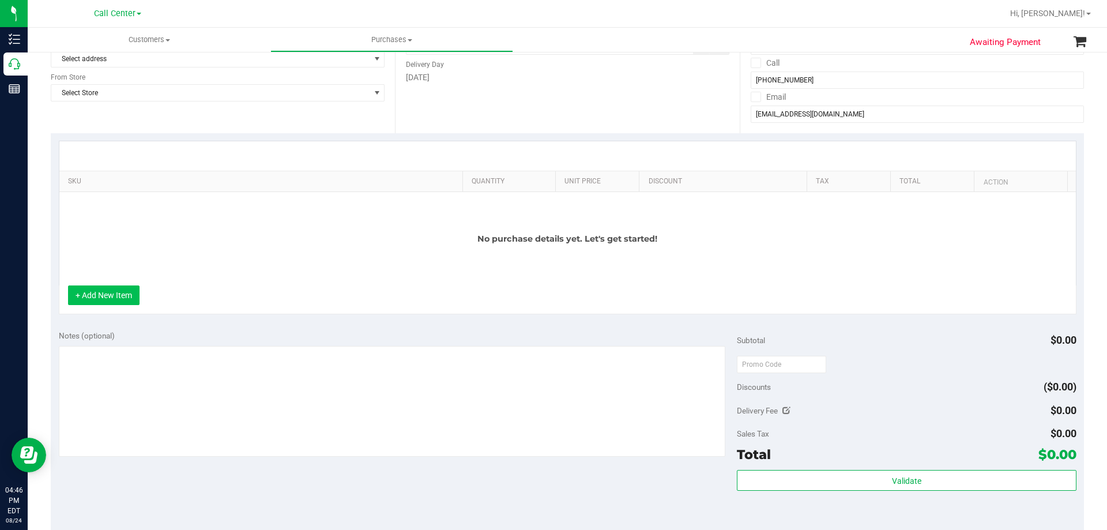
click at [116, 293] on button "+ Add New Item" at bounding box center [104, 295] width 72 height 20
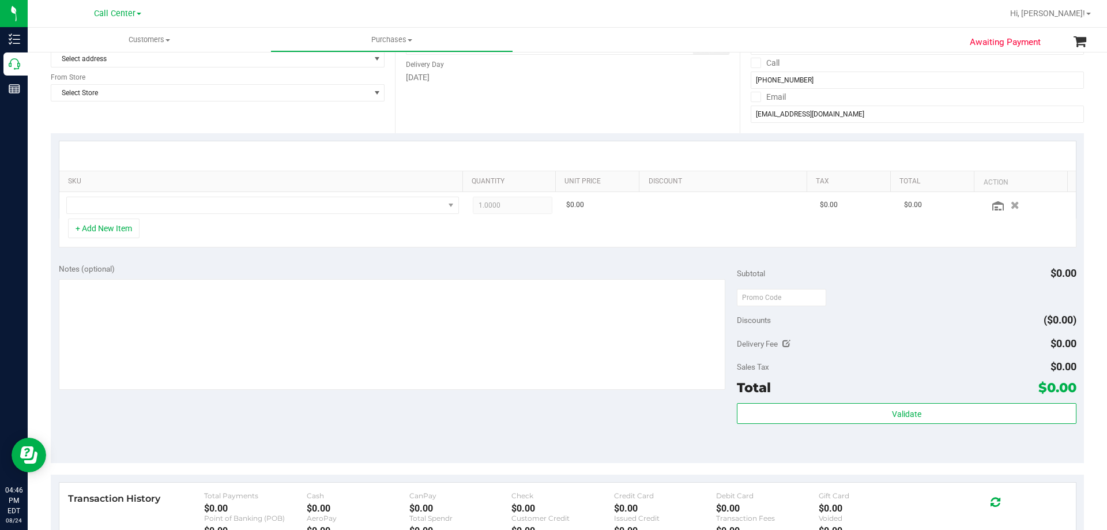
click at [226, 189] on th "SKU" at bounding box center [260, 181] width 403 height 21
click at [223, 210] on span "NO DATA FOUND" at bounding box center [255, 205] width 377 height 16
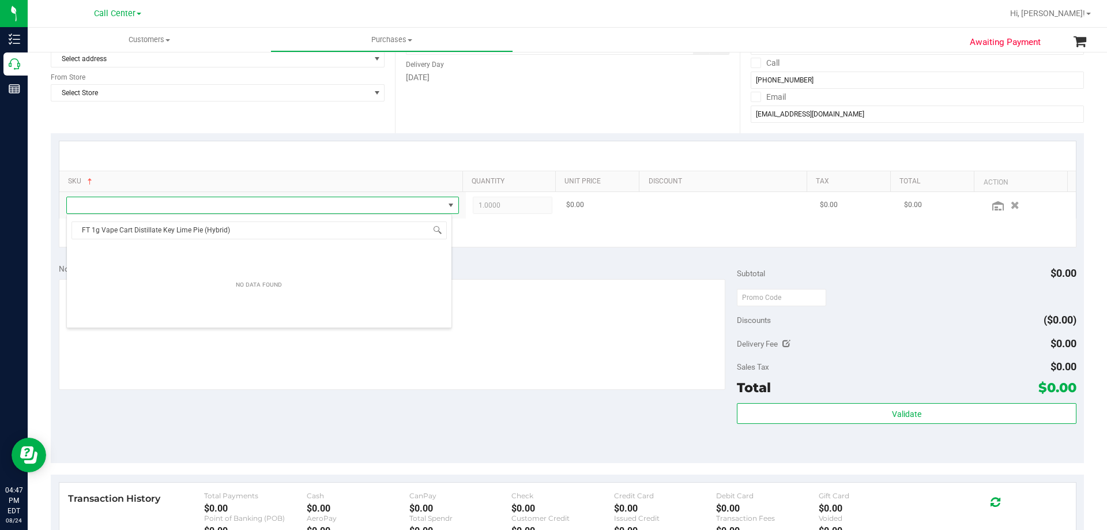
scroll to position [17, 386]
drag, startPoint x: 246, startPoint y: 229, endPoint x: 131, endPoint y: 228, distance: 115.3
click at [28, 234] on body "Inventory Call Center Reports 04:47 PM EDT 08/24/2025 08/24 Call Center Hi, Ter…" at bounding box center [553, 265] width 1107 height 530
type input "FT 1g Vape Cart Distillate Key Lime Pie"
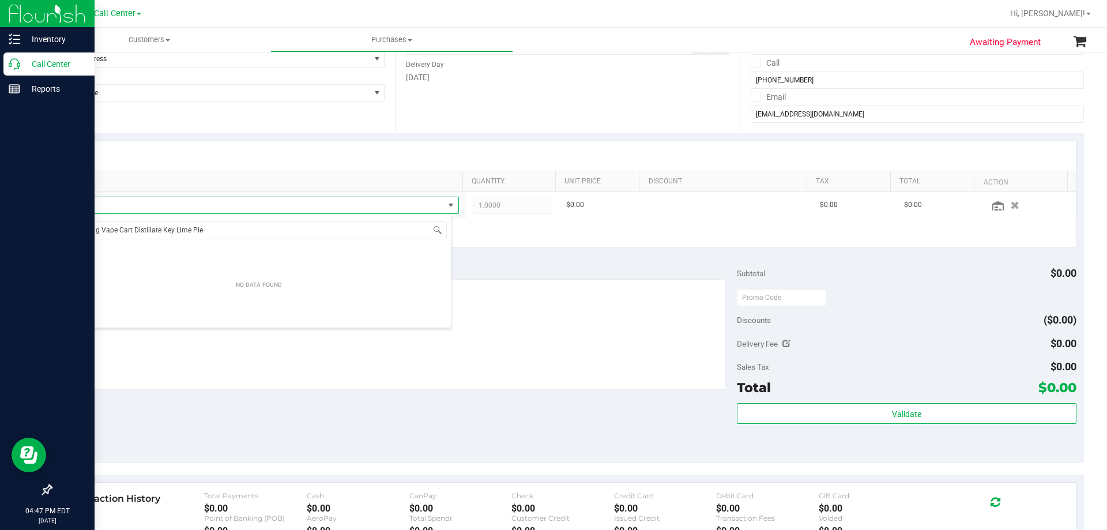
drag, startPoint x: 216, startPoint y: 230, endPoint x: 3, endPoint y: 225, distance: 212.9
click at [3, 225] on body "Inventory Call Center Reports 04:47 PM EDT 08/24/2025 08/24 Call Center Hi, Ter…" at bounding box center [553, 265] width 1107 height 530
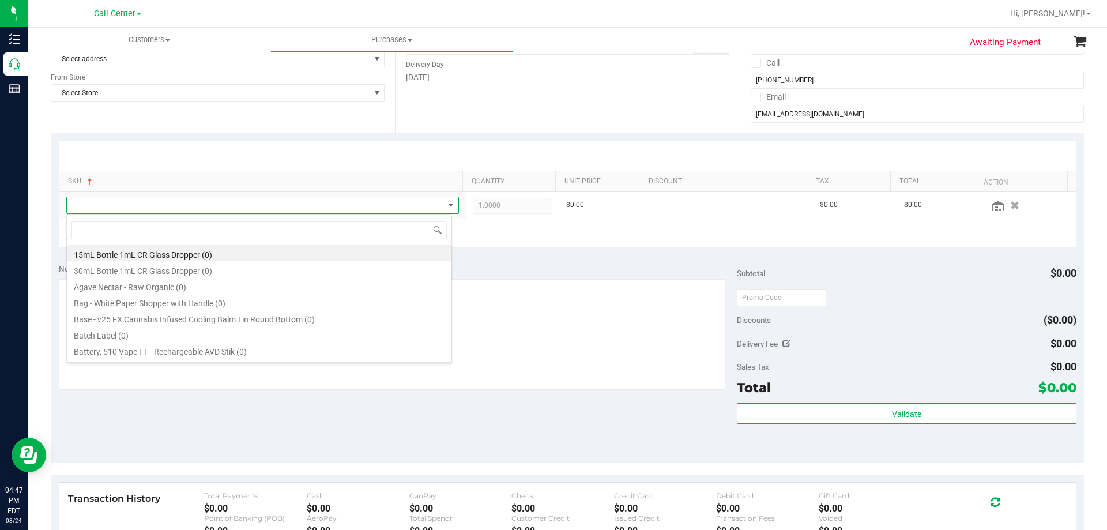
click at [522, 250] on div "SKU Quantity Unit Price Discount Tax Total Action 1.0000 1 $0.00 $0.00 $0.00 + …" at bounding box center [567, 194] width 1033 height 122
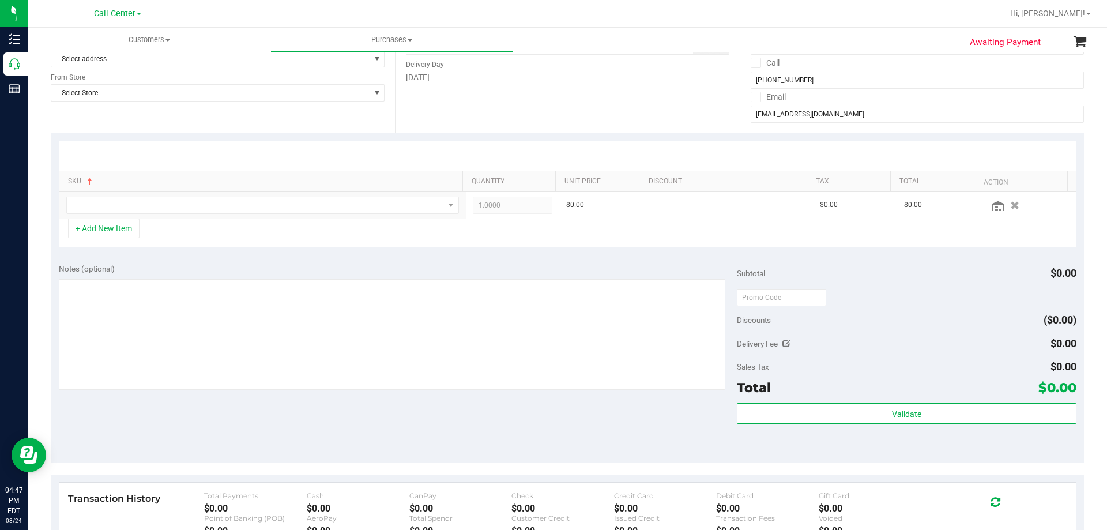
scroll to position [0, 0]
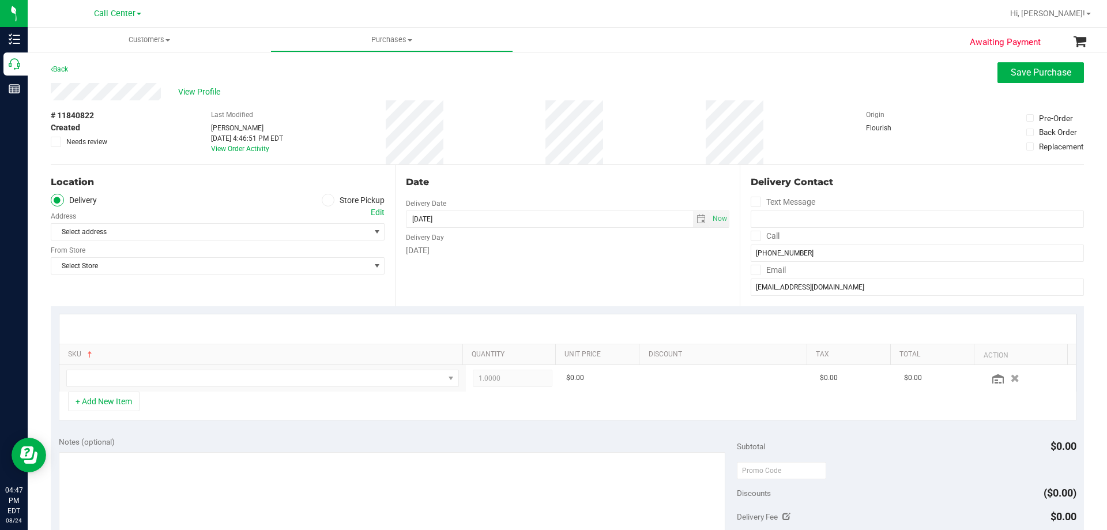
click at [322, 200] on span at bounding box center [328, 200] width 13 height 13
click at [0, 0] on input "Store Pickup" at bounding box center [0, 0] width 0 height 0
drag, startPoint x: 319, startPoint y: 200, endPoint x: 224, endPoint y: 224, distance: 97.6
click at [224, 228] on span "Select Store" at bounding box center [210, 232] width 318 height 16
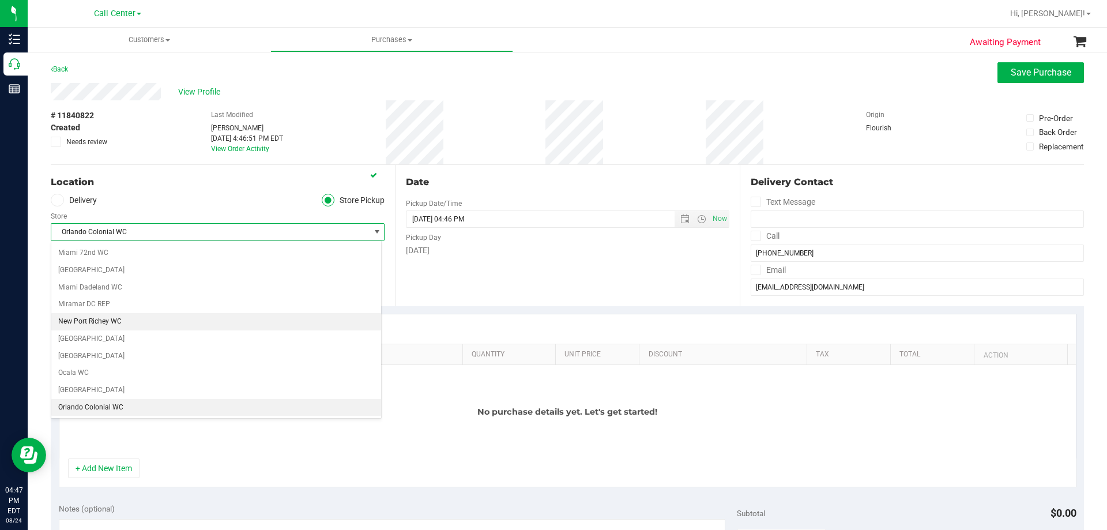
scroll to position [450, 0]
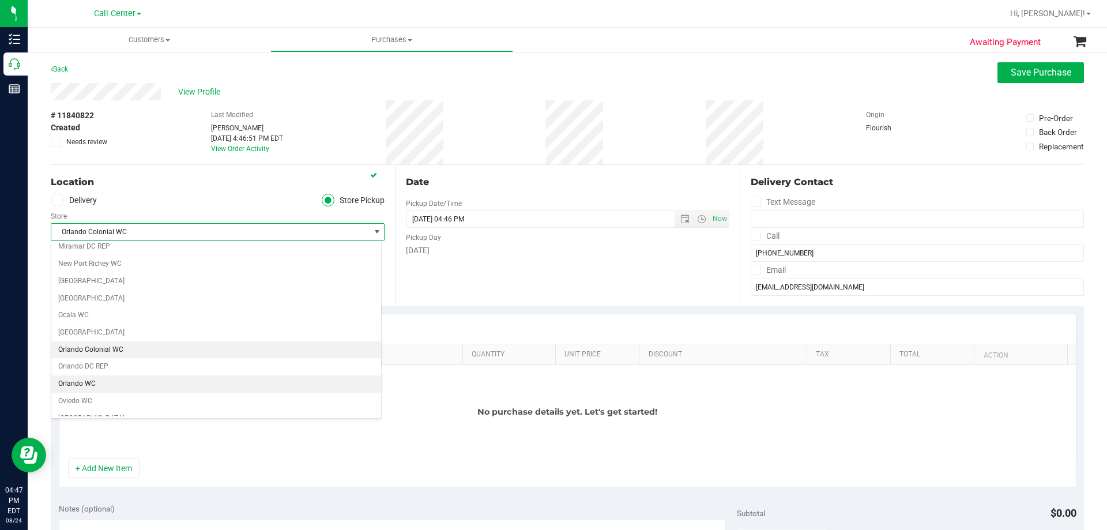
click at [98, 388] on li "Orlando WC" at bounding box center [216, 383] width 330 height 17
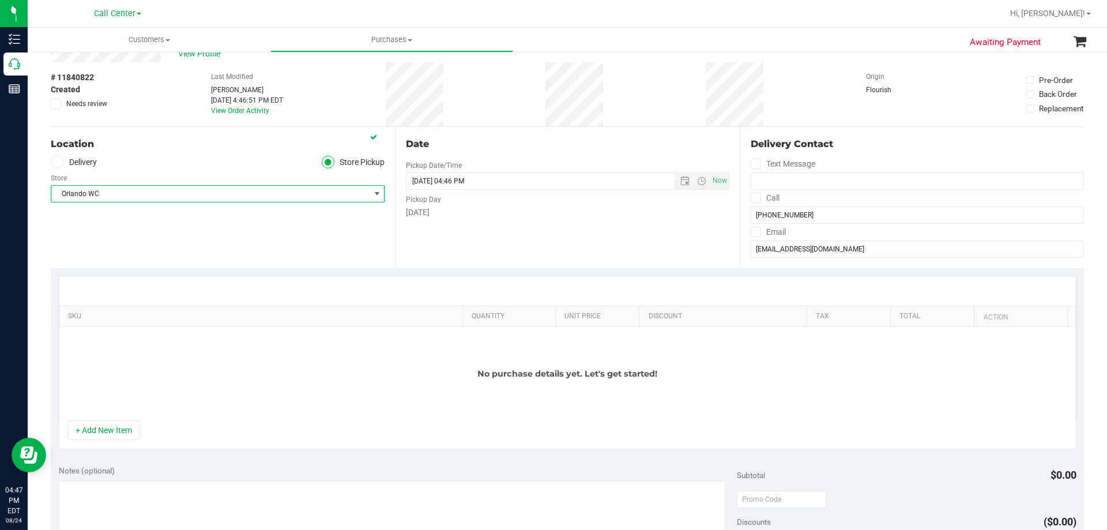
scroll to position [58, 0]
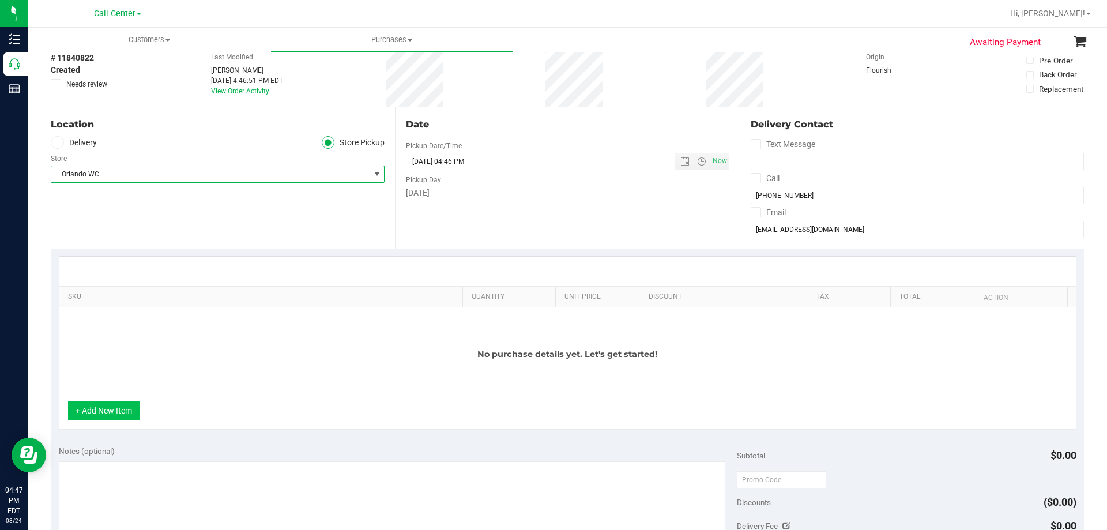
click at [119, 407] on button "+ Add New Item" at bounding box center [104, 411] width 72 height 20
click at [176, 323] on div "No purchase details yet. Let's get started!" at bounding box center [567, 353] width 1017 height 93
click at [127, 408] on button "+ Add New Item" at bounding box center [104, 411] width 72 height 20
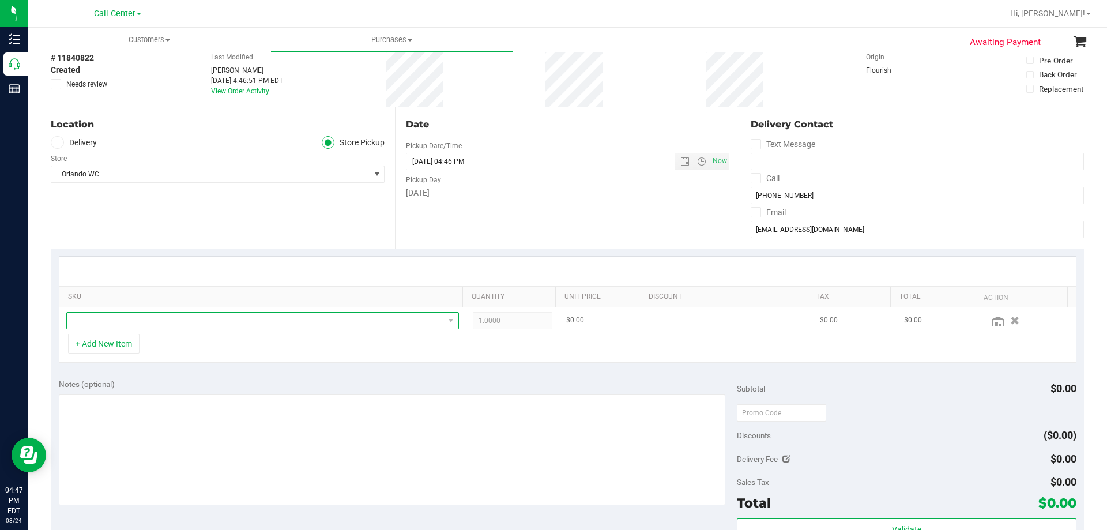
click at [201, 317] on span "NO DATA FOUND" at bounding box center [255, 321] width 377 height 16
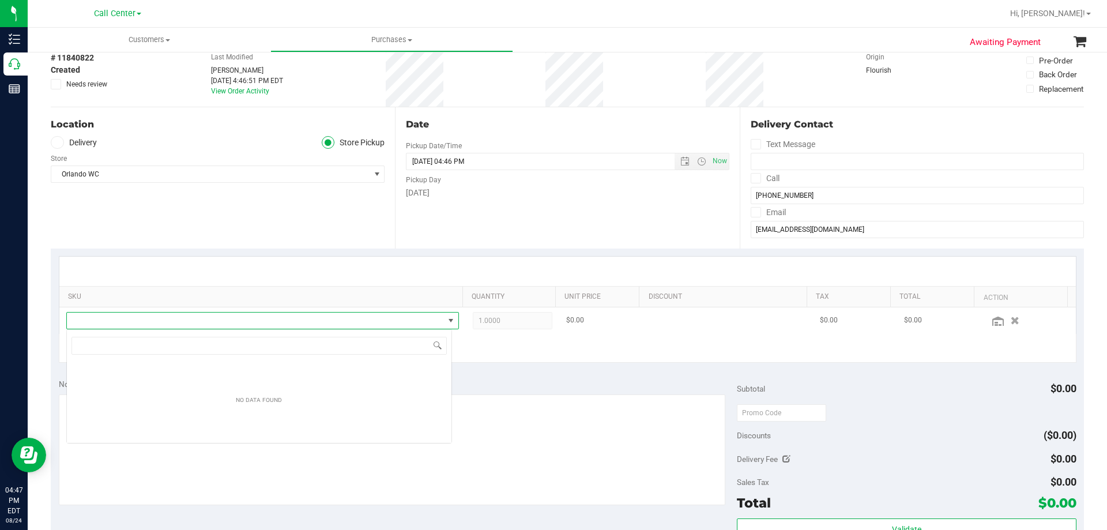
scroll to position [57652, 57284]
type input "FT 1g Vape Cart Distillate Key Lime Pie (Hybrid)"
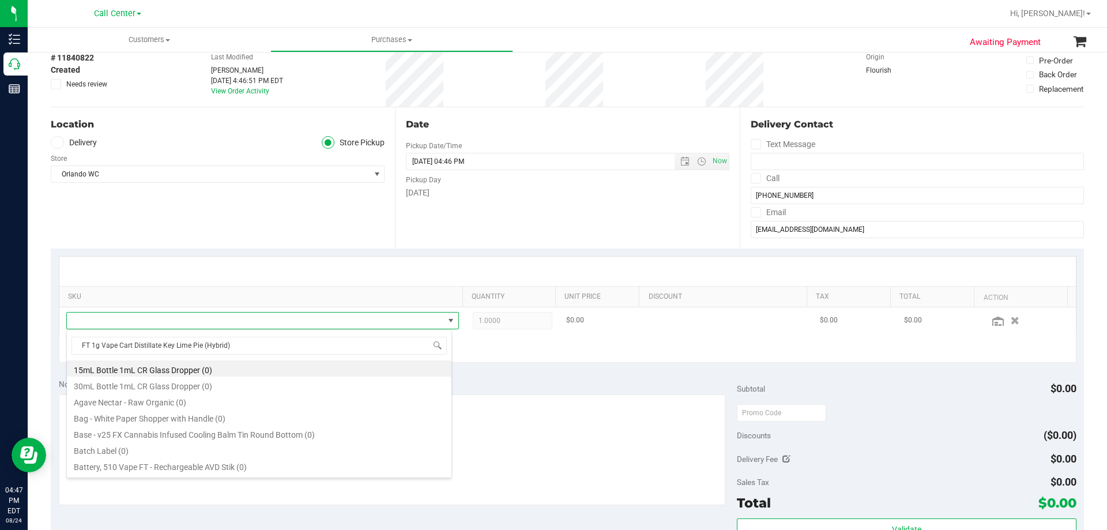
scroll to position [17, 382]
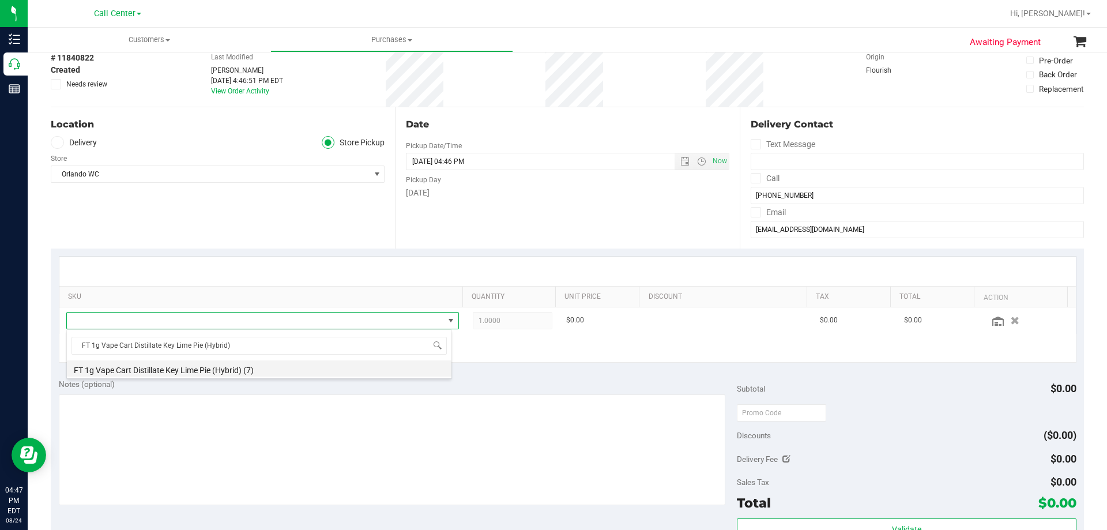
click at [250, 369] on li "FT 1g Vape Cart Distillate Key Lime Pie (Hybrid) (7)" at bounding box center [259, 368] width 385 height 16
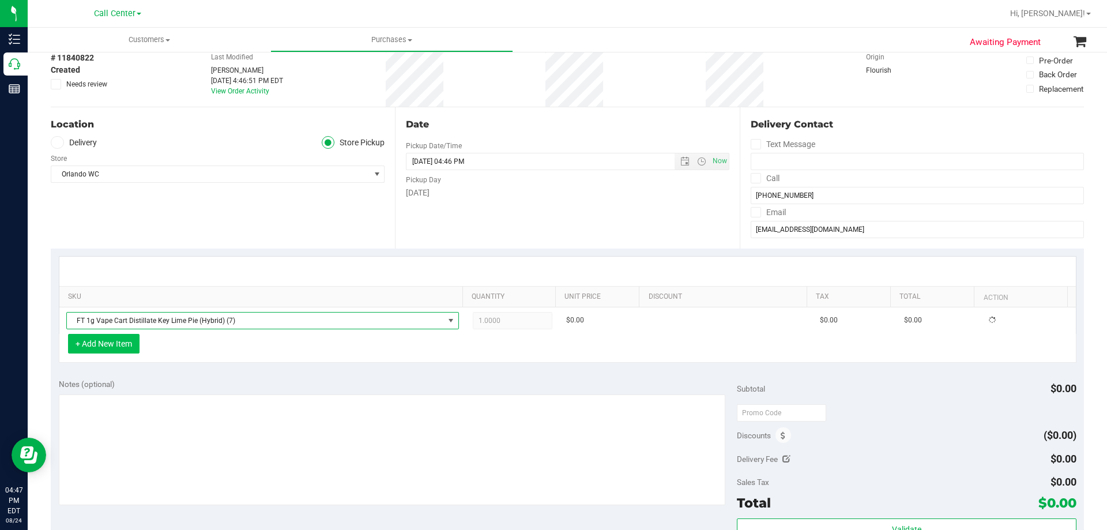
click at [136, 349] on button "+ Add New Item" at bounding box center [104, 344] width 72 height 20
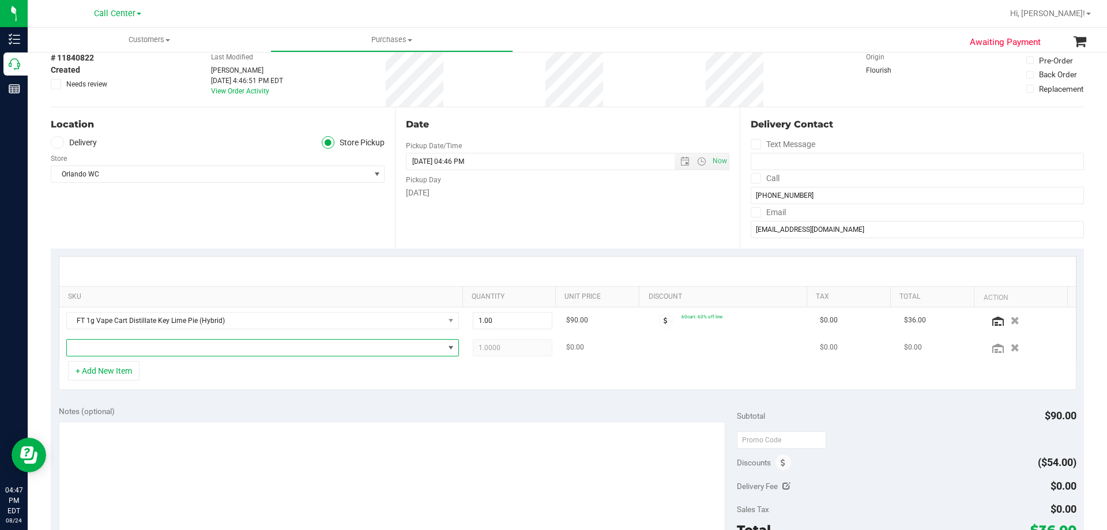
click at [137, 346] on span "NO DATA FOUND" at bounding box center [255, 348] width 377 height 16
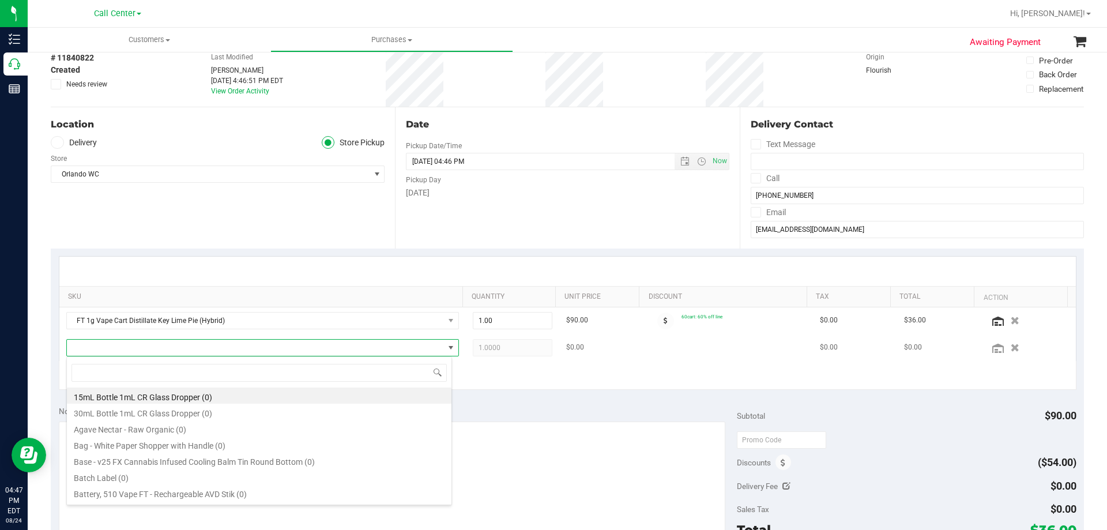
type input "FT 1g Vape Cart Distillate Durban Poison (Sativa)"
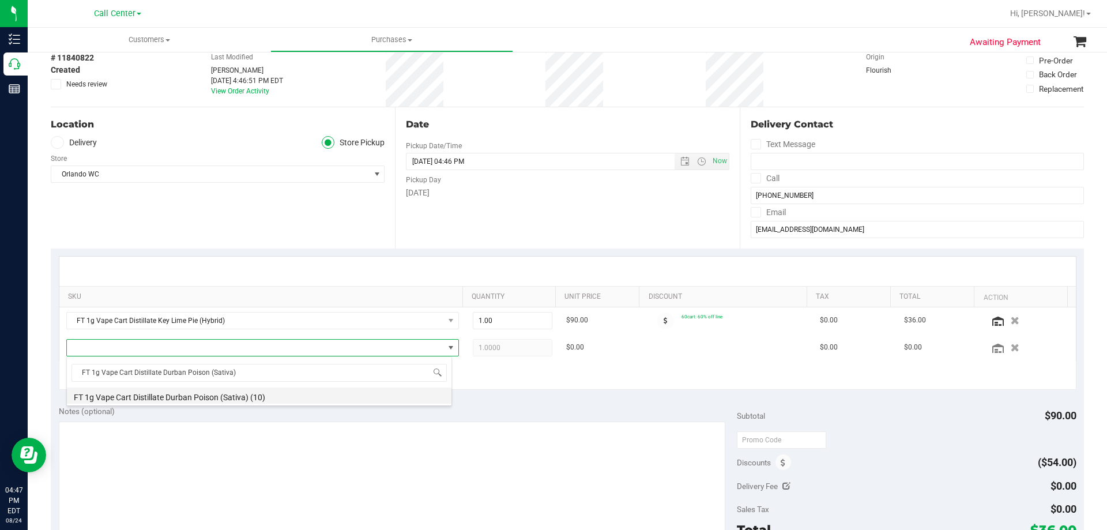
click at [250, 397] on li "FT 1g Vape Cart Distillate Durban Poison (Sativa) (10)" at bounding box center [259, 396] width 385 height 16
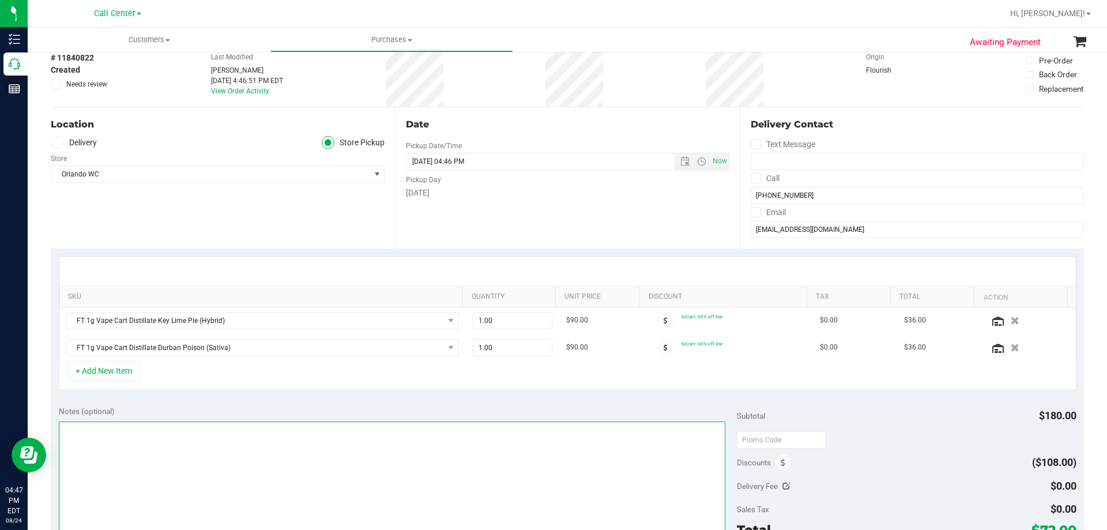
click at [126, 444] on textarea at bounding box center [392, 477] width 667 height 111
click at [189, 464] on textarea at bounding box center [392, 477] width 667 height 111
paste textarea "Order Submitted by Customer Care - CC TNE 08/24/2025"
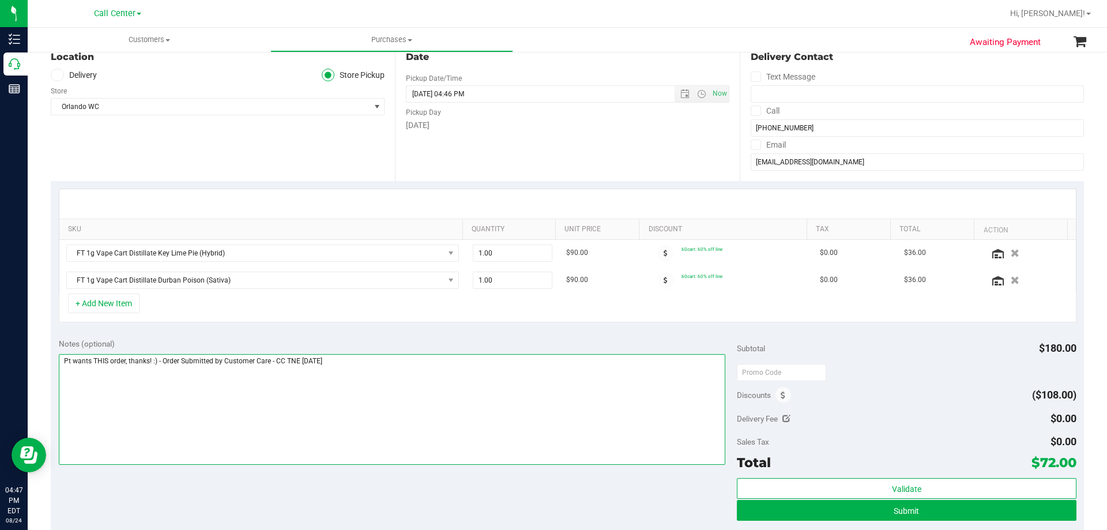
scroll to position [231, 0]
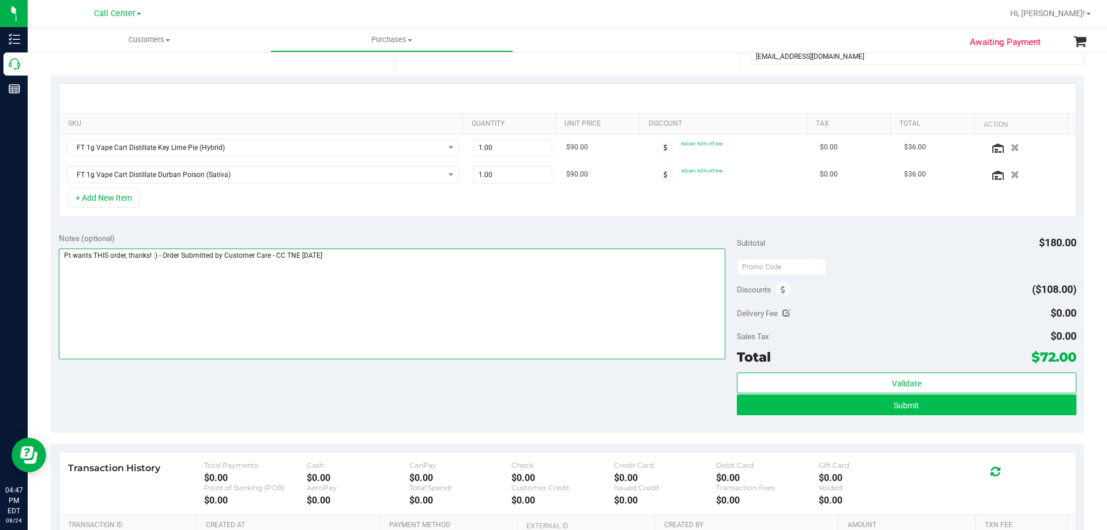
type textarea "Pt wants THIS order, thanks! :) - Order Submitted by Customer Care - CC TNE 08/…"
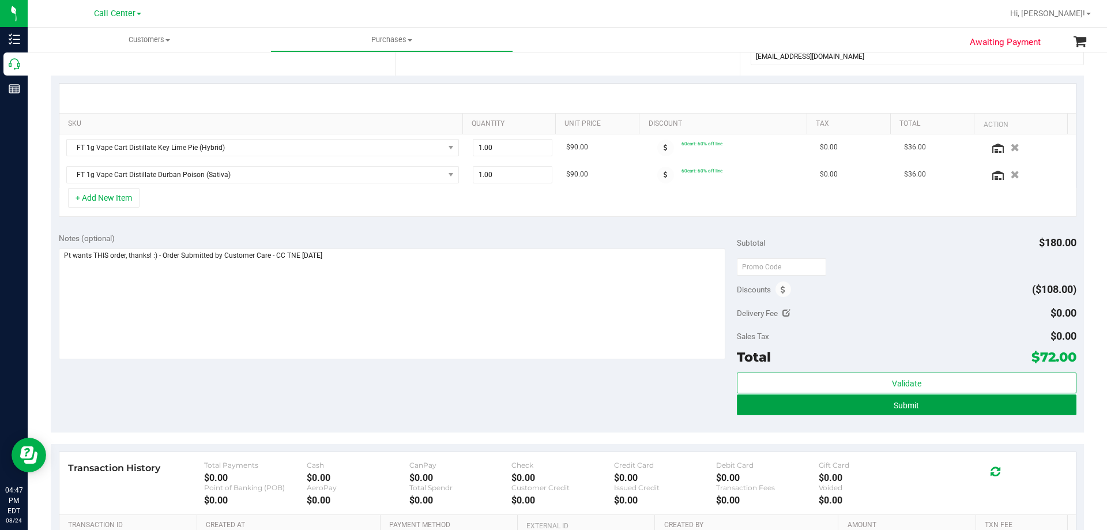
click at [894, 405] on span "Submit" at bounding box center [906, 405] width 25 height 9
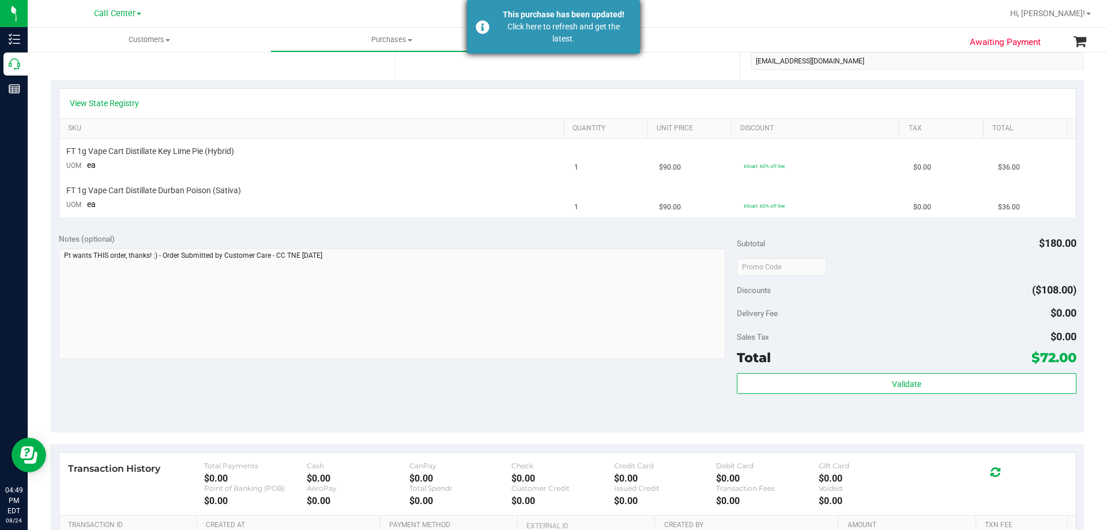
click at [516, 35] on div "Click here to refresh and get the latest." at bounding box center [564, 33] width 136 height 24
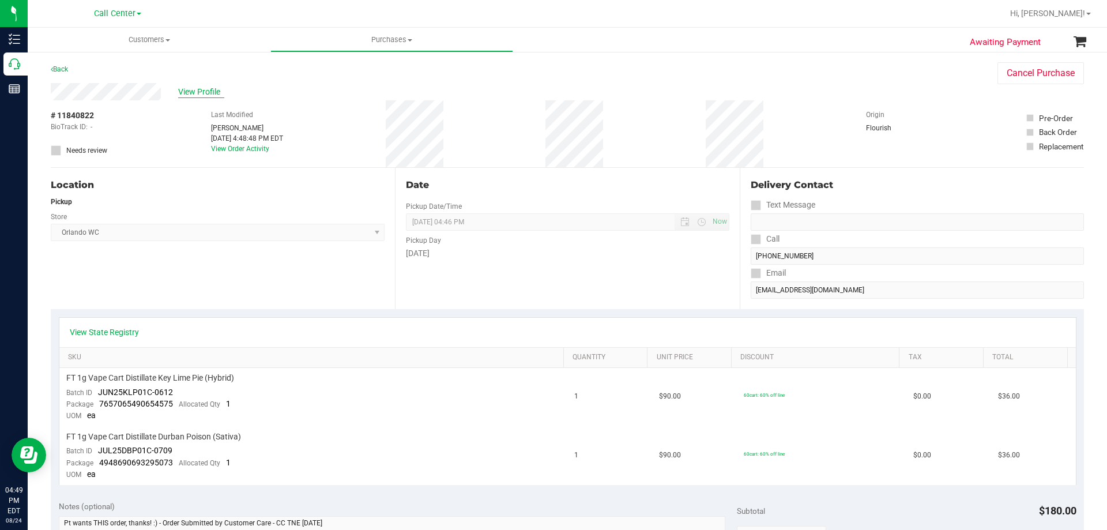
click at [210, 87] on span "View Profile" at bounding box center [201, 92] width 46 height 12
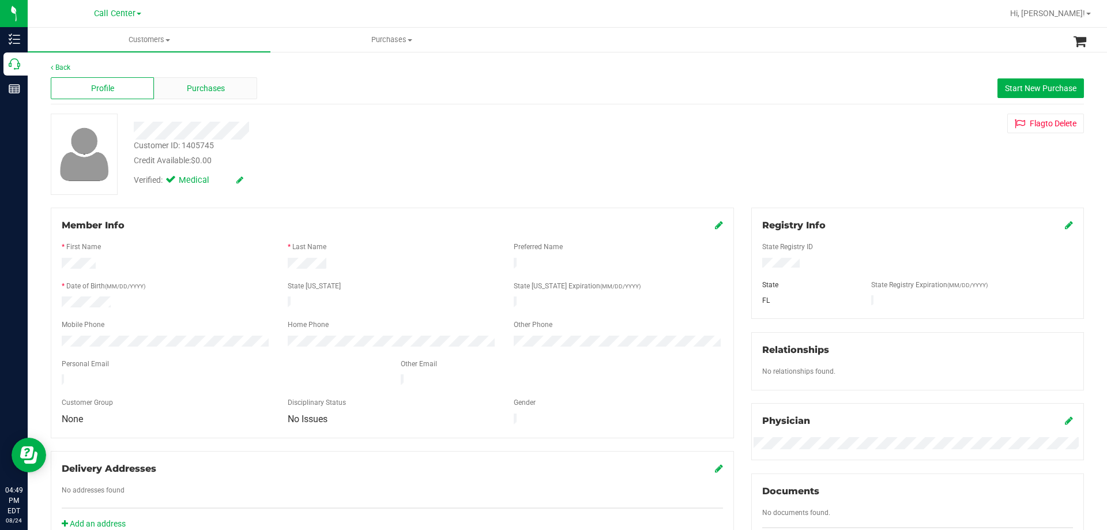
click at [249, 96] on div "Purchases" at bounding box center [205, 88] width 103 height 22
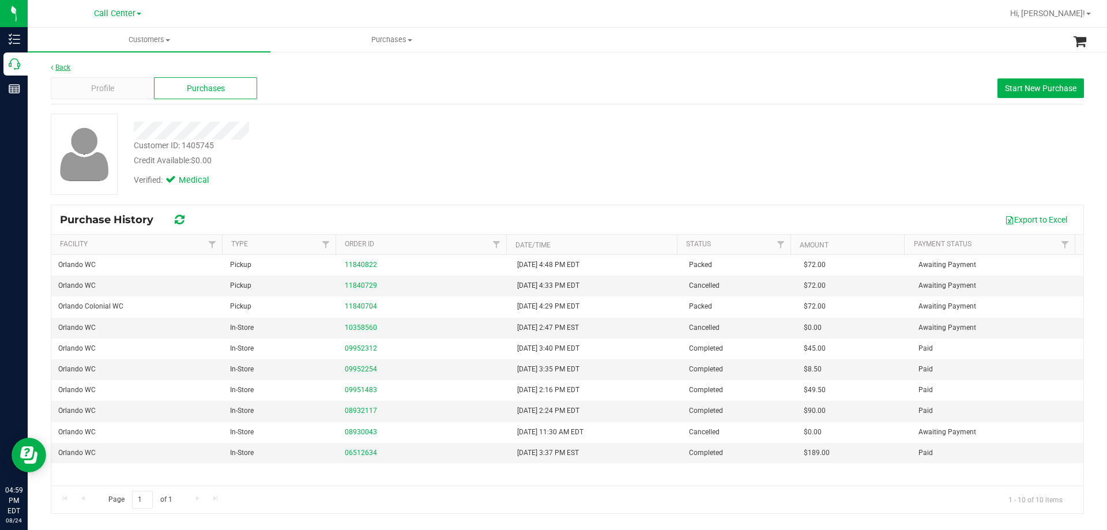
click at [59, 64] on link "Back" at bounding box center [61, 67] width 20 height 8
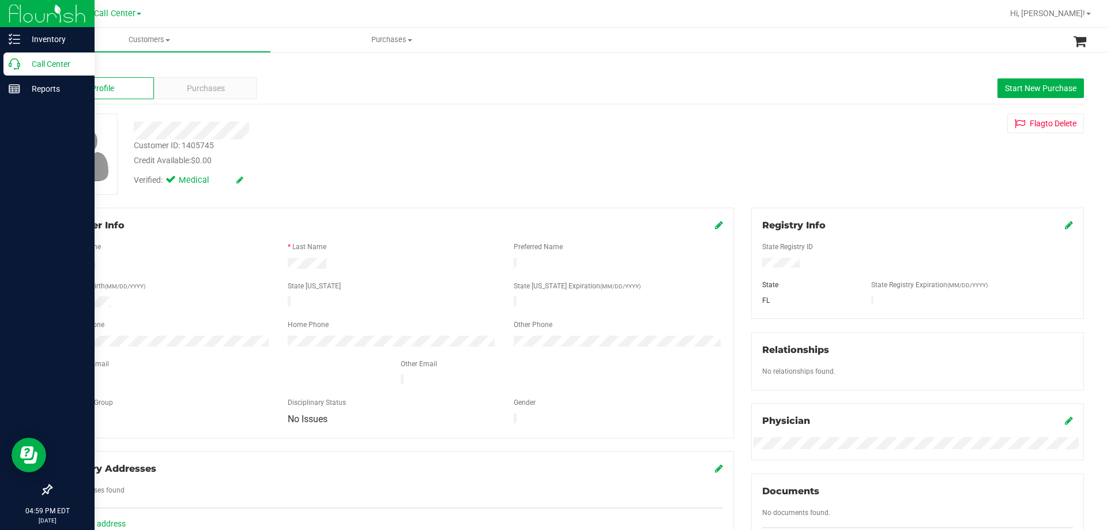
click at [47, 66] on p "Call Center" at bounding box center [54, 64] width 69 height 14
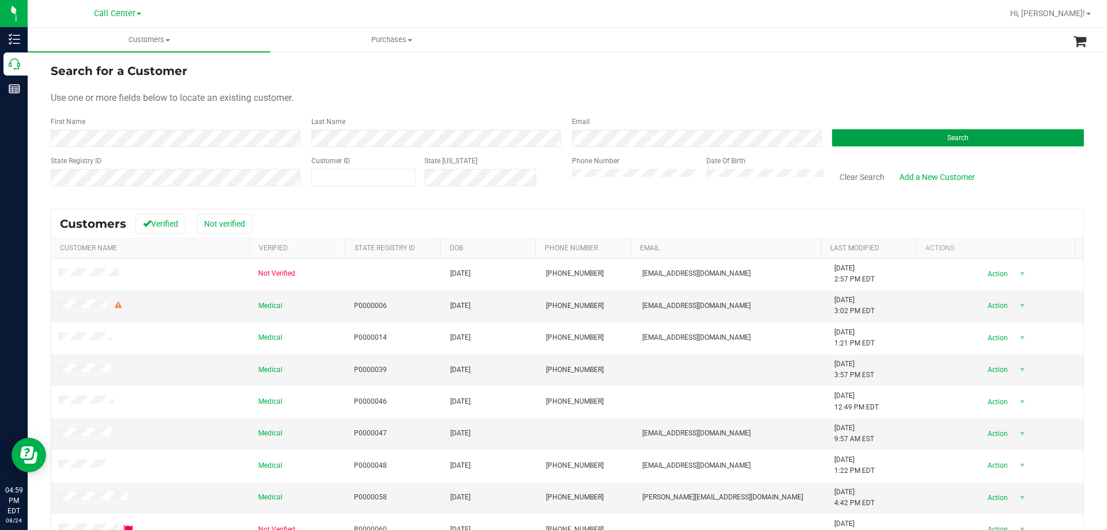
click at [843, 142] on button "Search" at bounding box center [958, 137] width 252 height 17
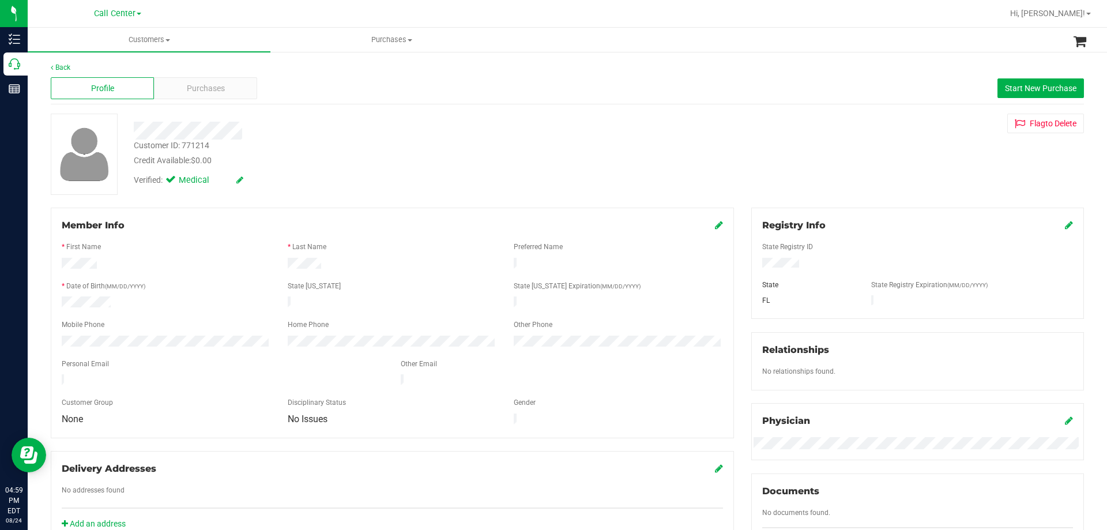
click at [343, 164] on div "Credit Available: $0.00" at bounding box center [388, 161] width 508 height 12
click at [208, 81] on div "Purchases" at bounding box center [205, 88] width 103 height 22
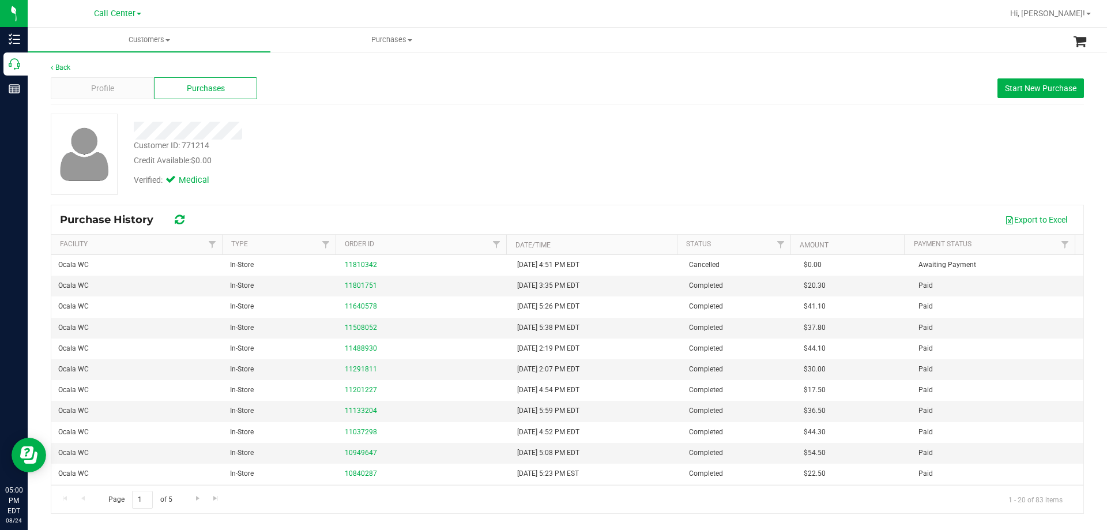
click at [508, 136] on div at bounding box center [387, 131] width 525 height 18
click at [98, 88] on span "Profile" at bounding box center [102, 88] width 23 height 12
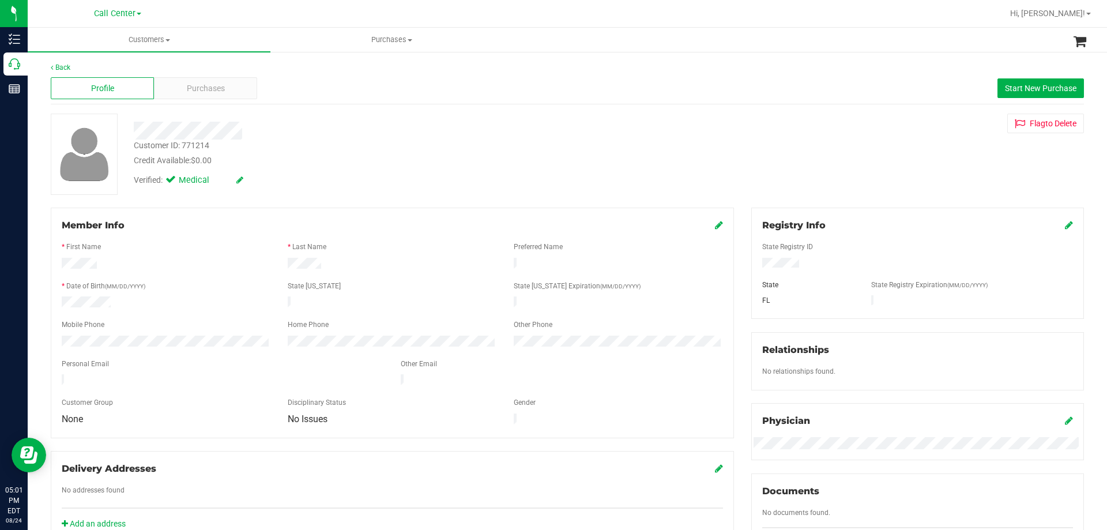
click at [344, 189] on div "Verified: Medical" at bounding box center [387, 179] width 525 height 25
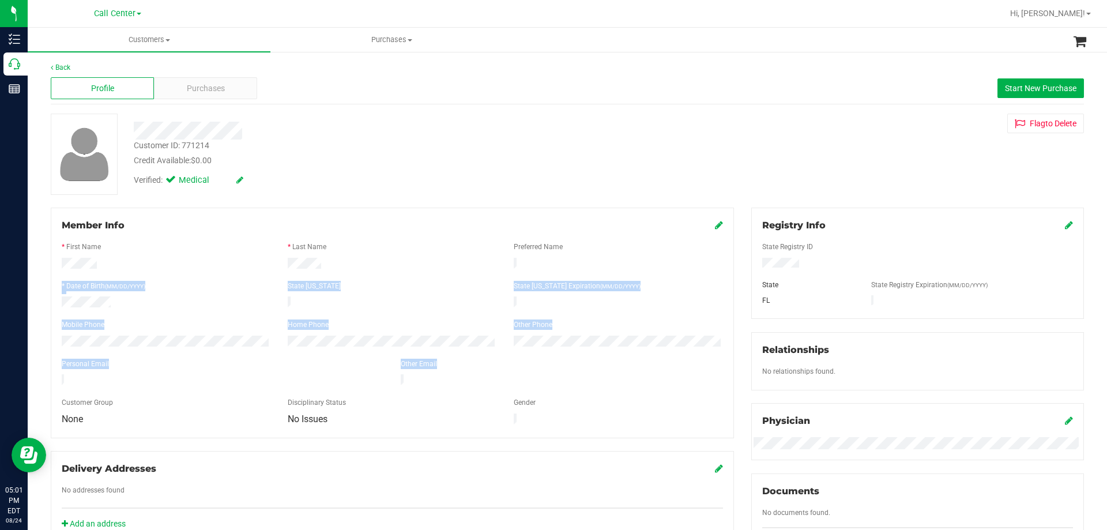
drag, startPoint x: 59, startPoint y: 262, endPoint x: 177, endPoint y: 384, distance: 169.7
click at [177, 384] on form "Member Info * First Name * Last Name Preferred Name * Date of Birth (MM/DD/YYYY…" at bounding box center [392, 323] width 661 height 209
click at [177, 388] on div at bounding box center [392, 392] width 661 height 9
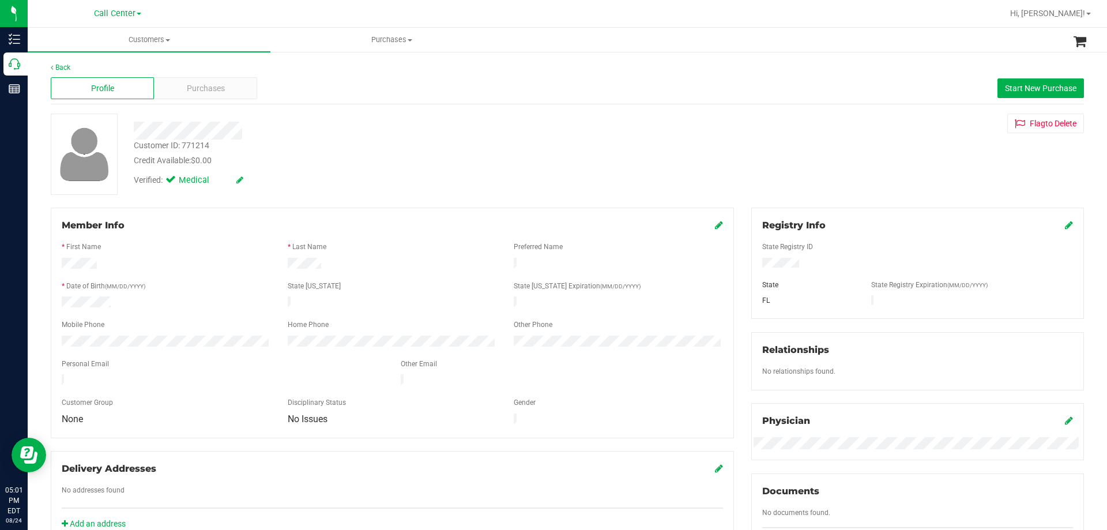
click at [334, 134] on div at bounding box center [387, 131] width 525 height 18
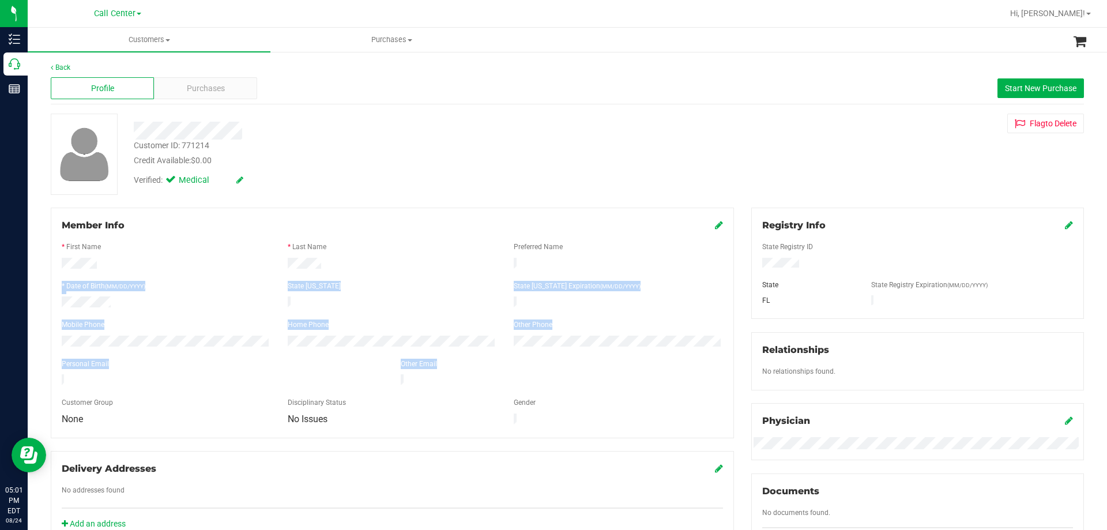
click at [201, 384] on form "Member Info * First Name * Last Name Preferred Name * Date of Birth (MM/DD/YYYY…" at bounding box center [392, 323] width 661 height 209
click at [201, 388] on div at bounding box center [392, 392] width 661 height 9
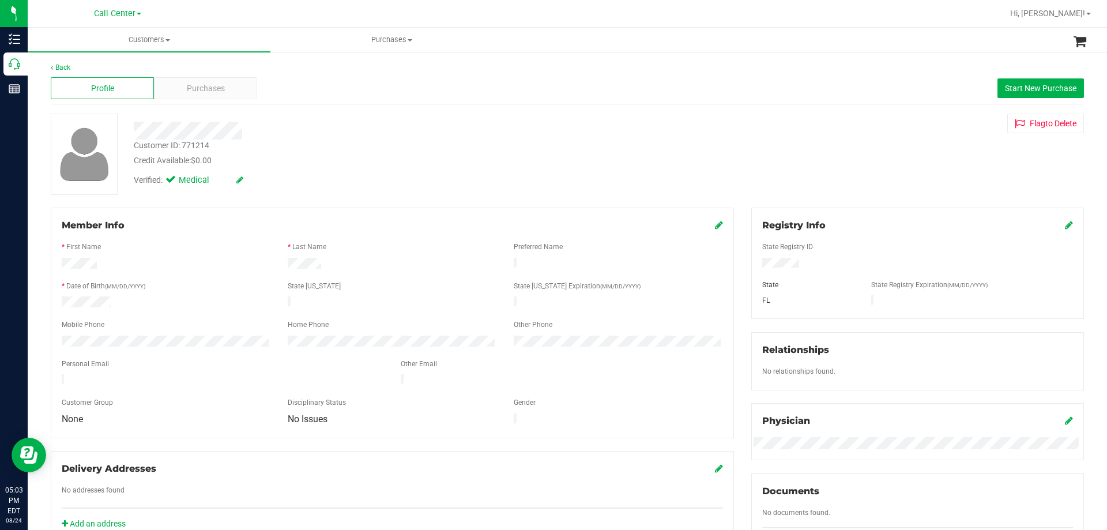
click at [479, 155] on div "Credit Available: $0.00" at bounding box center [388, 161] width 508 height 12
click at [317, 271] on form "Member Info * First Name * Last Name Preferred Name * Date of Birth (MM/DD/YYYY…" at bounding box center [392, 323] width 661 height 209
click at [396, 272] on div at bounding box center [392, 276] width 661 height 9
click at [358, 151] on div "Customer ID: 771214 Credit Available: $0.00" at bounding box center [387, 153] width 525 height 27
click at [416, 163] on div "Credit Available: $0.00" at bounding box center [388, 161] width 508 height 12
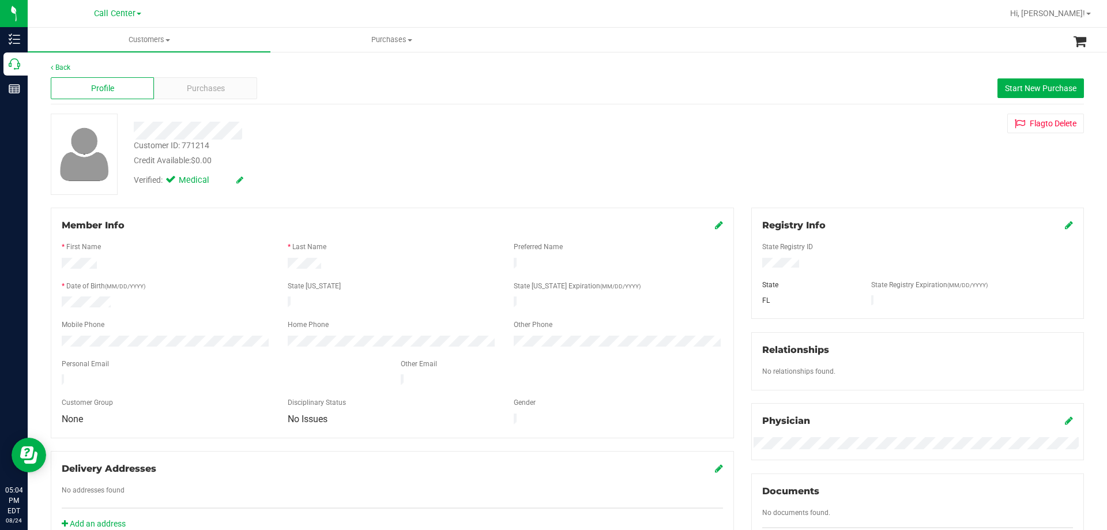
click at [367, 143] on div "Customer ID: 771214 Credit Available: $0.00" at bounding box center [387, 153] width 525 height 27
click at [207, 285] on div "* Date of Birth (MM/DD/YYYY)" at bounding box center [166, 287] width 226 height 13
click at [122, 372] on div at bounding box center [392, 373] width 661 height 3
click at [163, 336] on div at bounding box center [166, 343] width 226 height 14
click at [189, 320] on div "Mobile Phone" at bounding box center [166, 325] width 226 height 13
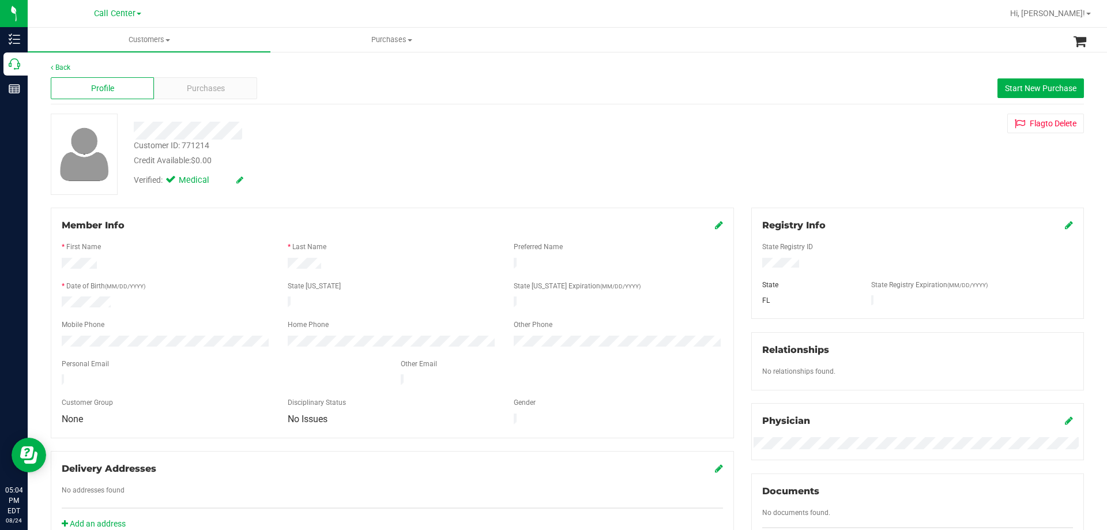
click at [419, 144] on div "Customer ID: 771214 Credit Available: $0.00" at bounding box center [387, 153] width 525 height 27
click at [514, 133] on div at bounding box center [387, 131] width 525 height 18
click at [379, 132] on div at bounding box center [387, 131] width 525 height 18
click at [333, 127] on div at bounding box center [387, 131] width 525 height 18
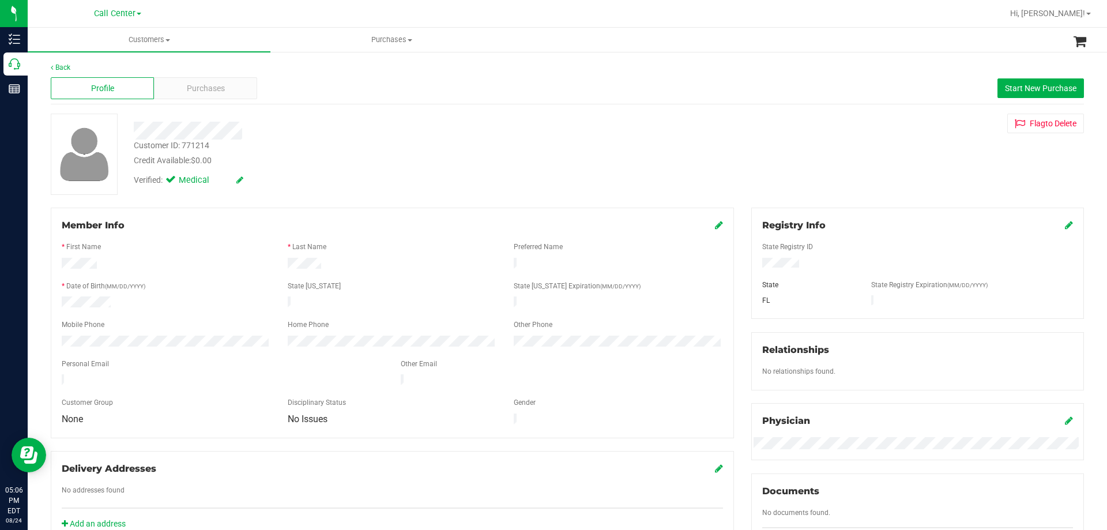
click at [333, 127] on div at bounding box center [387, 131] width 525 height 18
click at [324, 131] on div at bounding box center [387, 131] width 525 height 18
click at [337, 125] on div at bounding box center [387, 131] width 525 height 18
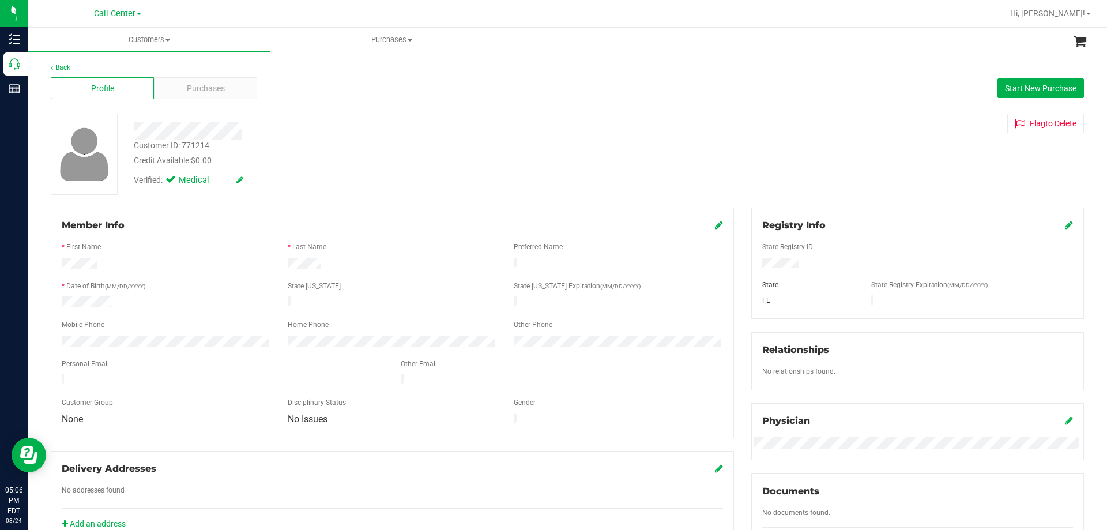
click at [325, 133] on div at bounding box center [387, 131] width 525 height 18
click at [179, 90] on div "Purchases" at bounding box center [205, 88] width 103 height 22
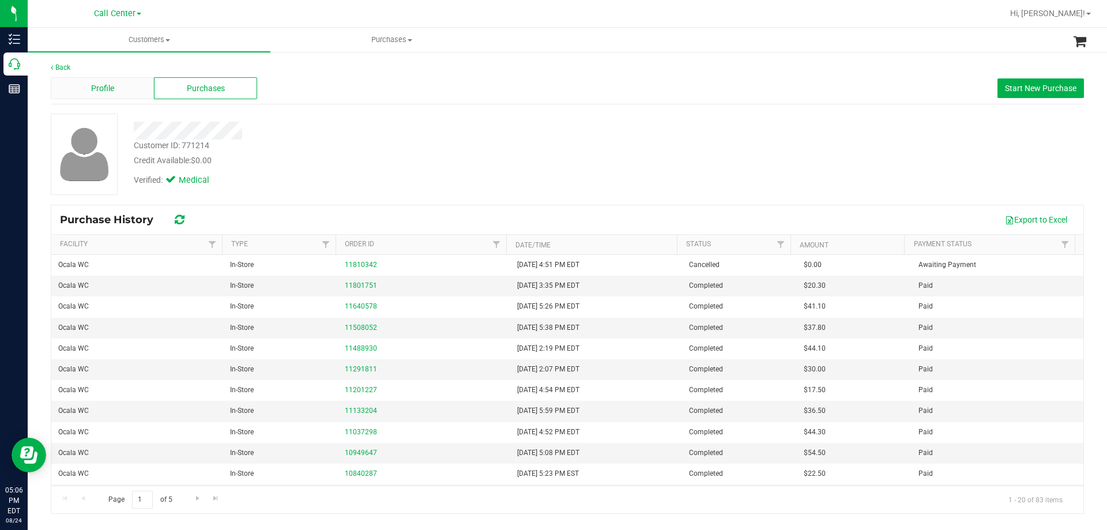
click at [119, 87] on div "Profile" at bounding box center [102, 88] width 103 height 22
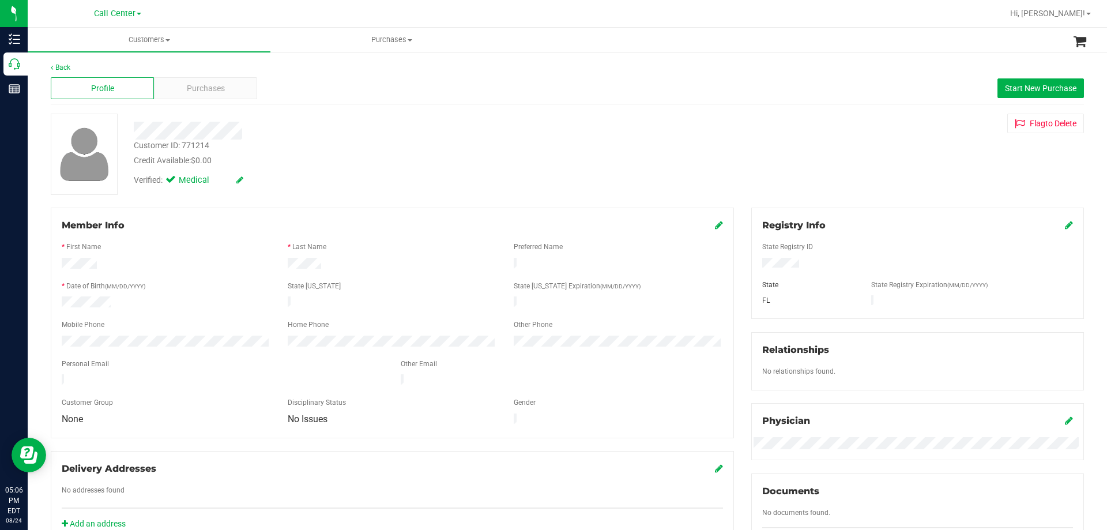
click at [381, 176] on div "Verified: Medical" at bounding box center [387, 179] width 525 height 25
click at [329, 128] on div at bounding box center [387, 131] width 525 height 18
click at [330, 131] on div at bounding box center [387, 131] width 525 height 18
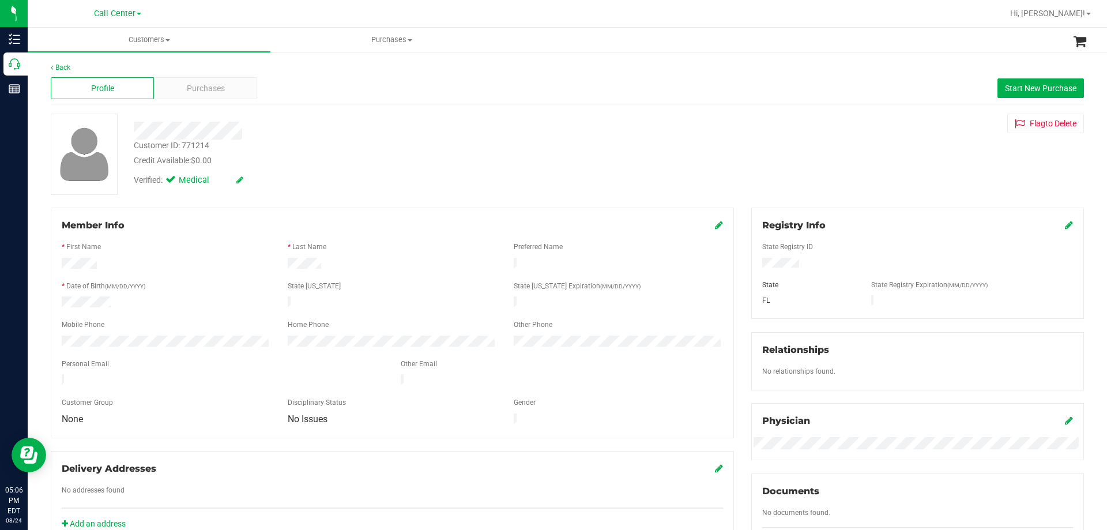
click at [346, 129] on div at bounding box center [387, 131] width 525 height 18
click at [346, 130] on div at bounding box center [387, 131] width 525 height 18
click at [363, 155] on div "Credit Available: $0.00" at bounding box center [388, 161] width 508 height 12
click at [351, 311] on form "Member Info * First Name * Last Name Preferred Name * Date of Birth (MM/DD/YYYY…" at bounding box center [392, 323] width 661 height 209
click at [351, 311] on div at bounding box center [392, 314] width 661 height 9
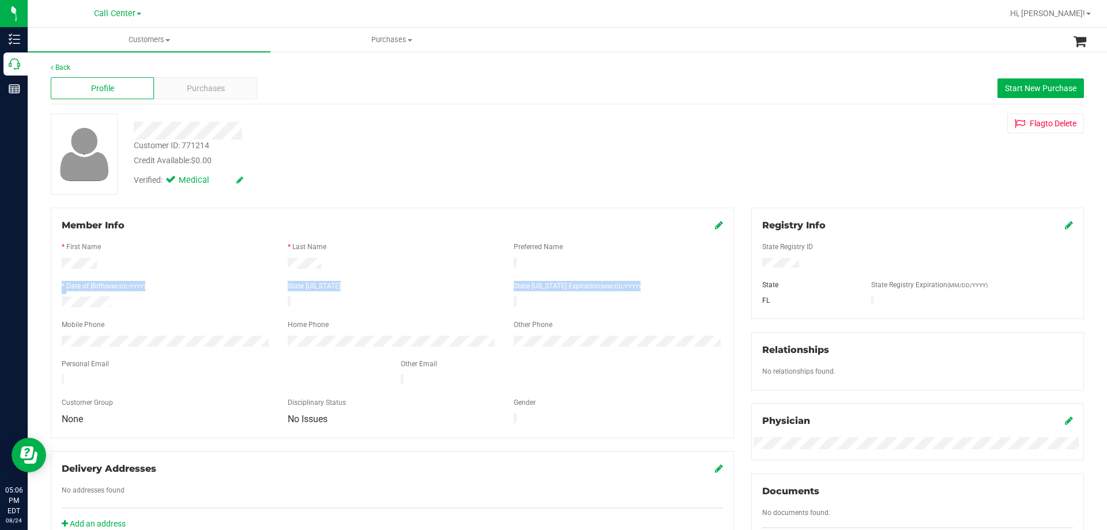
drag, startPoint x: 61, startPoint y: 260, endPoint x: 439, endPoint y: 303, distance: 380.8
click at [439, 303] on form "Member Info * First Name * Last Name Preferred Name * Date of Birth (MM/DD/YYYY…" at bounding box center [392, 323] width 661 height 209
click at [439, 303] on div at bounding box center [392, 303] width 226 height 14
click at [551, 173] on div "Verified: Medical" at bounding box center [387, 179] width 525 height 25
click at [189, 142] on div "Customer ID: 771214" at bounding box center [172, 146] width 76 height 12
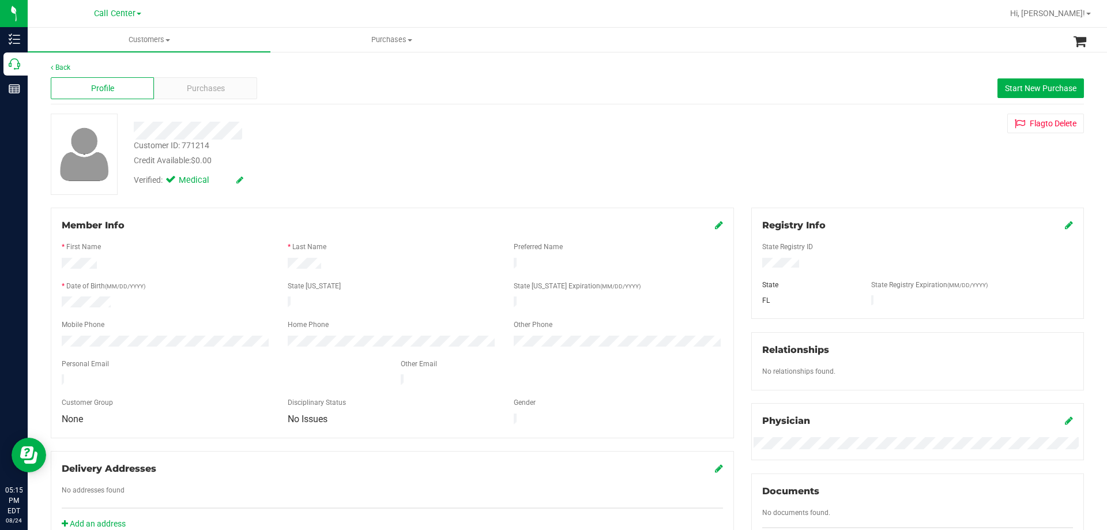
click at [189, 142] on div "Customer ID: 771214" at bounding box center [172, 146] width 76 height 12
copy div "Customer ID: 771214"
click at [494, 144] on div "Customer ID: 771214 Credit Available: $0.00" at bounding box center [387, 153] width 525 height 27
click at [1066, 17] on span "Hi, [PERSON_NAME]!" at bounding box center [1047, 13] width 75 height 9
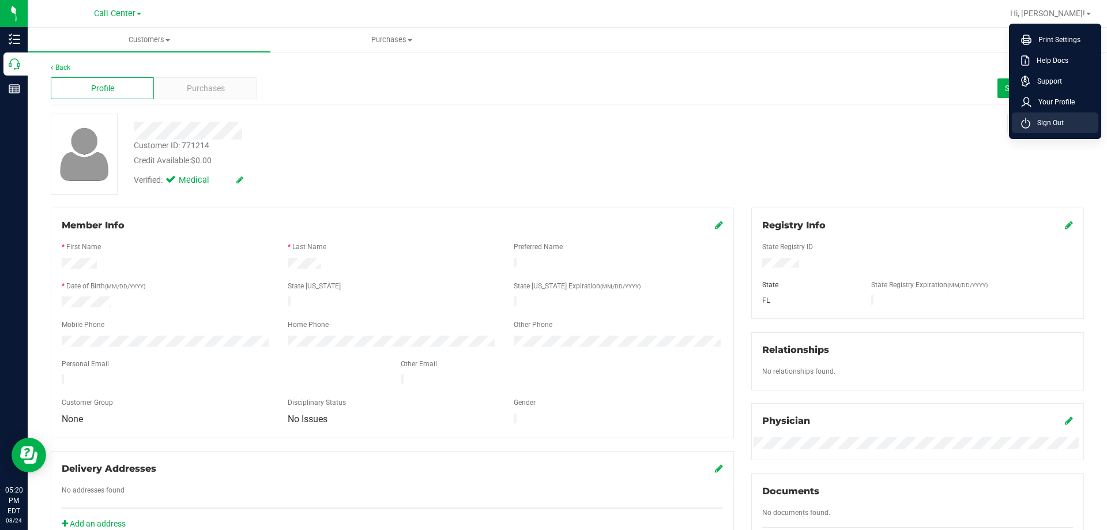
click at [1048, 122] on span "Sign Out" at bounding box center [1047, 123] width 33 height 12
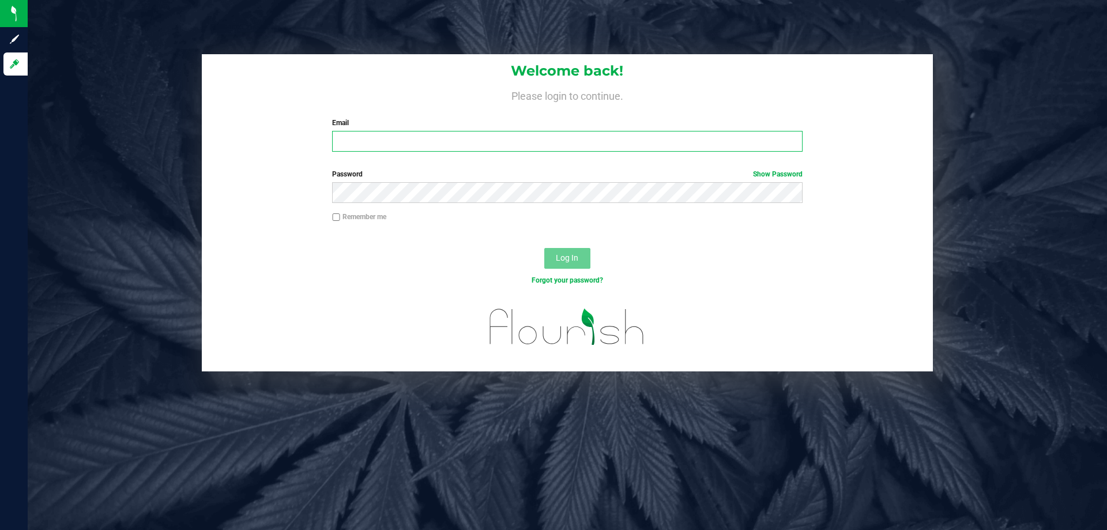
type input "testes@netacare.org"
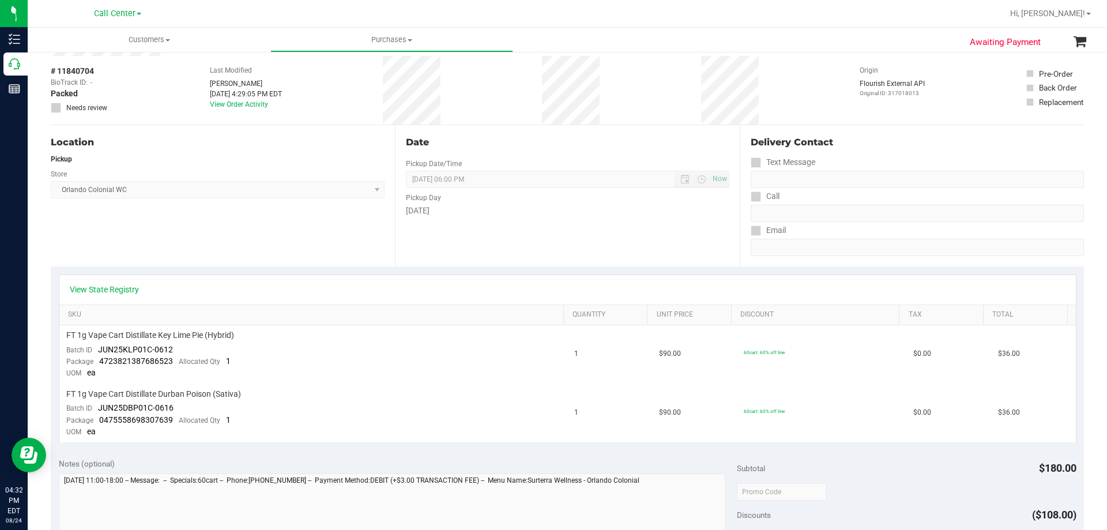
scroll to position [58, 0]
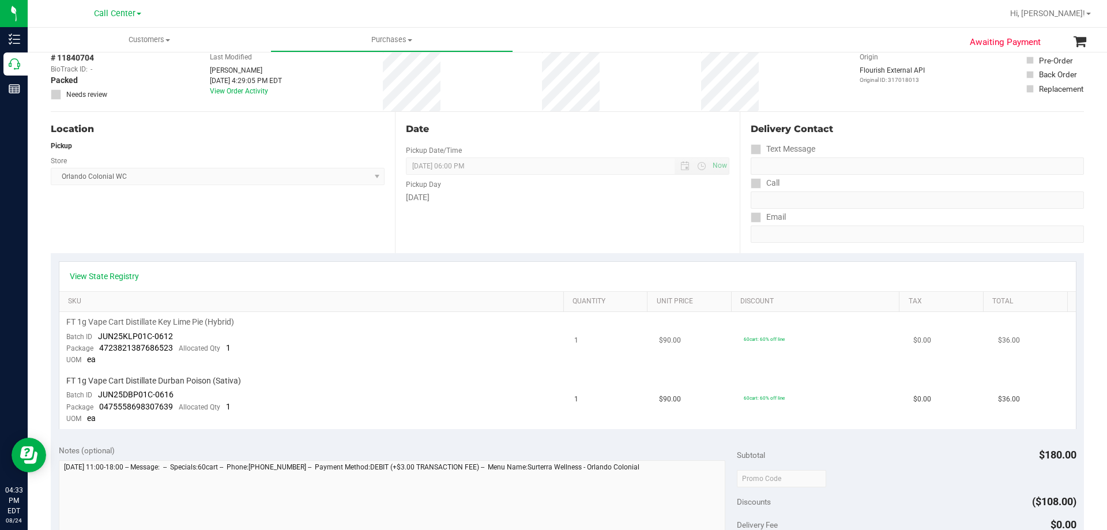
click at [189, 322] on span "FT 1g Vape Cart Distillate Key Lime Pie (Hybrid)" at bounding box center [150, 322] width 168 height 11
copy div "FT 1g Vape Cart Distillate Key Lime Pie (Hybrid)"
click at [149, 377] on span "FT 1g Vape Cart Distillate Durban Poison (Sativa)" at bounding box center [153, 380] width 175 height 11
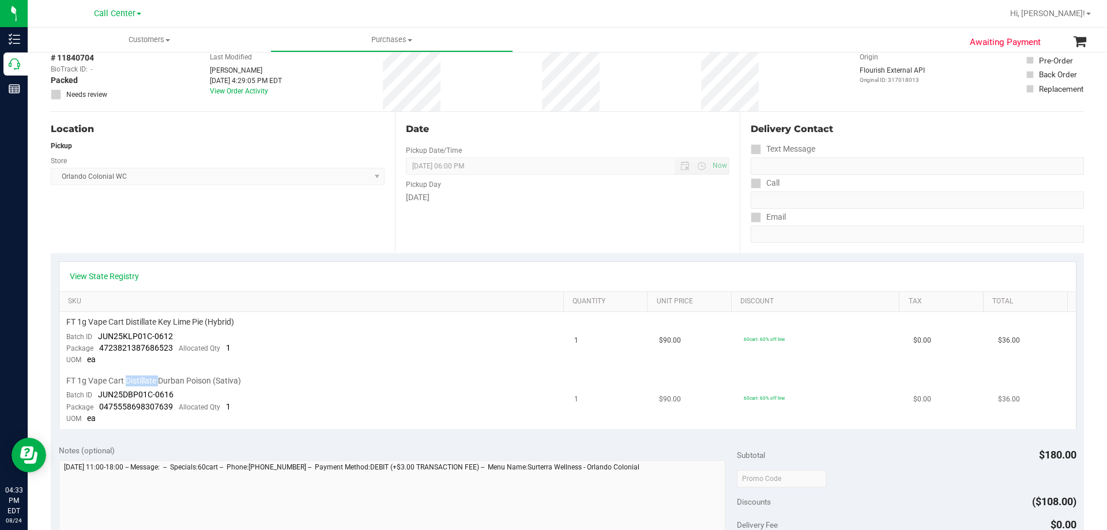
click at [149, 377] on span "FT 1g Vape Cart Distillate Durban Poison (Sativa)" at bounding box center [153, 380] width 175 height 11
copy div "FT 1g Vape Cart Distillate Durban Poison (Sativa)"
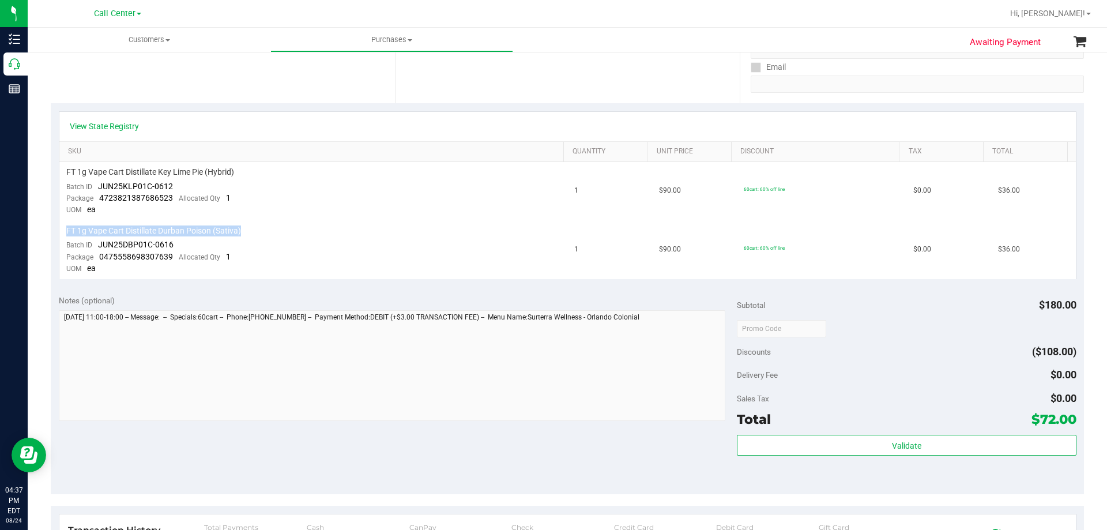
scroll to position [0, 0]
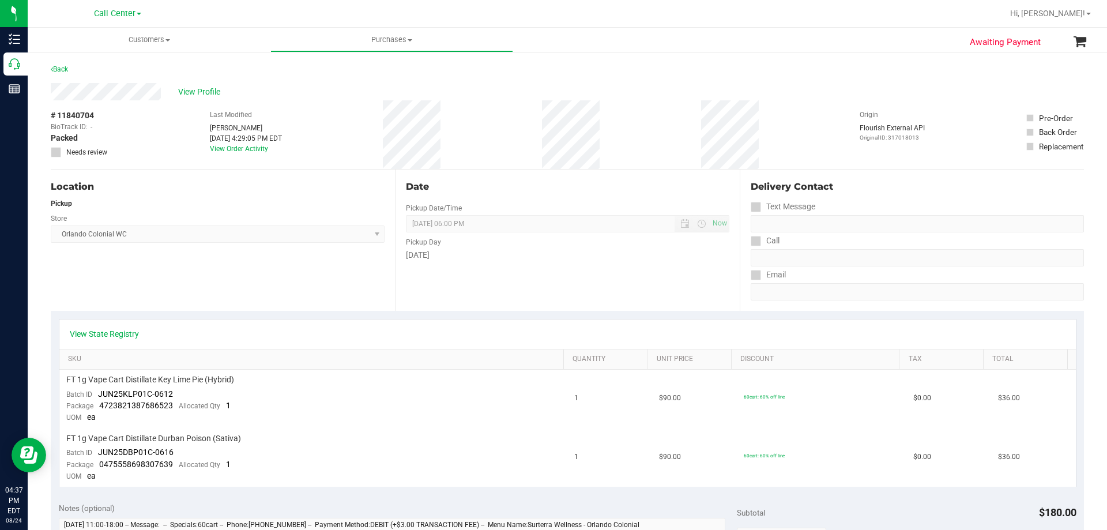
drag, startPoint x: 386, startPoint y: 112, endPoint x: 635, endPoint y: 133, distance: 250.0
click at [635, 133] on div "# 11840704 BioTrack ID: - Packed Needs review Last Modified Rubie Evans Aug 24,…" at bounding box center [567, 134] width 1033 height 69
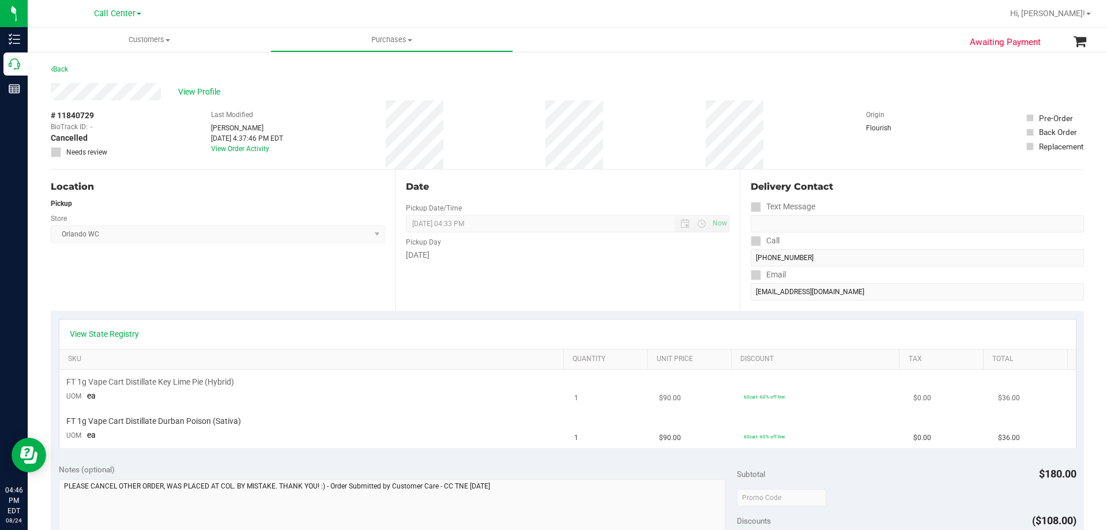
click at [185, 384] on span "FT 1g Vape Cart Distillate Key Lime Pie (Hybrid)" at bounding box center [150, 382] width 168 height 11
copy div "FT 1g Vape Cart Distillate Key Lime Pie (Hybrid)"
click at [149, 419] on span "FT 1g Vape Cart Distillate Durban Poison (Sativa)" at bounding box center [153, 421] width 175 height 11
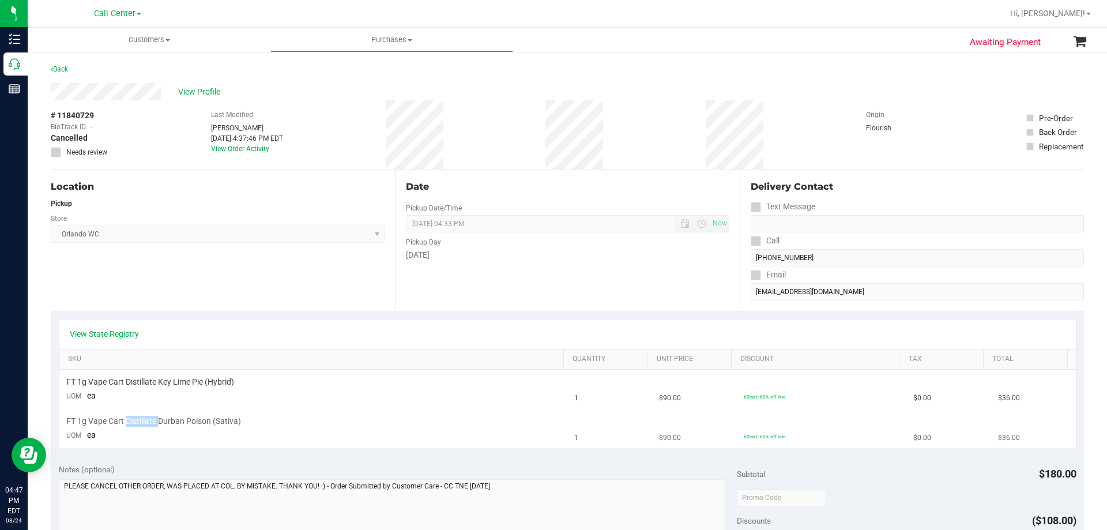
click at [149, 419] on span "FT 1g Vape Cart Distillate Durban Poison (Sativa)" at bounding box center [153, 421] width 175 height 11
copy div "FT 1g Vape Cart Distillate Durban Poison (Sativa)"
